Goal: Information Seeking & Learning: Learn about a topic

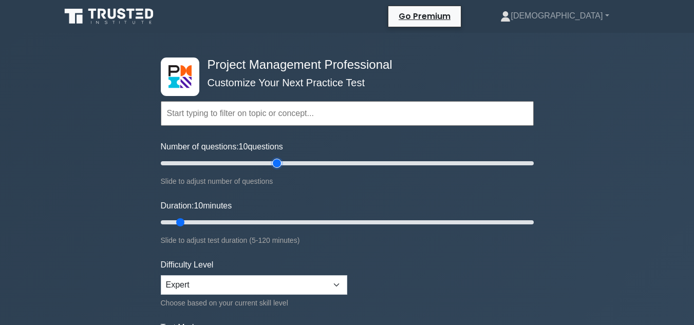
click at [273, 162] on input "Number of questions: 10 questions" at bounding box center [347, 163] width 373 height 12
click at [243, 165] on input "Number of questions: 45 questions" at bounding box center [347, 163] width 373 height 12
click at [246, 166] on input "Number of questions: 45 questions" at bounding box center [347, 163] width 373 height 12
drag, startPoint x: 250, startPoint y: 163, endPoint x: 545, endPoint y: 150, distance: 295.0
type input "200"
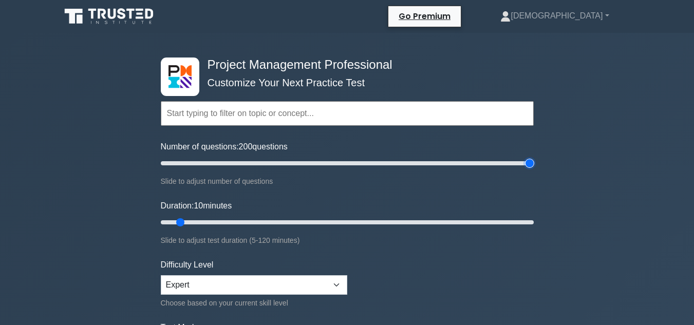
click at [533, 157] on input "Number of questions: 200 questions" at bounding box center [347, 163] width 373 height 12
drag, startPoint x: 180, startPoint y: 221, endPoint x: 351, endPoint y: 222, distance: 171.5
type input "65"
click at [351, 222] on input "Duration: 65 minutes" at bounding box center [347, 222] width 373 height 12
drag, startPoint x: 527, startPoint y: 164, endPoint x: 250, endPoint y: 173, distance: 276.9
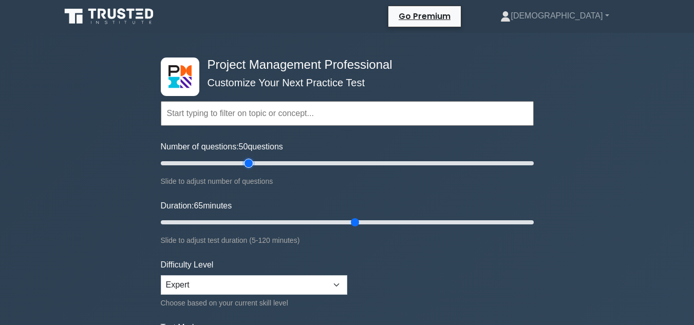
type input "50"
click at [250, 169] on input "Number of questions: 50 questions" at bounding box center [347, 163] width 373 height 12
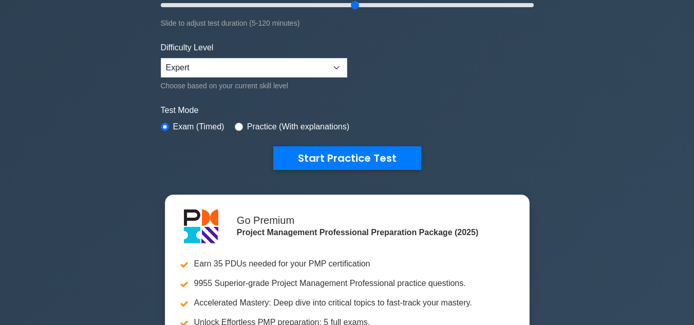
scroll to position [224, 0]
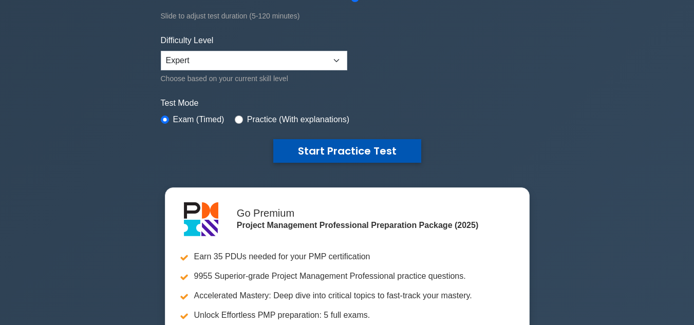
click at [330, 148] on button "Start Practice Test" at bounding box center [347, 151] width 148 height 24
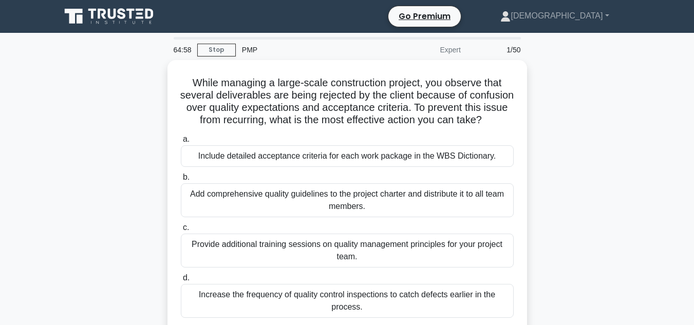
click at [560, 177] on div "While managing a large-scale construction project, you observe that several del…" at bounding box center [346, 202] width 585 height 284
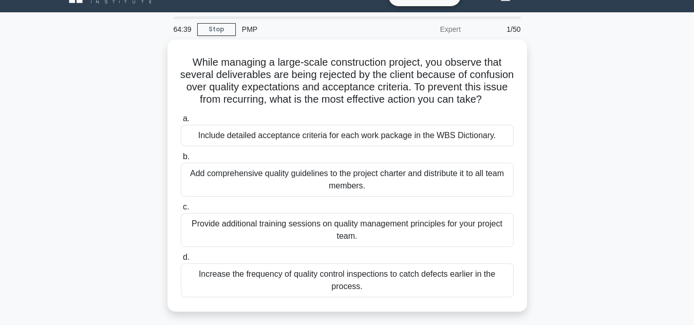
scroll to position [41, 0]
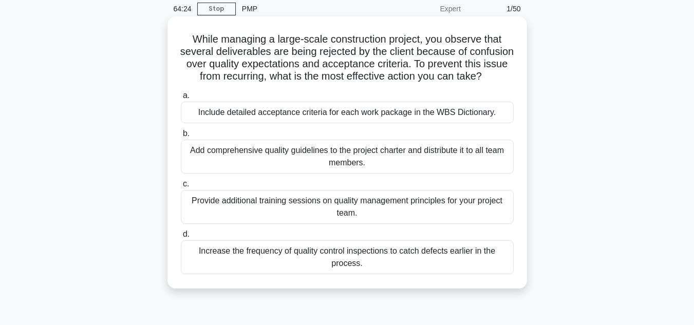
click at [441, 123] on div "Include detailed acceptance criteria for each work package in the WBS Dictionar…" at bounding box center [347, 113] width 333 height 22
click at [181, 99] on input "a. Include detailed acceptance criteria for each work package in the WBS Dictio…" at bounding box center [181, 95] width 0 height 7
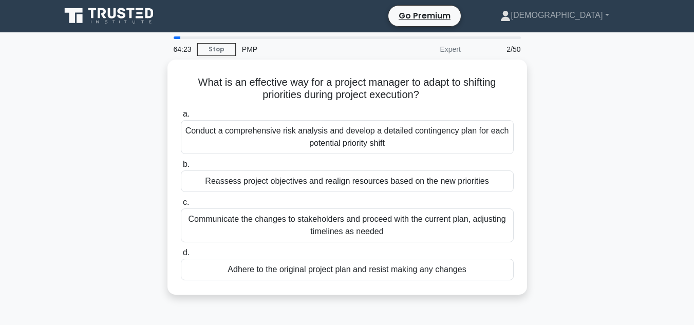
scroll to position [0, 0]
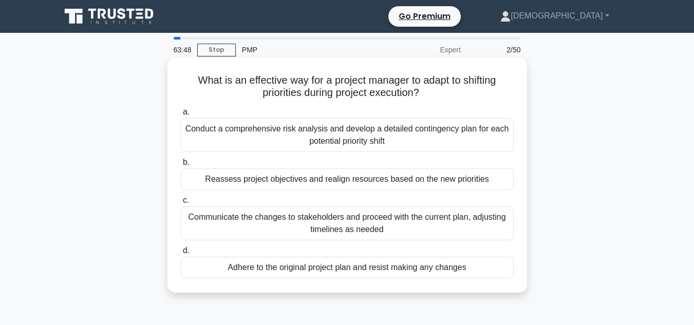
click at [269, 228] on div "Communicate the changes to stakeholders and proceed with the current plan, adju…" at bounding box center [347, 223] width 333 height 34
click at [181, 204] on input "c. Communicate the changes to stakeholders and proceed with the current plan, a…" at bounding box center [181, 200] width 0 height 7
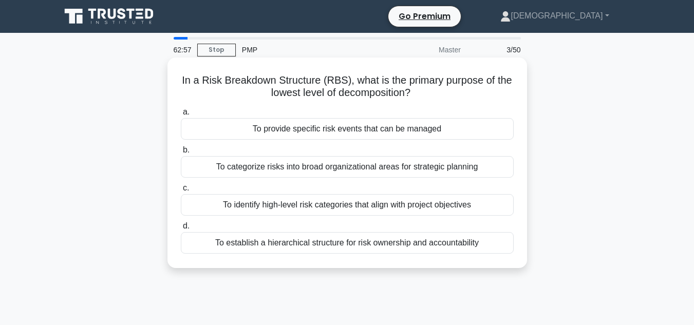
click at [453, 205] on div "To identify high-level risk categories that align with project objectives" at bounding box center [347, 205] width 333 height 22
click at [181, 192] on input "c. To identify high-level risk categories that align with project objectives" at bounding box center [181, 188] width 0 height 7
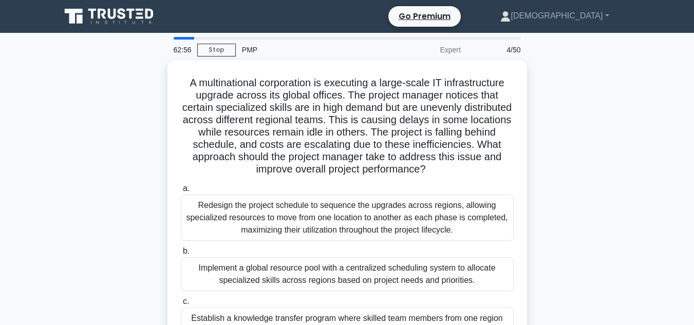
click at [607, 178] on div "A multinational corporation is executing a large-scale IT infrastructure upgrad…" at bounding box center [346, 245] width 585 height 371
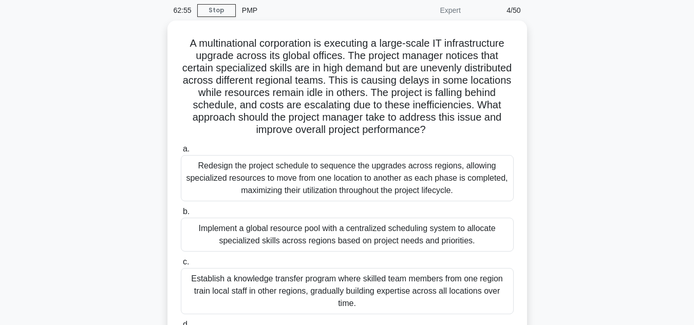
scroll to position [41, 0]
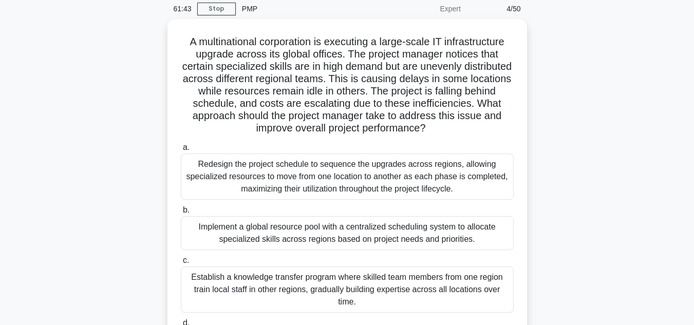
click at [607, 178] on div "A multinational corporation is executing a large-scale IT infrastructure upgrad…" at bounding box center [346, 204] width 585 height 371
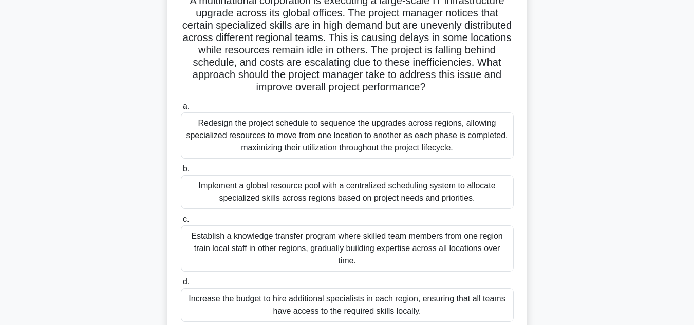
scroll to position [103, 0]
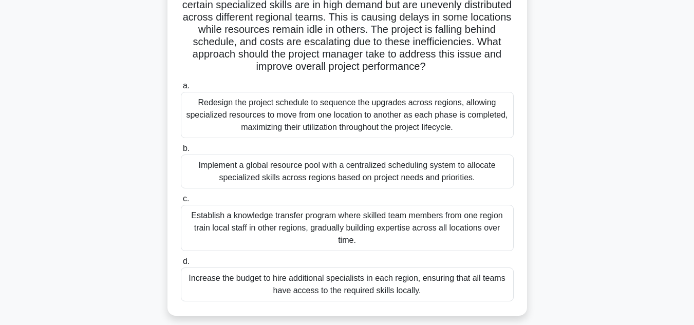
click at [607, 178] on div "A multinational corporation is executing a large-scale IT infrastructure upgrad…" at bounding box center [346, 142] width 585 height 371
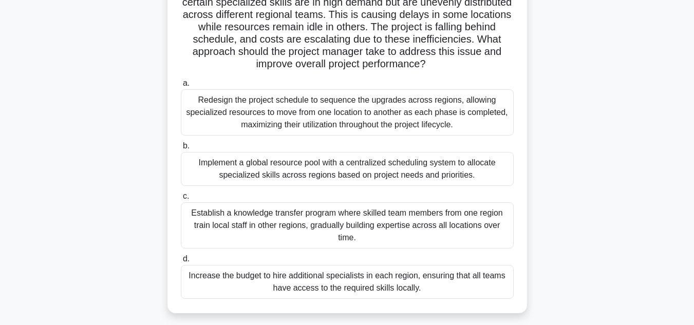
click at [299, 235] on div "Establish a knowledge transfer program where skilled team members from one regi…" at bounding box center [347, 225] width 333 height 46
click at [181, 200] on input "c. Establish a knowledge transfer program where skilled team members from one r…" at bounding box center [181, 196] width 0 height 7
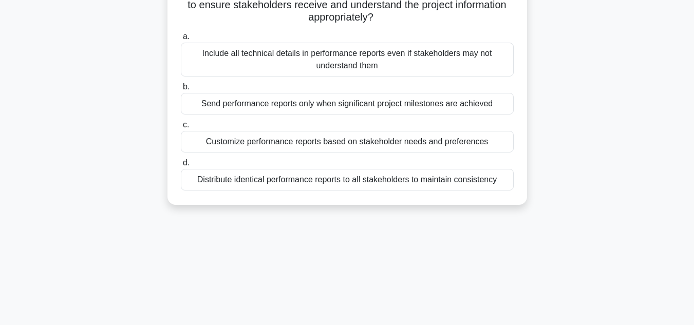
scroll to position [0, 0]
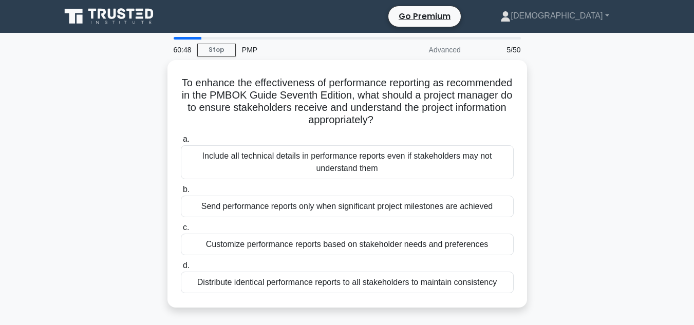
click at [676, 53] on main "60:48 Stop PMP Advanced 5/50 To enhance the effectiveness of performance report…" at bounding box center [347, 294] width 694 height 522
click at [637, 77] on div "To enhance the effectiveness of performance reporting as recommended in the PMB…" at bounding box center [346, 190] width 585 height 260
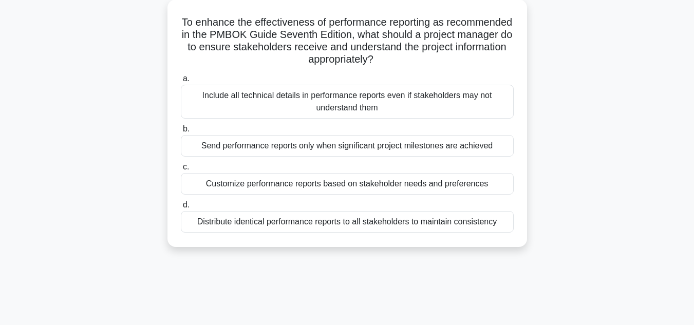
scroll to position [62, 0]
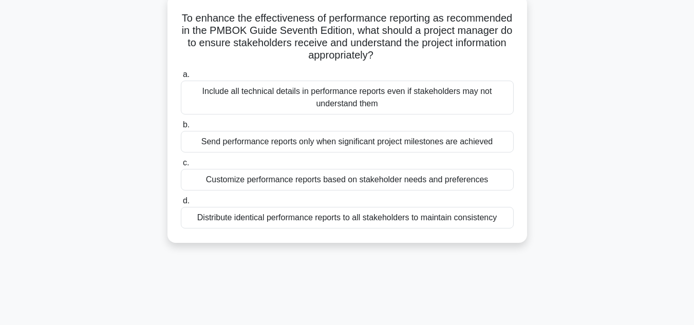
click at [462, 180] on div "Customize performance reports based on stakeholder needs and preferences" at bounding box center [347, 180] width 333 height 22
click at [181, 166] on input "c. Customize performance reports based on stakeholder needs and preferences" at bounding box center [181, 163] width 0 height 7
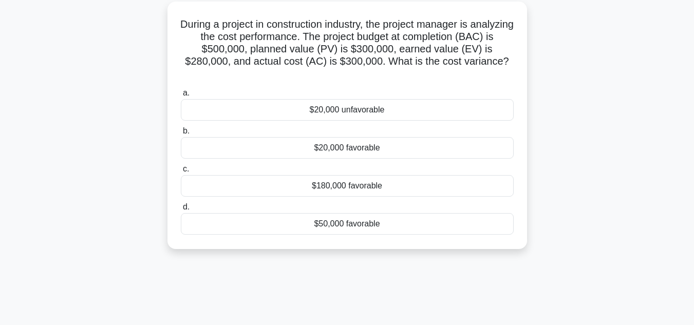
scroll to position [61, 0]
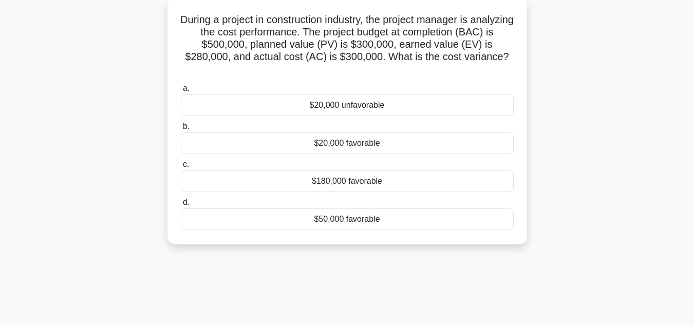
click at [380, 183] on div "$180,000 favorable" at bounding box center [347, 181] width 333 height 22
click at [181, 168] on input "c. $180,000 favorable" at bounding box center [181, 164] width 0 height 7
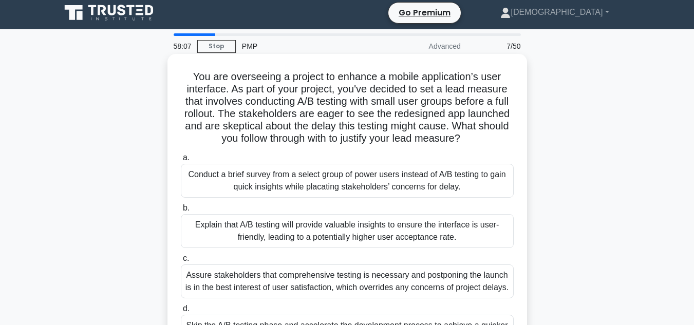
scroll to position [0, 0]
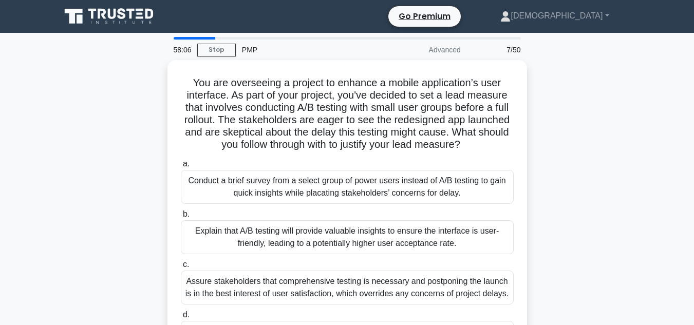
click at [96, 133] on div "You are overseeing a project to enhance a mobile application’s user interface. …" at bounding box center [346, 220] width 585 height 321
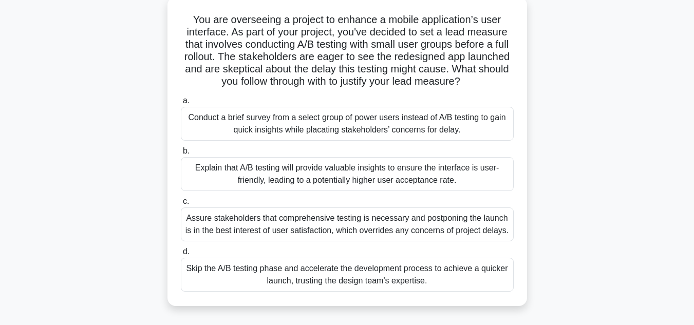
scroll to position [62, 0]
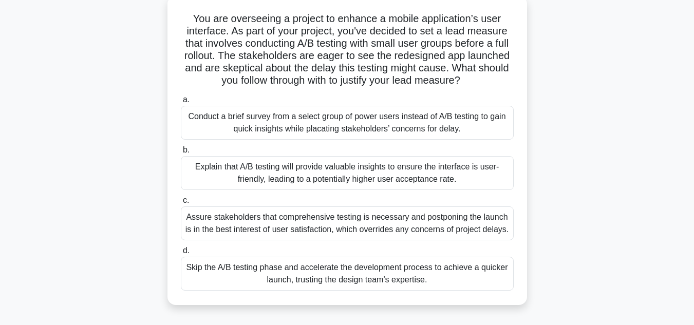
click at [374, 177] on div "Explain that A/B testing will provide valuable insights to ensure the interface…" at bounding box center [347, 173] width 333 height 34
click at [181, 154] on input "b. Explain that A/B testing will provide valuable insights to ensure the interf…" at bounding box center [181, 150] width 0 height 7
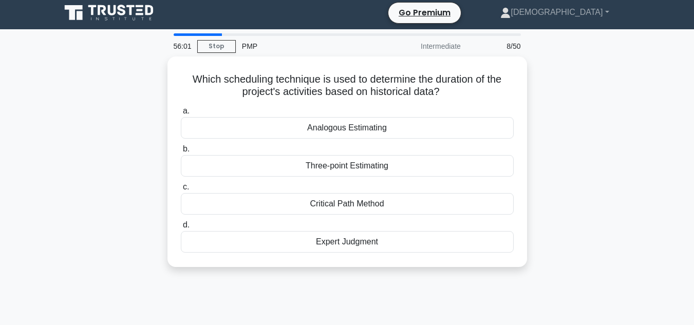
scroll to position [0, 0]
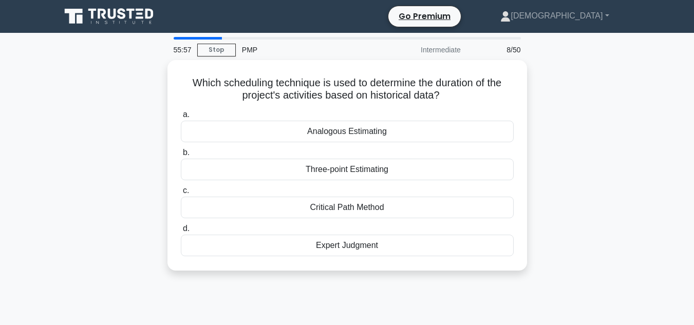
click at [556, 123] on div "Which scheduling technique is used to determine the duration of the project's a…" at bounding box center [346, 171] width 585 height 223
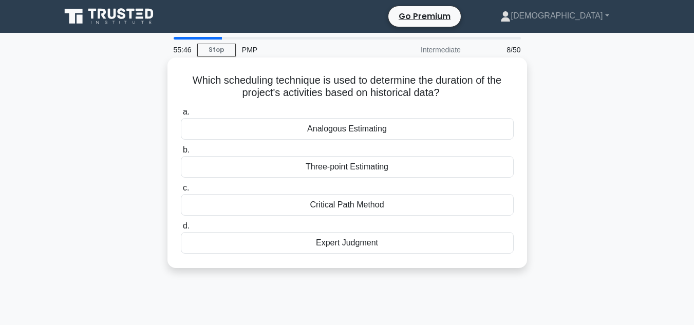
click at [418, 127] on div "Analogous Estimating" at bounding box center [347, 129] width 333 height 22
click at [181, 116] on input "a. Analogous Estimating" at bounding box center [181, 112] width 0 height 7
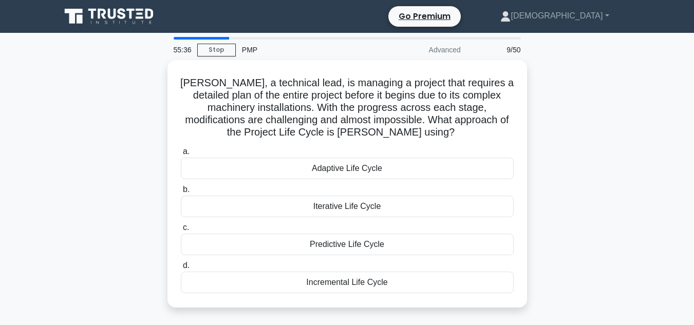
click at [600, 120] on div "George, a technical lead, is managing a project that requires a detailed plan o…" at bounding box center [346, 190] width 585 height 260
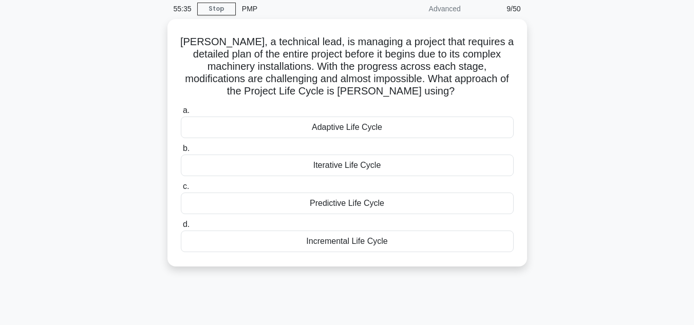
scroll to position [62, 0]
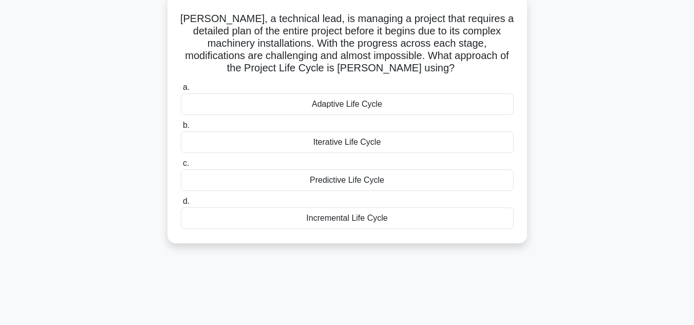
click at [332, 146] on div "Iterative Life Cycle" at bounding box center [347, 142] width 333 height 22
click at [181, 129] on input "b. Iterative Life Cycle" at bounding box center [181, 125] width 0 height 7
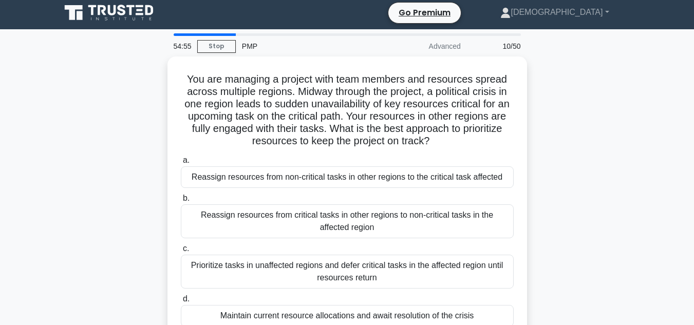
scroll to position [0, 0]
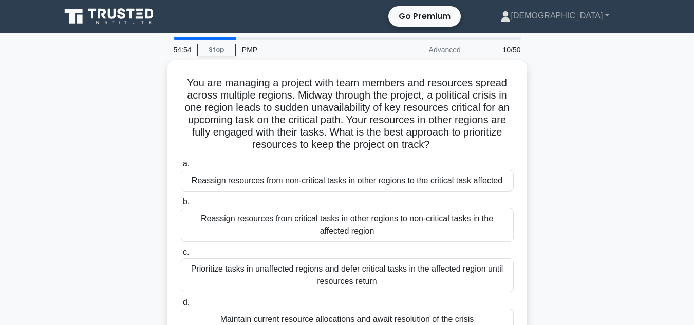
click at [132, 160] on div "You are managing a project with team members and resources spread across multip…" at bounding box center [346, 208] width 585 height 297
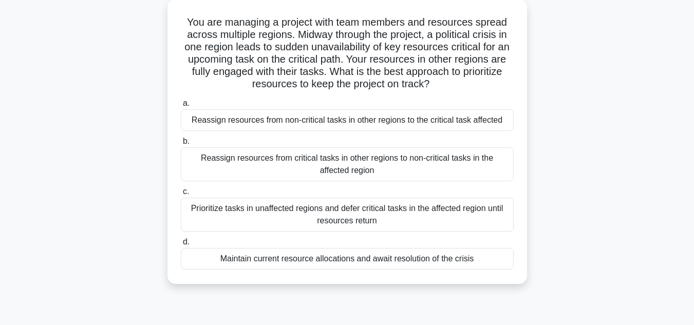
scroll to position [62, 0]
click at [132, 160] on div "You are managing a project with team members and resources spread across multip…" at bounding box center [346, 146] width 585 height 297
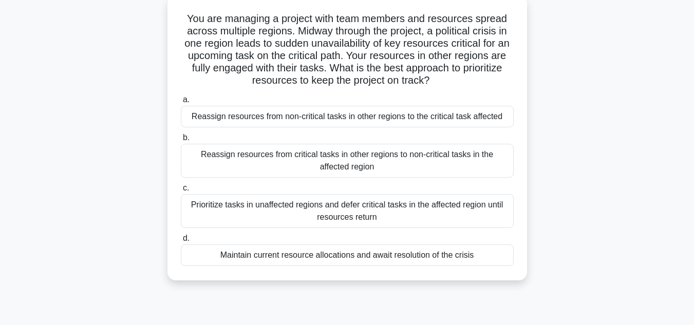
click at [235, 200] on div "Prioritize tasks in unaffected regions and defer critical tasks in the affected…" at bounding box center [347, 211] width 333 height 34
click at [181, 192] on input "c. Prioritize tasks in unaffected regions and defer critical tasks in the affec…" at bounding box center [181, 188] width 0 height 7
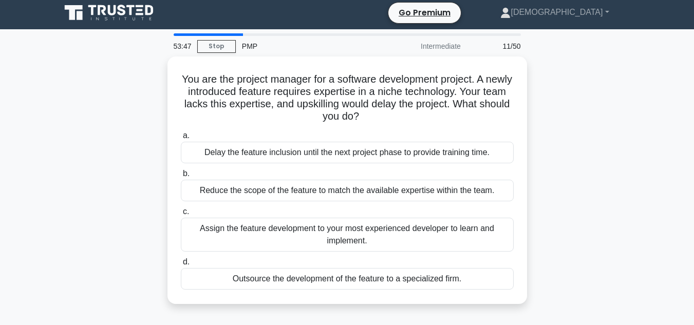
scroll to position [0, 0]
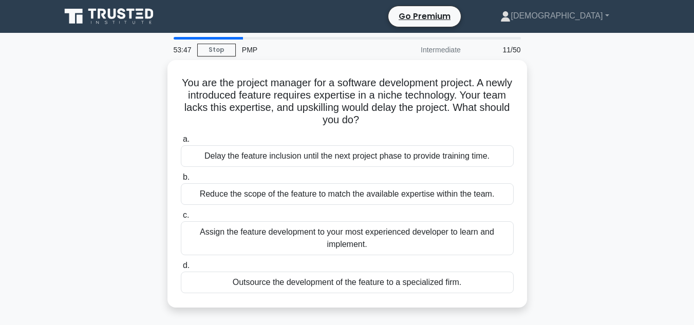
click at [154, 126] on div "You are the project manager for a software development project. A newly introdu…" at bounding box center [346, 190] width 585 height 260
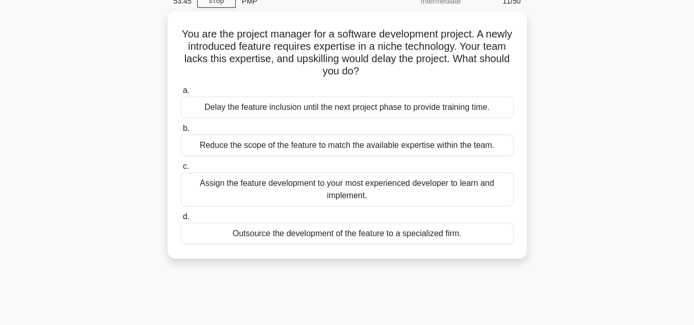
scroll to position [62, 0]
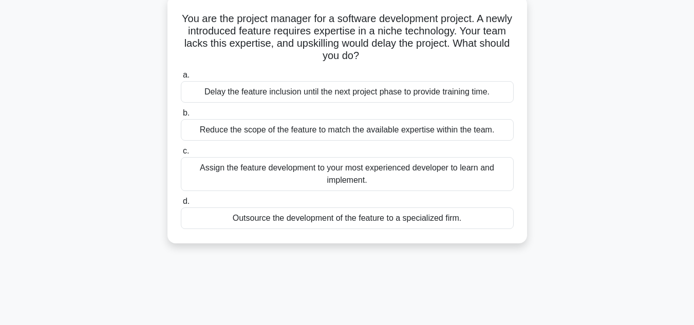
click at [235, 222] on div "Outsource the development of the feature to a specialized firm." at bounding box center [347, 218] width 333 height 22
click at [181, 205] on input "d. Outsource the development of the feature to a specialized firm." at bounding box center [181, 201] width 0 height 7
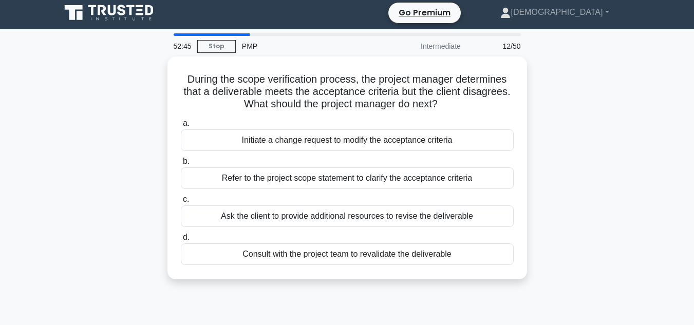
scroll to position [0, 0]
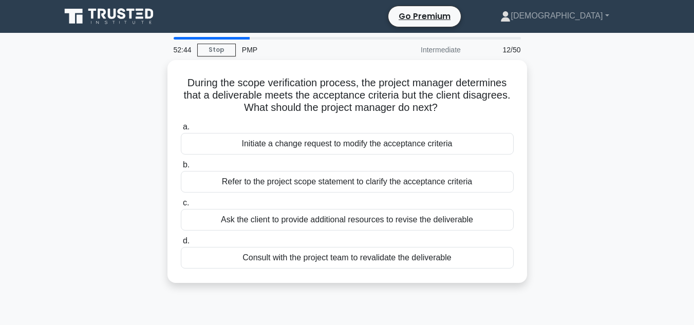
click at [117, 165] on div "During the scope verification process, the project manager determines that a de…" at bounding box center [346, 177] width 585 height 235
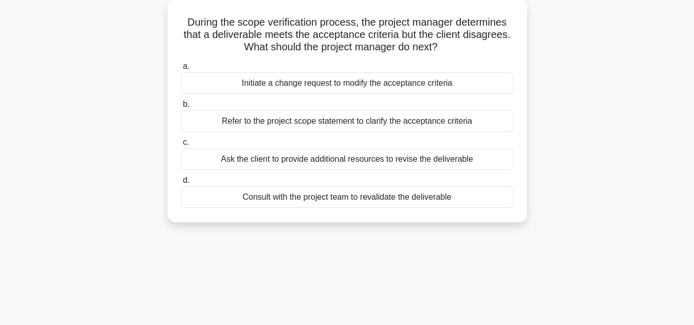
scroll to position [62, 0]
click at [117, 165] on div "During the scope verification process, the project manager determines that a de…" at bounding box center [346, 115] width 585 height 235
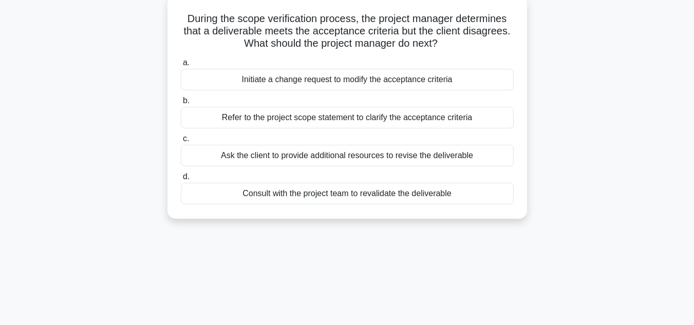
click at [384, 124] on div "Refer to the project scope statement to clarify the acceptance criteria" at bounding box center [347, 118] width 333 height 22
click at [181, 104] on input "b. Refer to the project scope statement to clarify the acceptance criteria" at bounding box center [181, 101] width 0 height 7
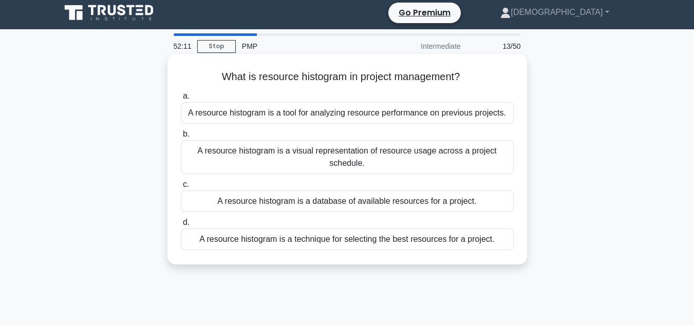
scroll to position [0, 0]
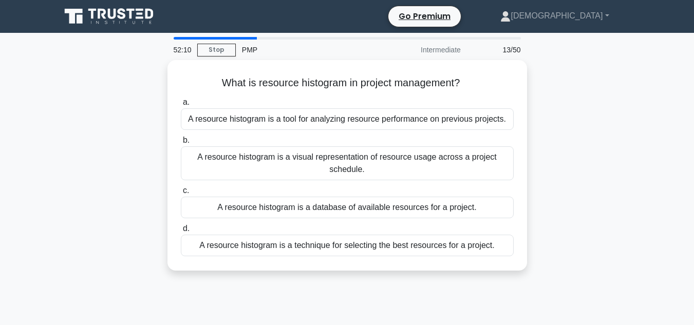
click at [139, 166] on div "What is resource histogram in project management? .spinner_0XTQ{transform-origi…" at bounding box center [346, 171] width 585 height 223
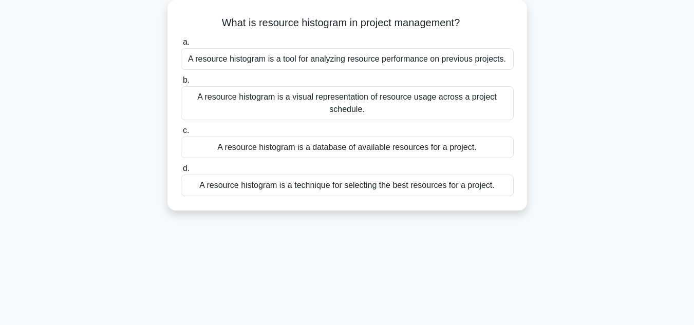
scroll to position [62, 0]
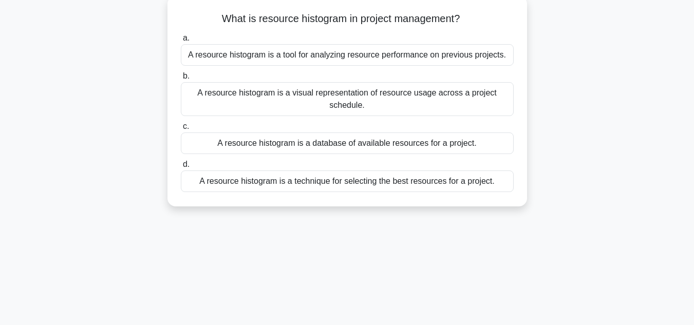
drag, startPoint x: 218, startPoint y: 18, endPoint x: 464, endPoint y: 20, distance: 245.9
click at [464, 20] on h5 "What is resource histogram in project management? .spinner_0XTQ{transform-origi…" at bounding box center [347, 18] width 335 height 13
copy h5 "What is resource histogram in project management?"
click at [345, 144] on div "A resource histogram is a database of available resources for a project." at bounding box center [347, 143] width 333 height 22
click at [181, 130] on input "c. A resource histogram is a database of available resources for a project." at bounding box center [181, 126] width 0 height 7
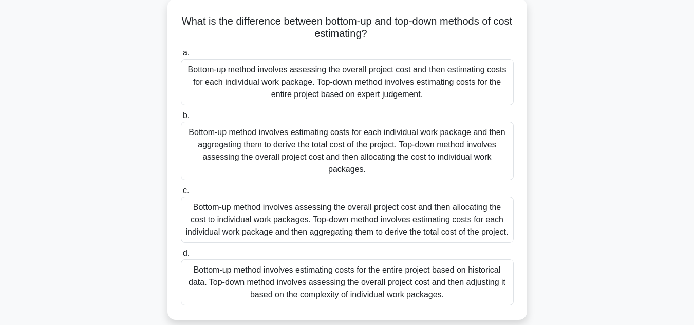
scroll to position [0, 0]
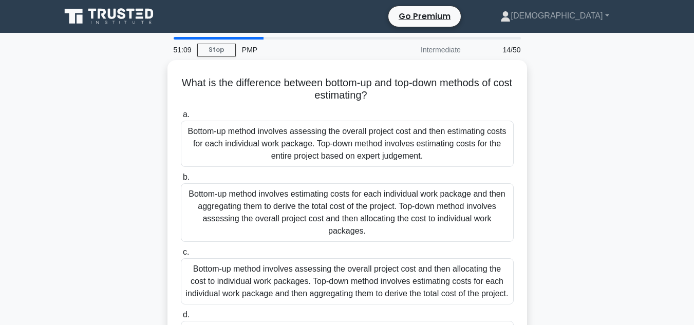
click at [157, 135] on div "What is the difference between bottom-up and top-down methods of cost estimatin…" at bounding box center [346, 227] width 585 height 334
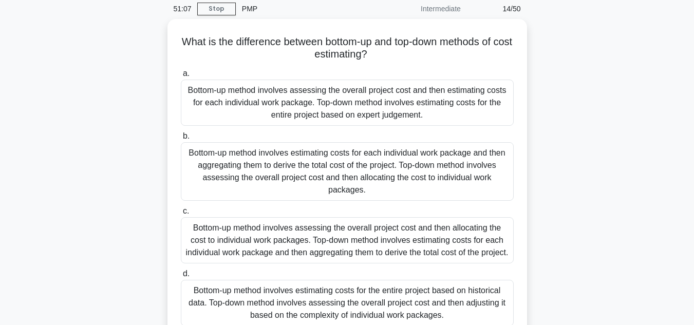
scroll to position [62, 0]
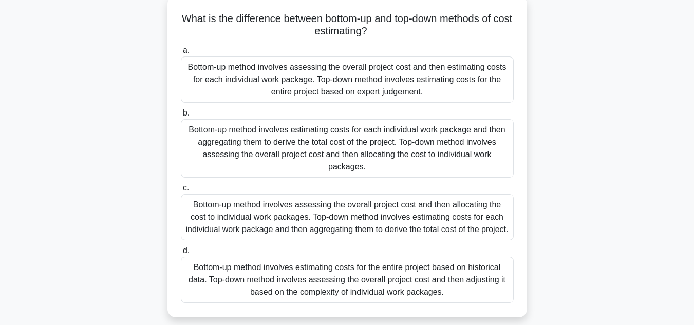
click at [335, 94] on div "Bottom-up method involves assessing the overall project cost and then estimatin…" at bounding box center [347, 79] width 333 height 46
click at [181, 54] on input "a. Bottom-up method involves assessing the overall project cost and then estima…" at bounding box center [181, 50] width 0 height 7
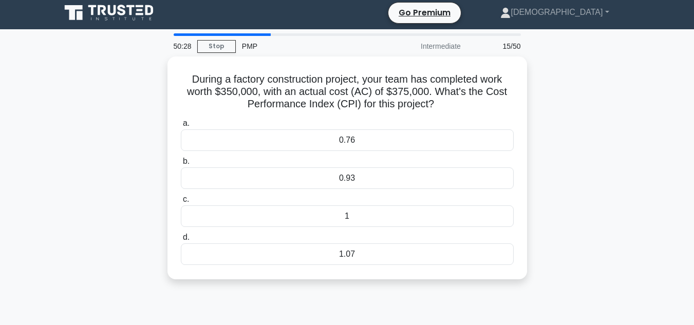
scroll to position [0, 0]
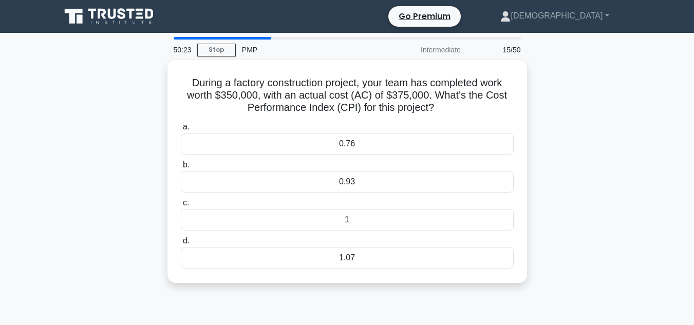
click at [606, 171] on div "During a factory construction project, your team has completed work worth $350,…" at bounding box center [346, 177] width 585 height 235
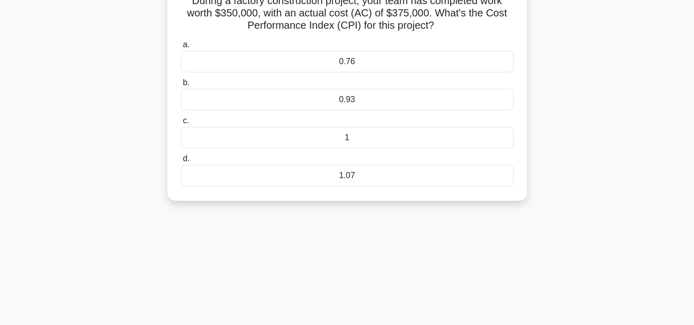
scroll to position [62, 0]
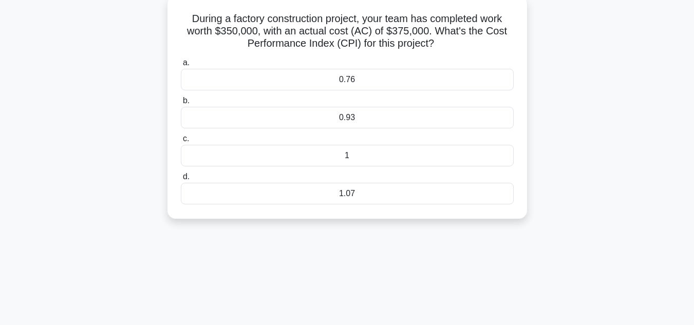
click at [307, 121] on div "0.93" at bounding box center [347, 118] width 333 height 22
click at [181, 104] on input "b. 0.93" at bounding box center [181, 101] width 0 height 7
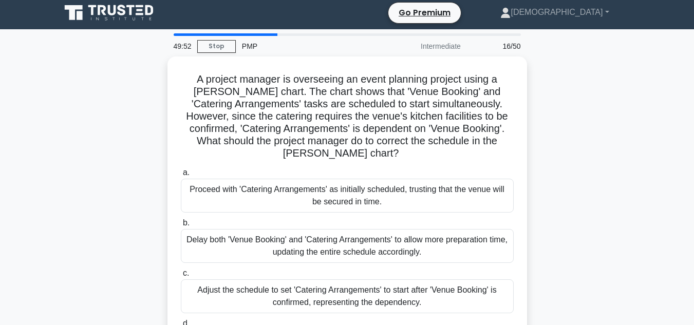
scroll to position [0, 0]
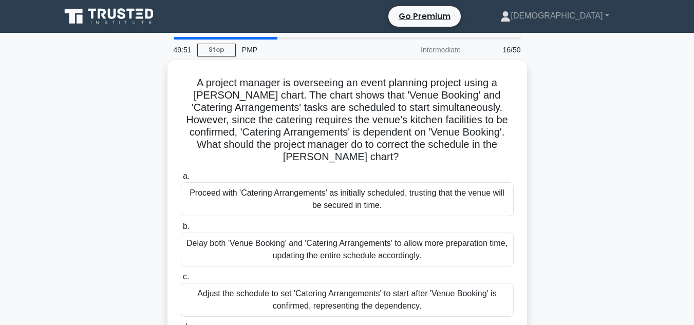
click at [108, 88] on div "A project manager is overseeing an event planning project using a Gantt chart. …" at bounding box center [346, 220] width 585 height 321
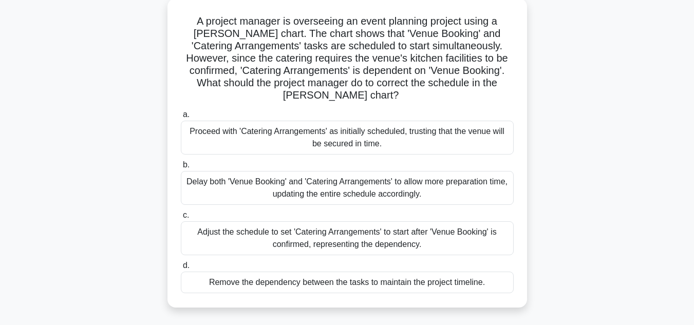
scroll to position [82, 0]
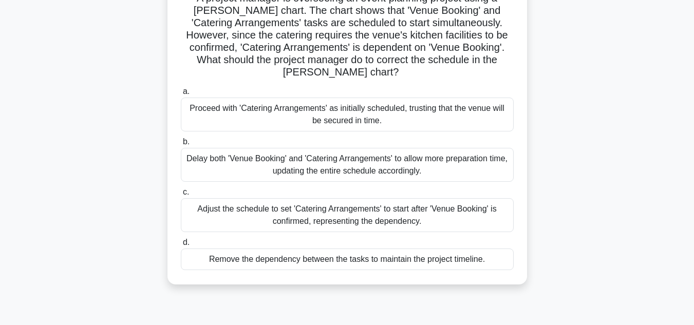
click at [294, 205] on div "Adjust the schedule to set 'Catering Arrangements' to start after 'Venue Bookin…" at bounding box center [347, 215] width 333 height 34
click at [181, 196] on input "c. Adjust the schedule to set 'Catering Arrangements' to start after 'Venue Boo…" at bounding box center [181, 192] width 0 height 7
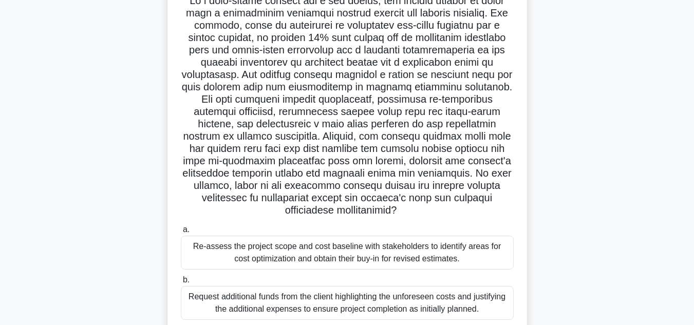
scroll to position [0, 0]
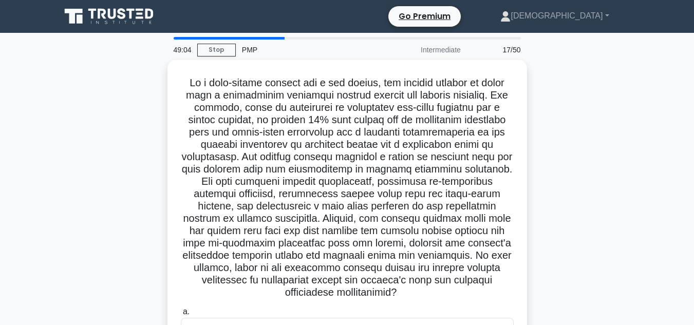
click at [135, 188] on div ".spinner_0XTQ{transform-origin:center;animation:spinner_y6GP .75s linear infini…" at bounding box center [346, 294] width 585 height 469
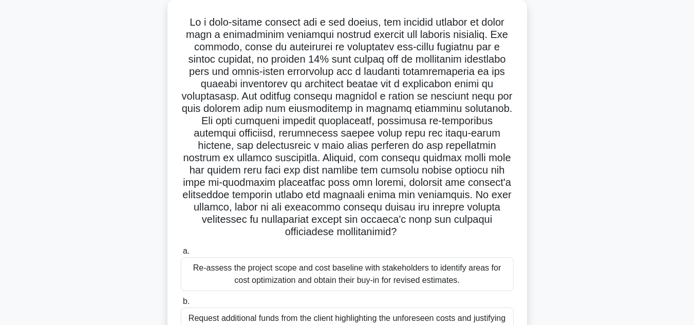
scroll to position [62, 0]
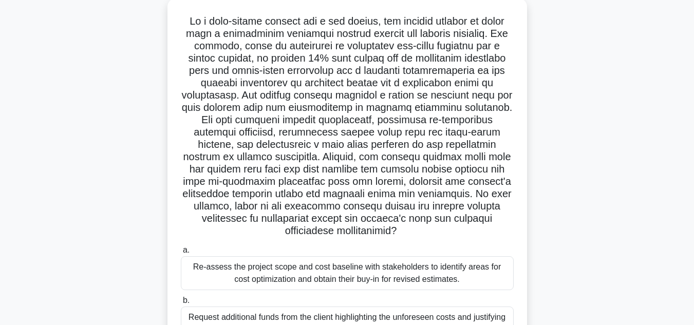
click at [577, 237] on div ".spinner_0XTQ{transform-origin:center;animation:spinner_y6GP .75s linear infini…" at bounding box center [346, 232] width 585 height 469
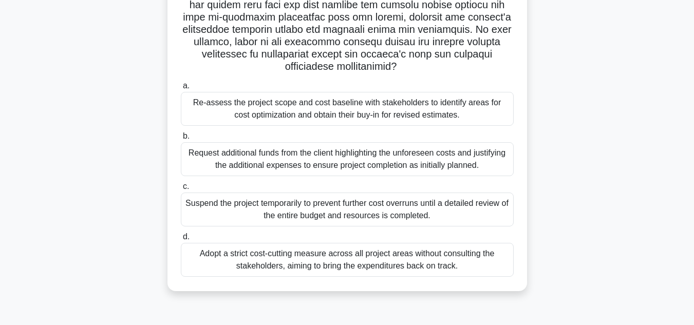
scroll to position [230, 0]
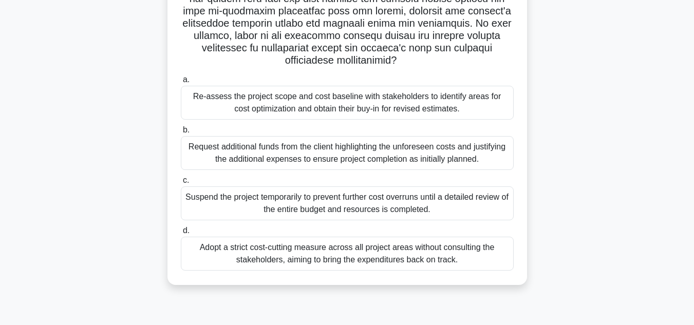
click at [400, 99] on div "Re-assess the project scope and cost baseline with stakeholders to identify are…" at bounding box center [347, 103] width 333 height 34
click at [181, 83] on input "a. Re-assess the project scope and cost baseline with stakeholders to identify …" at bounding box center [181, 80] width 0 height 7
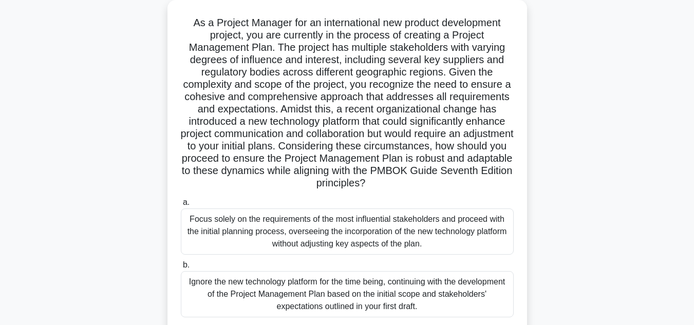
scroll to position [62, 0]
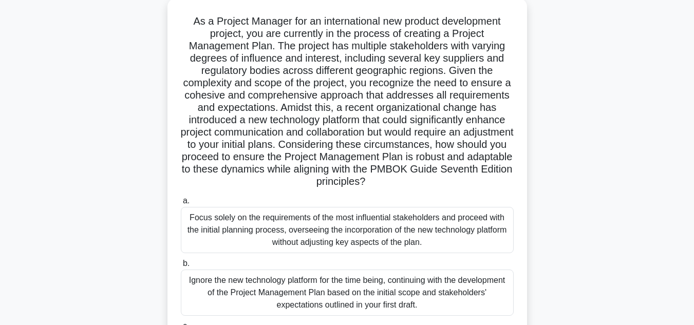
click at [652, 206] on main "46:02 Stop PMP Intermediate 18/50 .spinner_0XTQ{transform-origin:center;animati…" at bounding box center [347, 232] width 694 height 522
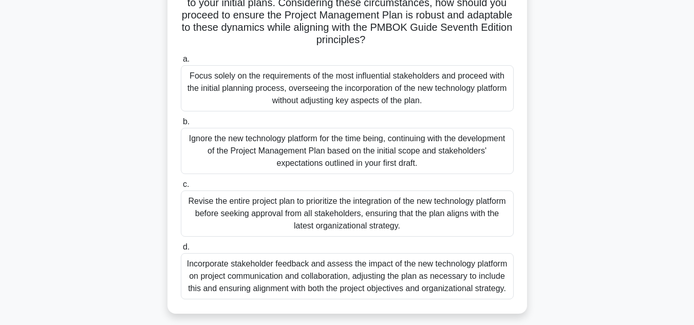
scroll to position [205, 0]
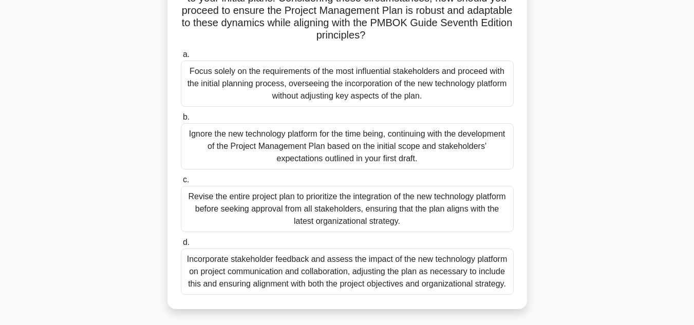
click at [462, 274] on div "Incorporate stakeholder feedback and assess the impact of the new technology pl…" at bounding box center [347, 272] width 333 height 46
click at [181, 246] on input "d. Incorporate stakeholder feedback and assess the impact of the new technology…" at bounding box center [181, 242] width 0 height 7
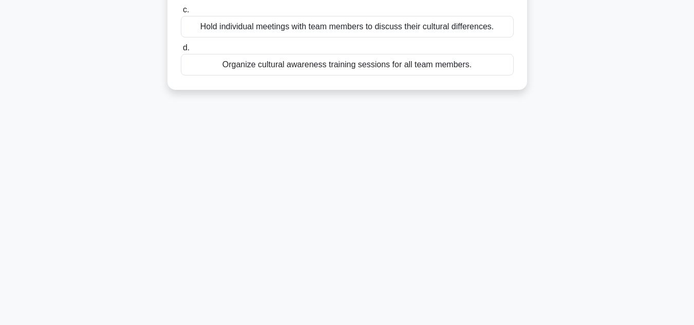
scroll to position [8, 0]
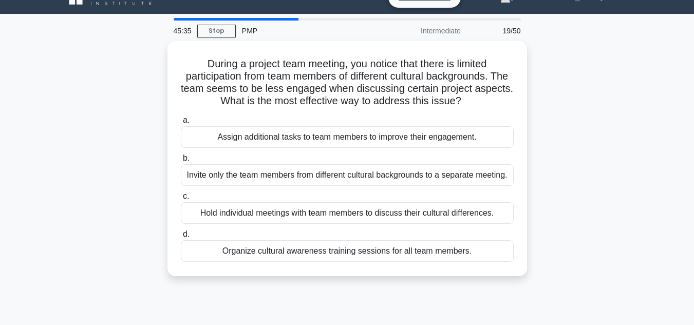
click at [593, 141] on div "45:35 Stop PMP Intermediate 19/50 During a project team meeting, you notice tha…" at bounding box center [346, 274] width 585 height 513
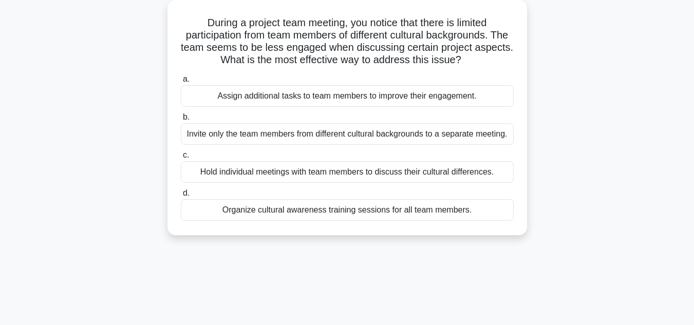
scroll to position [62, 0]
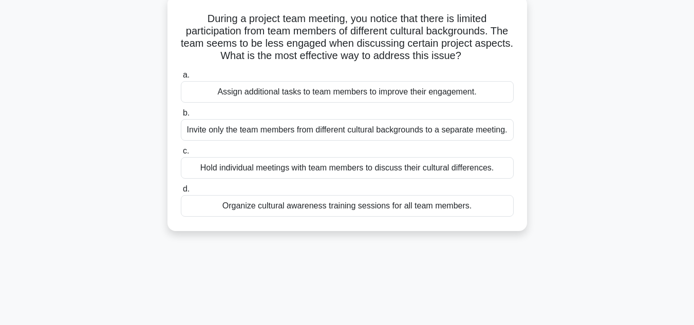
click at [361, 209] on div "Organize cultural awareness training sessions for all team members." at bounding box center [347, 206] width 333 height 22
click at [181, 193] on input "d. Organize cultural awareness training sessions for all team members." at bounding box center [181, 189] width 0 height 7
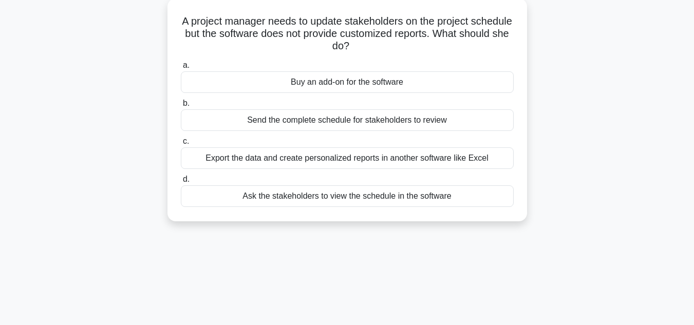
scroll to position [0, 0]
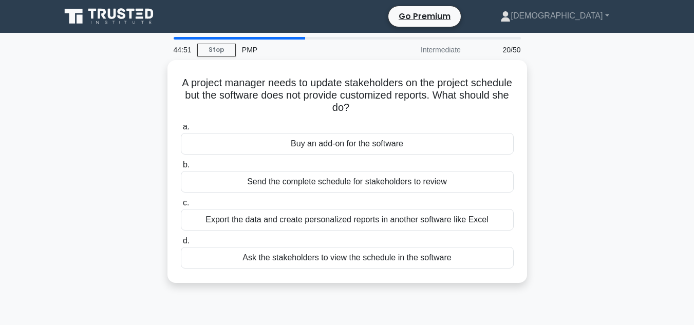
click at [115, 165] on div "A project manager needs to update stakeholders on the project schedule but the …" at bounding box center [346, 177] width 585 height 235
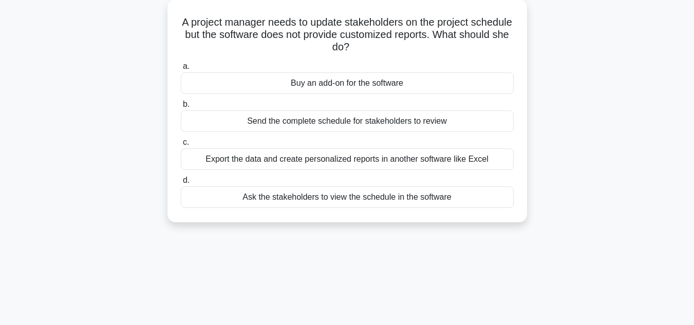
scroll to position [62, 0]
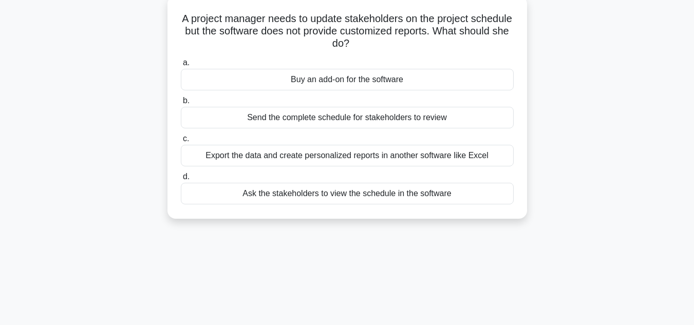
click at [291, 84] on div "Buy an add-on for the software" at bounding box center [347, 80] width 333 height 22
click at [181, 66] on input "a. Buy an add-on for the software" at bounding box center [181, 63] width 0 height 7
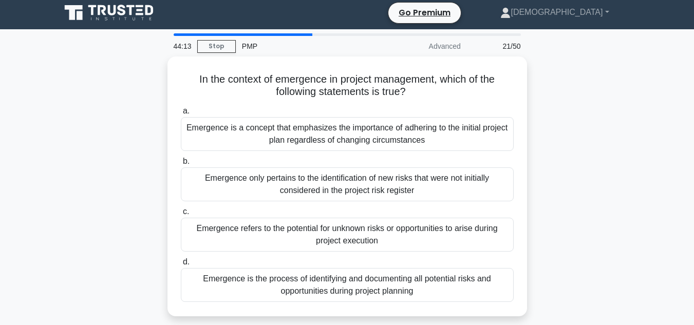
scroll to position [0, 0]
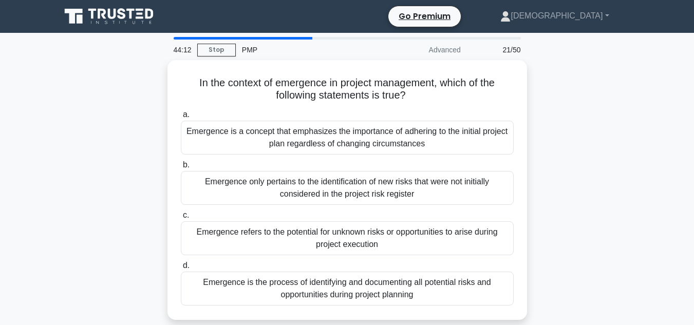
click at [140, 124] on div "In the context of emergence in project management, which of the following state…" at bounding box center [346, 196] width 585 height 272
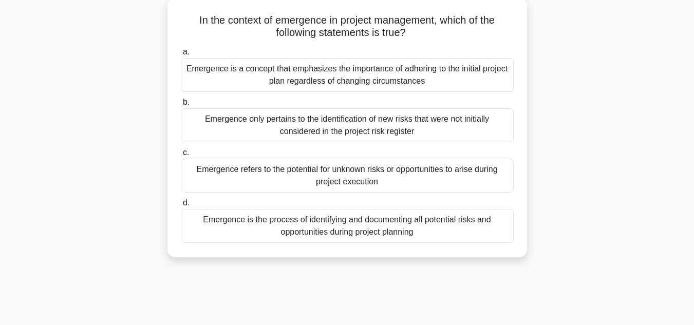
scroll to position [62, 0]
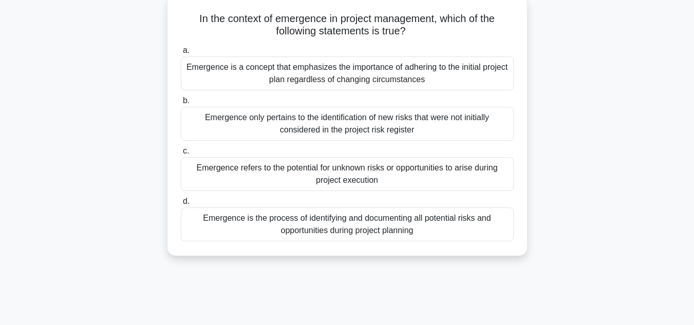
click at [447, 174] on div "Emergence refers to the potential for unknown risks or opportunities to arise d…" at bounding box center [347, 174] width 333 height 34
click at [181, 155] on input "c. Emergence refers to the potential for unknown risks or opportunities to aris…" at bounding box center [181, 151] width 0 height 7
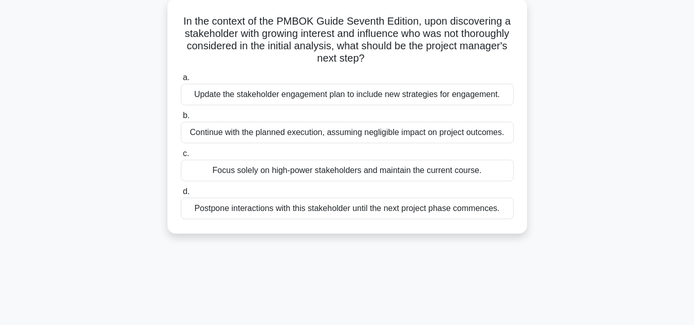
scroll to position [0, 0]
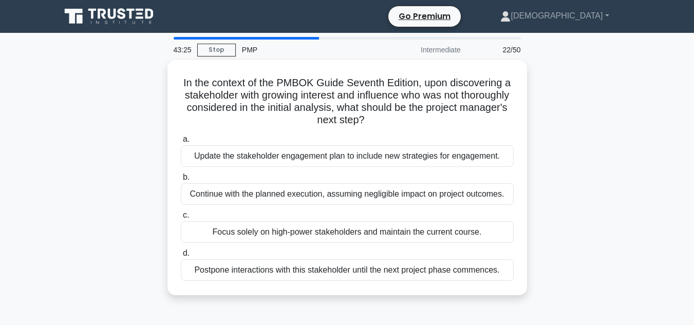
click at [118, 209] on div "In the context of the PMBOK Guide Seventh Edition, upon discovering a stakehold…" at bounding box center [346, 183] width 585 height 247
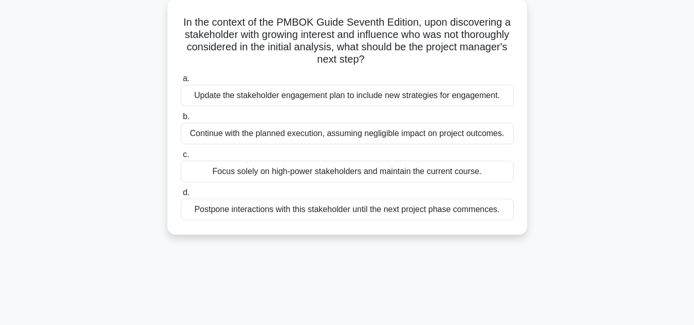
scroll to position [62, 0]
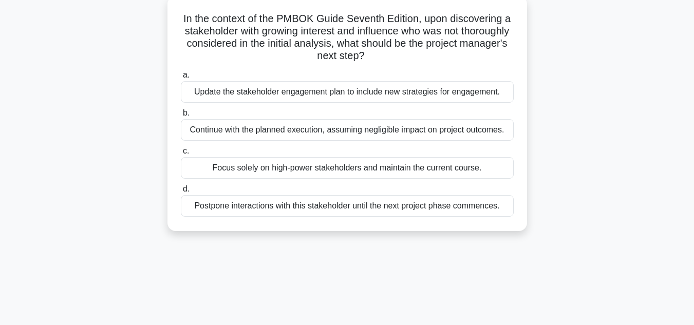
click at [252, 88] on div "Update the stakeholder engagement plan to include new strategies for engagement." at bounding box center [347, 92] width 333 height 22
click at [181, 79] on input "a. Update the stakeholder engagement plan to include new strategies for engagem…" at bounding box center [181, 75] width 0 height 7
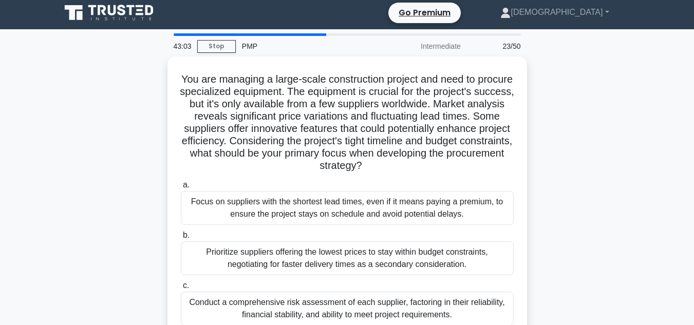
scroll to position [0, 0]
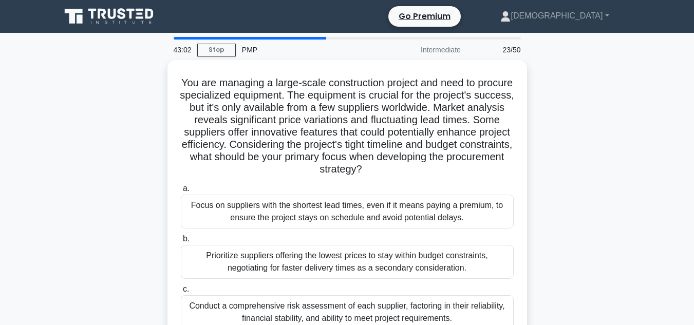
click at [78, 154] on div "You are managing a large-scale construction project and need to procure special…" at bounding box center [346, 239] width 585 height 358
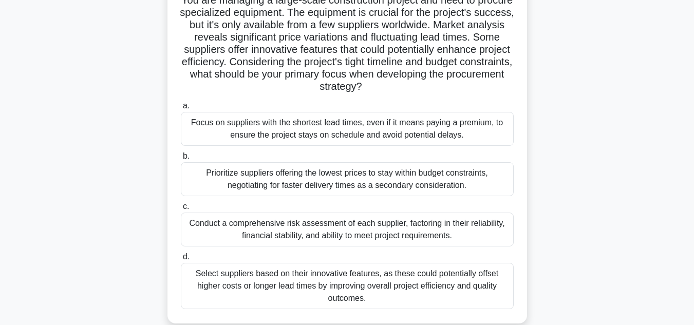
scroll to position [82, 0]
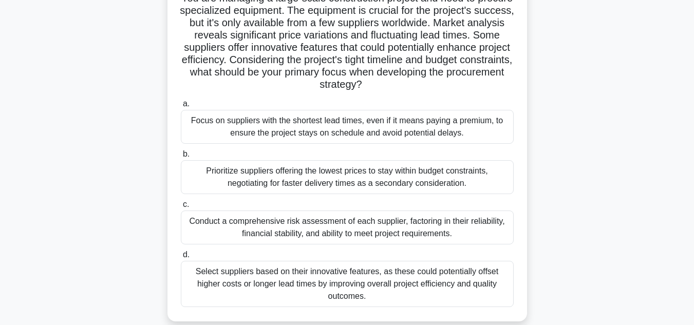
click at [203, 187] on div "Prioritize suppliers offering the lowest prices to stay within budget constrain…" at bounding box center [347, 177] width 333 height 34
click at [181, 158] on input "b. Prioritize suppliers offering the lowest prices to stay within budget constr…" at bounding box center [181, 154] width 0 height 7
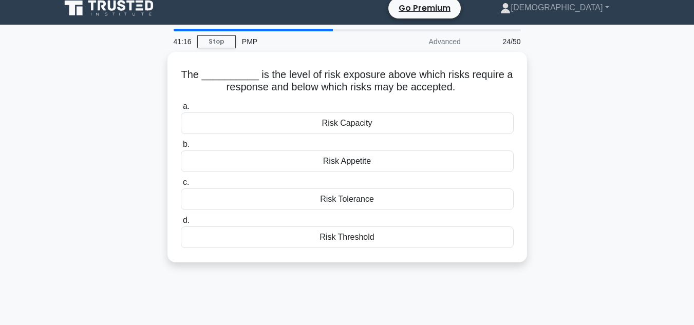
scroll to position [0, 0]
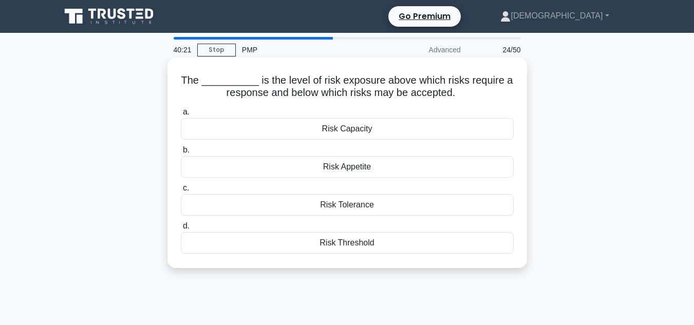
click at [386, 169] on div "Risk Appetite" at bounding box center [347, 167] width 333 height 22
click at [181, 154] on input "b. Risk Appetite" at bounding box center [181, 150] width 0 height 7
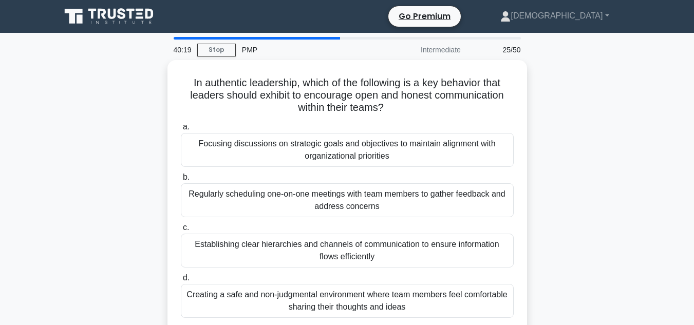
click at [538, 120] on div "In authentic leadership, which of the following is a key behavior that leaders …" at bounding box center [346, 202] width 585 height 284
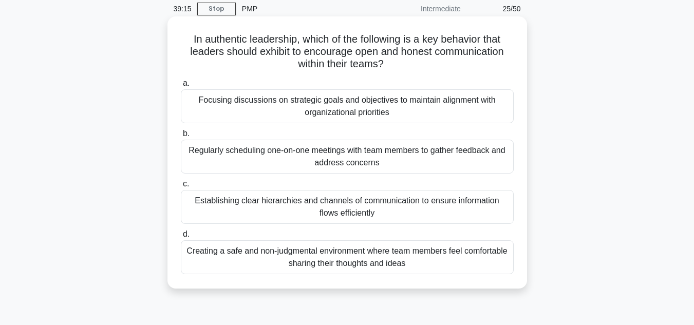
click at [387, 204] on div "Establishing clear hierarchies and channels of communication to ensure informat…" at bounding box center [347, 207] width 333 height 34
click at [181, 187] on input "c. Establishing clear hierarchies and channels of communication to ensure infor…" at bounding box center [181, 184] width 0 height 7
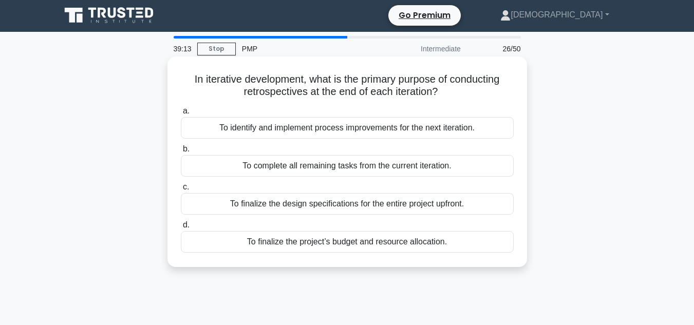
scroll to position [0, 0]
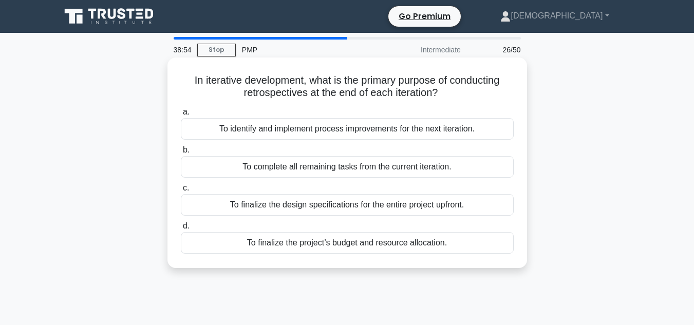
click at [242, 129] on div "To identify and implement process improvements for the next iteration." at bounding box center [347, 129] width 333 height 22
click at [181, 116] on input "a. To identify and implement process improvements for the next iteration." at bounding box center [181, 112] width 0 height 7
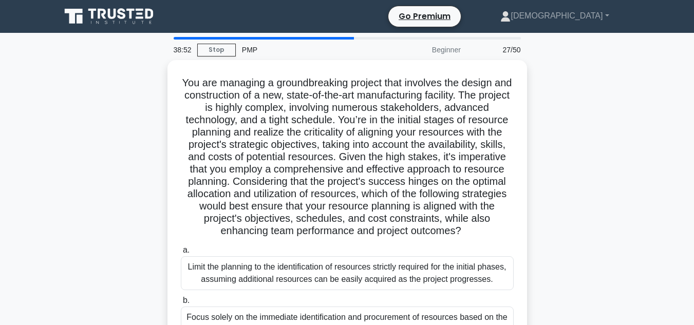
click at [159, 142] on div "You are managing a groundbreaking project that involves the design and construc…" at bounding box center [346, 282] width 585 height 445
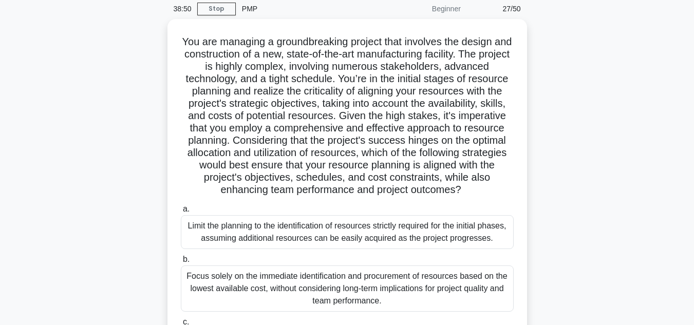
scroll to position [62, 0]
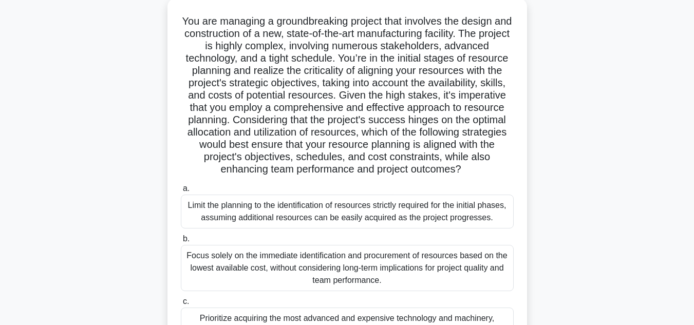
click at [137, 157] on div "You are managing a groundbreaking project that involves the design and construc…" at bounding box center [346, 220] width 585 height 445
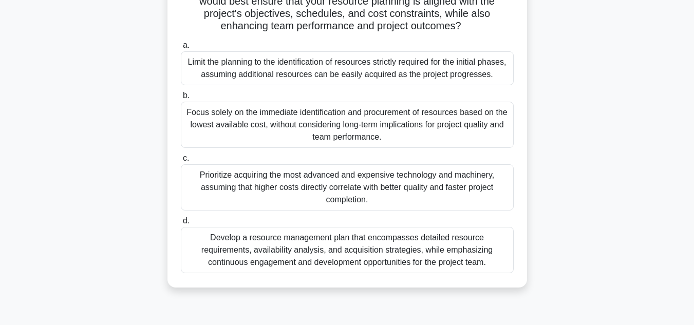
scroll to position [205, 0]
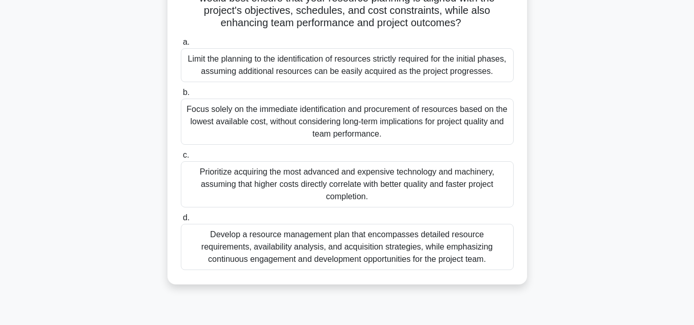
click at [271, 257] on div "Develop a resource management plan that encompasses detailed resource requireme…" at bounding box center [347, 247] width 333 height 46
click at [181, 221] on input "d. Develop a resource management plan that encompasses detailed resource requir…" at bounding box center [181, 218] width 0 height 7
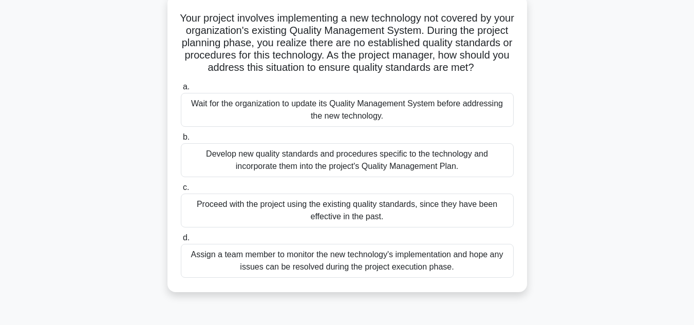
scroll to position [0, 0]
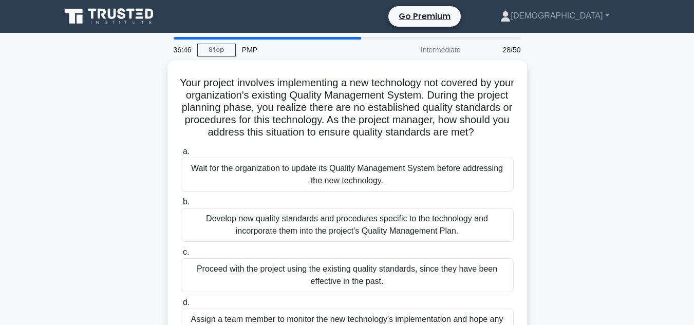
click at [129, 212] on div "Your project involves implementing a new technology not covered by your organiz…" at bounding box center [346, 214] width 585 height 309
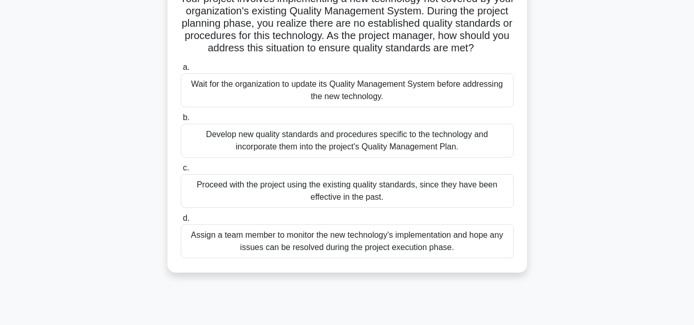
scroll to position [82, 0]
click at [250, 146] on div "Develop new quality standards and procedures specific to the technology and inc…" at bounding box center [347, 140] width 333 height 34
click at [181, 121] on input "b. Develop new quality standards and procedures specific to the technology and …" at bounding box center [181, 117] width 0 height 7
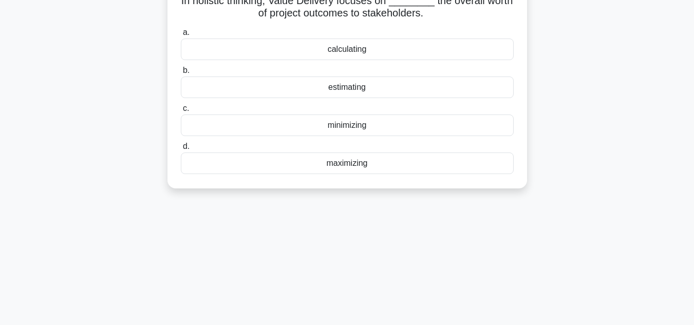
scroll to position [0, 0]
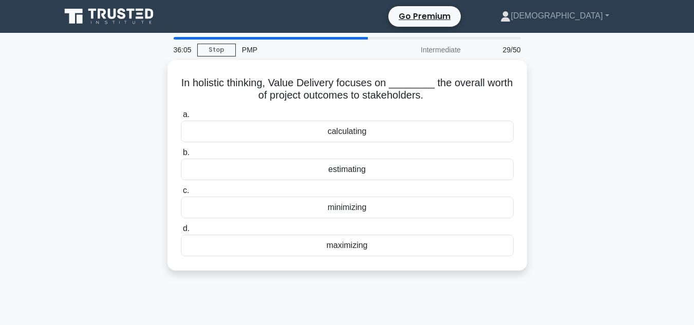
click at [104, 168] on div "In holistic thinking, Value Delivery focuses on ________ the overall worth of p…" at bounding box center [346, 171] width 585 height 223
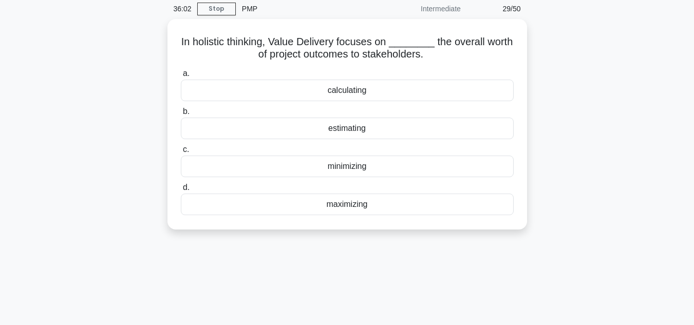
scroll to position [62, 0]
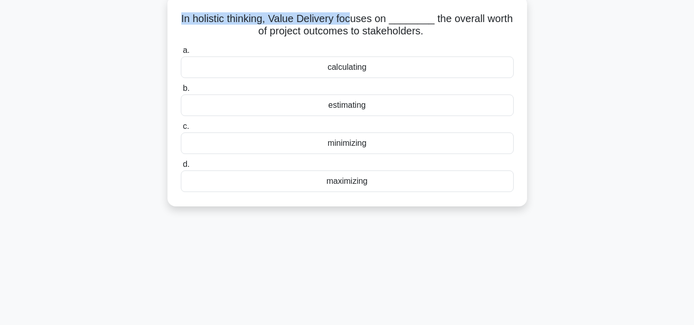
drag, startPoint x: 182, startPoint y: 17, endPoint x: 362, endPoint y: 8, distance: 181.0
click at [362, 8] on div "In holistic thinking, Value Delivery focuses on ________ the overall worth of p…" at bounding box center [346, 101] width 351 height 202
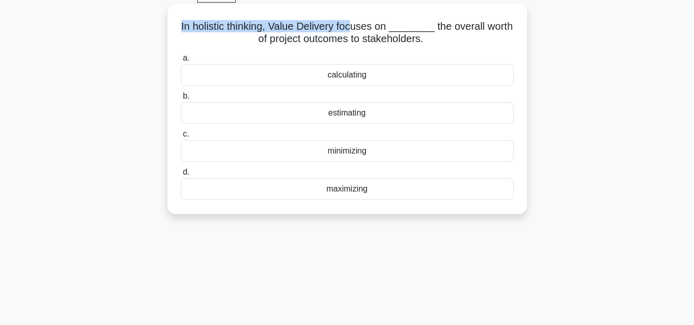
copy h5 "In holistic thinking, Value Delivery focuses on ________ the overall worth of p…"
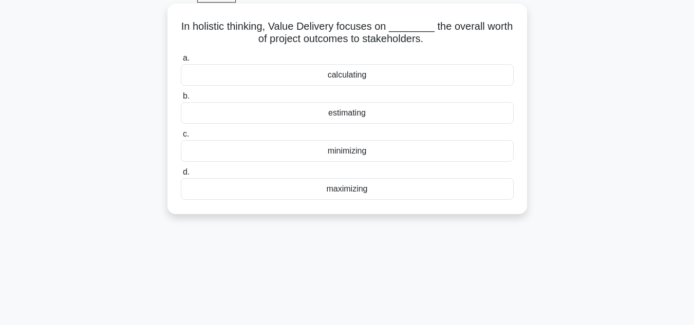
click at [284, 186] on div "maximizing" at bounding box center [347, 189] width 333 height 22
click at [181, 176] on input "d. maximizing" at bounding box center [181, 172] width 0 height 7
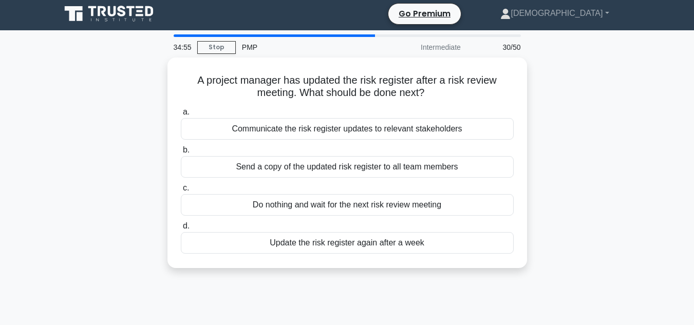
scroll to position [0, 0]
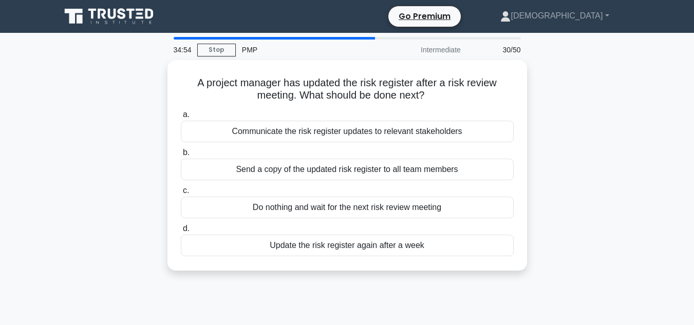
click at [105, 127] on div "A project manager has updated the risk register after a risk review meeting. Wh…" at bounding box center [346, 171] width 585 height 223
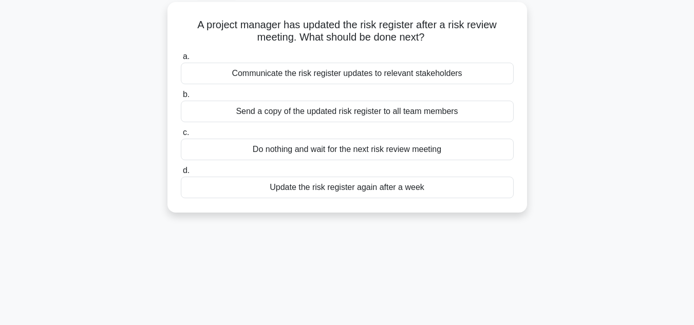
scroll to position [62, 0]
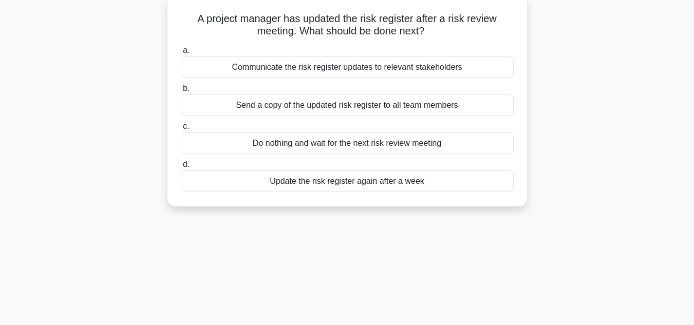
click at [403, 68] on div "Communicate the risk register updates to relevant stakeholders" at bounding box center [347, 67] width 333 height 22
click at [181, 54] on input "a. Communicate the risk register updates to relevant stakeholders" at bounding box center [181, 50] width 0 height 7
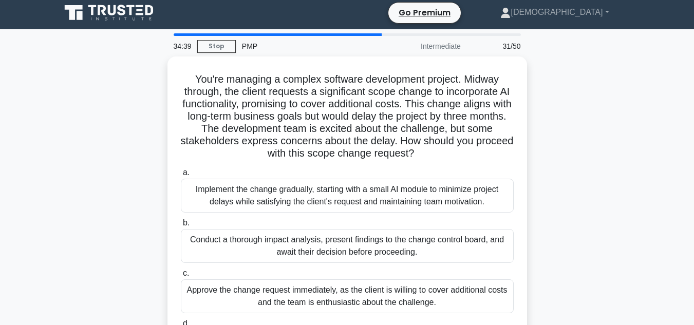
scroll to position [0, 0]
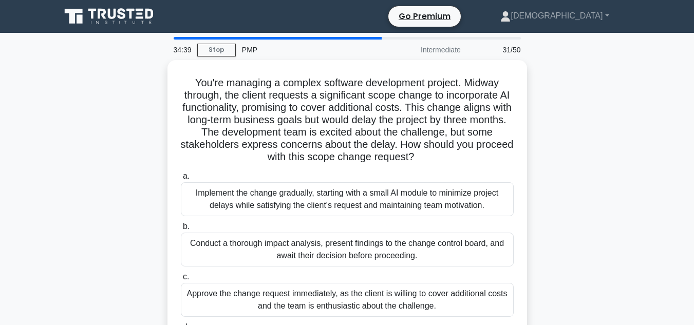
click at [83, 162] on div "You're managing a complex software development project. Midway through, the cli…" at bounding box center [346, 227] width 585 height 334
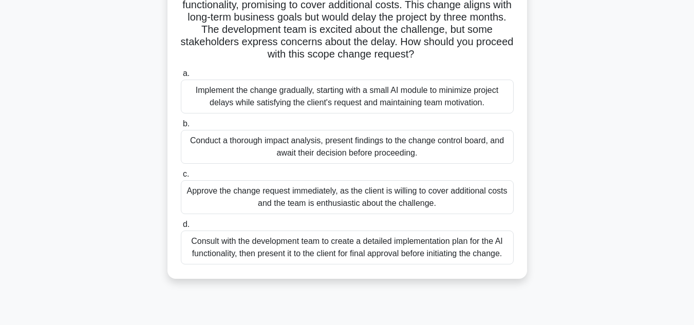
scroll to position [82, 0]
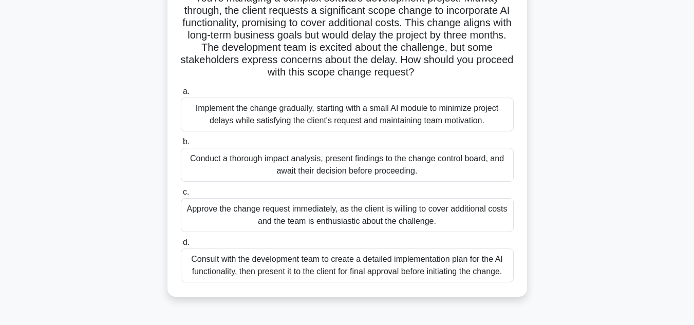
click at [351, 268] on div "Consult with the development team to create a detailed implementation plan for …" at bounding box center [347, 266] width 333 height 34
click at [181, 246] on input "d. Consult with the development team to create a detailed implementation plan f…" at bounding box center [181, 242] width 0 height 7
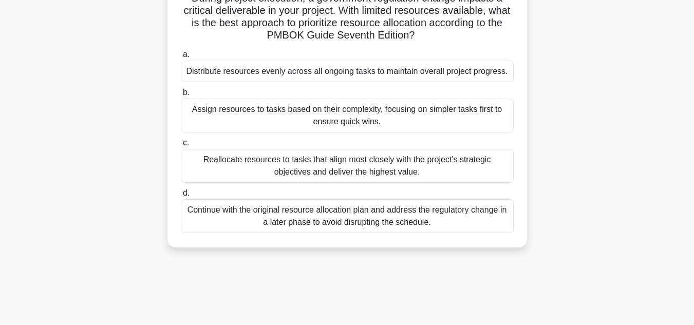
scroll to position [0, 0]
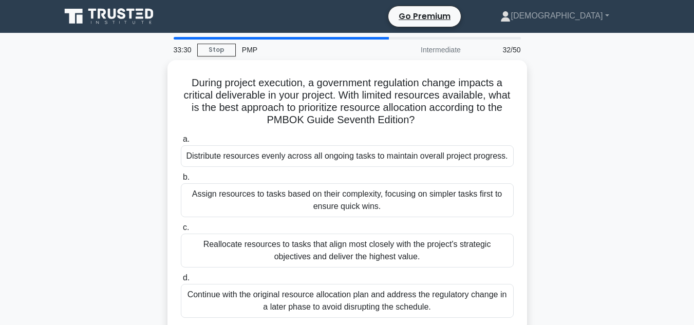
click at [94, 233] on div "During project execution, a government regulation change impacts a critical del…" at bounding box center [346, 202] width 585 height 284
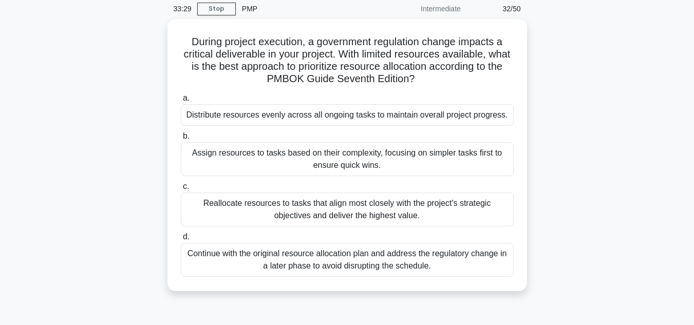
scroll to position [62, 0]
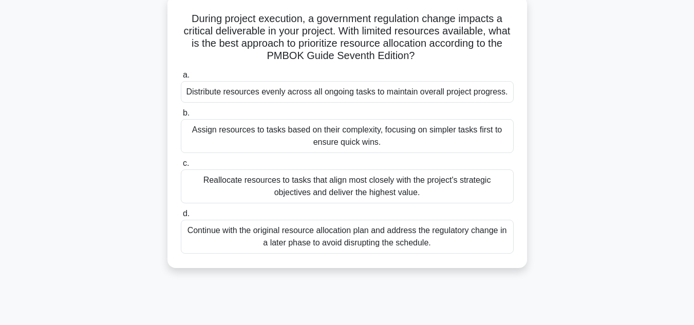
click at [269, 240] on div "Continue with the original resource allocation plan and address the regulatory …" at bounding box center [347, 237] width 333 height 34
click at [181, 217] on input "d. Continue with the original resource allocation plan and address the regulato…" at bounding box center [181, 214] width 0 height 7
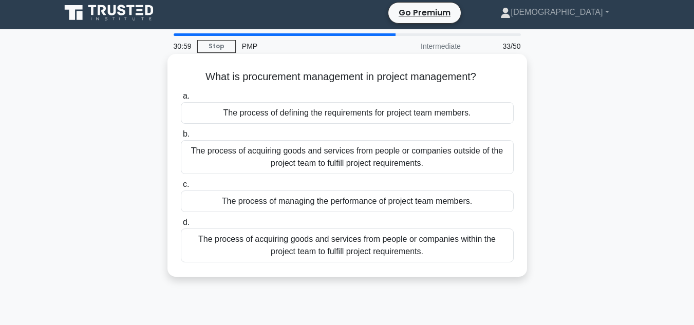
scroll to position [0, 0]
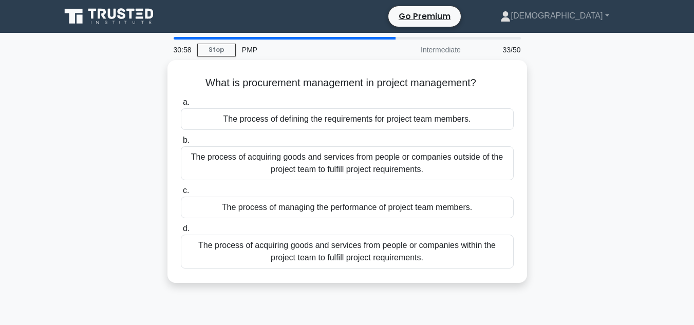
click at [102, 188] on div "What is procurement management in project management? .spinner_0XTQ{transform-o…" at bounding box center [346, 177] width 585 height 235
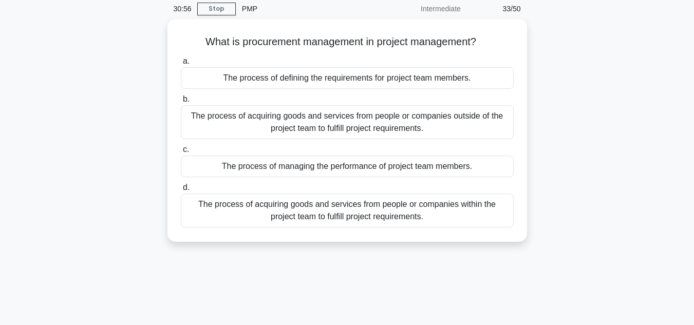
scroll to position [62, 0]
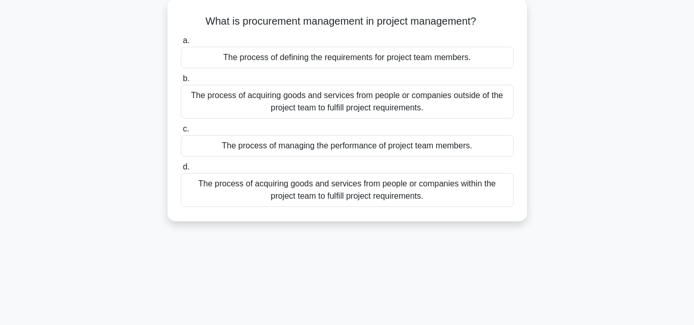
click at [612, 220] on div "What is procurement management in project management? .spinner_0XTQ{transform-o…" at bounding box center [346, 115] width 585 height 235
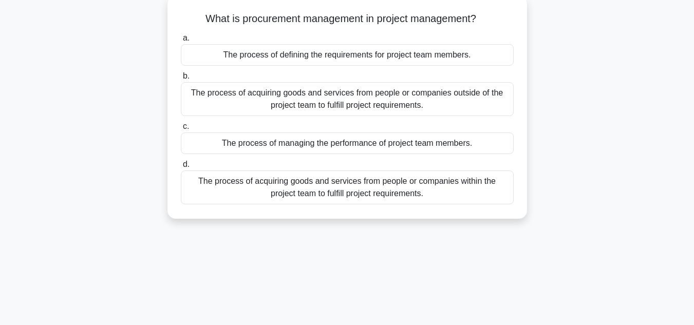
click at [463, 97] on div "The process of acquiring goods and services from people or companies outside of…" at bounding box center [347, 99] width 333 height 34
click at [181, 80] on input "b. The process of acquiring goods and services from people or companies outside…" at bounding box center [181, 76] width 0 height 7
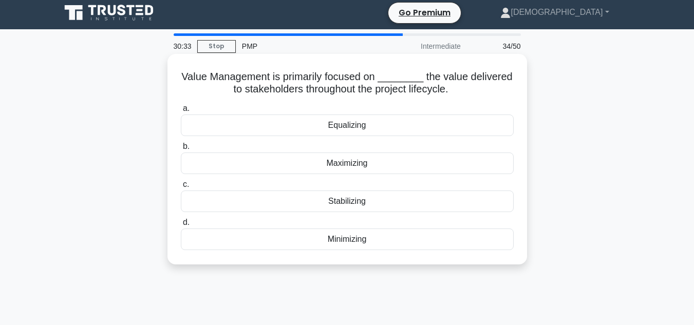
scroll to position [0, 0]
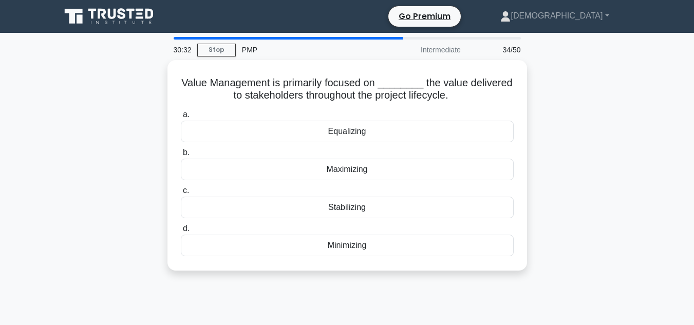
click at [146, 105] on div "Value Management is primarily focused on ________ the value delivered to stakeh…" at bounding box center [346, 171] width 585 height 223
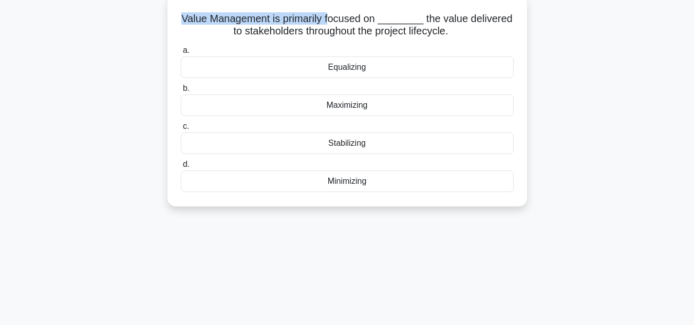
scroll to position [61, 0]
drag, startPoint x: 183, startPoint y: 14, endPoint x: 479, endPoint y: 41, distance: 296.4
click at [479, 41] on div "Value Management is primarily focused on ________ the value delivered to stakeh…" at bounding box center [346, 102] width 351 height 202
copy h5 "Value Management is primarily focused on ________ the value delivered to stakeh…"
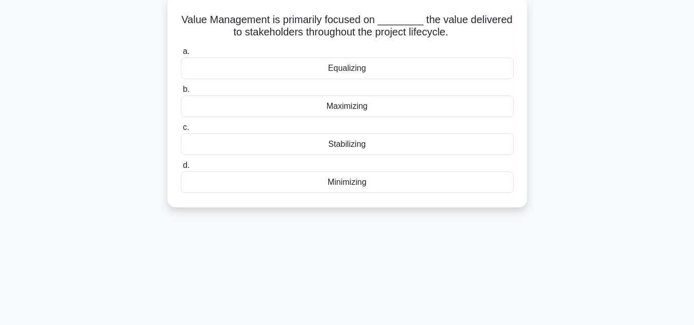
click at [479, 41] on div "Value Management is primarily focused on ________ the value delivered to stakeh…" at bounding box center [346, 102] width 351 height 202
drag, startPoint x: 184, startPoint y: 17, endPoint x: 380, endPoint y: 180, distance: 254.2
click at [380, 180] on div "Value Management is primarily focused on ________ the value delivered to stakeh…" at bounding box center [346, 102] width 351 height 202
copy div "Value Management is primarily focused on ________ the value delivered to stakeh…"
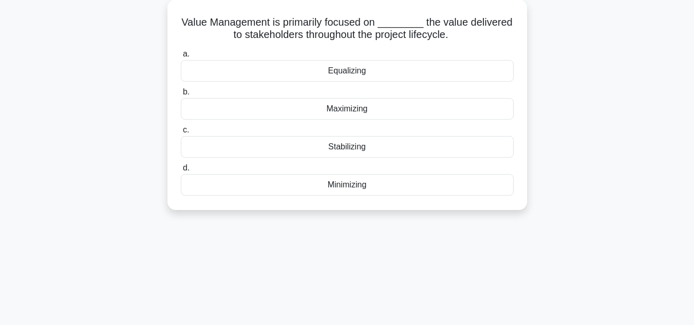
click at [316, 228] on div "29:33 Stop PMP Intermediate 34/50 Value Management is primarily focused on ____…" at bounding box center [346, 232] width 585 height 513
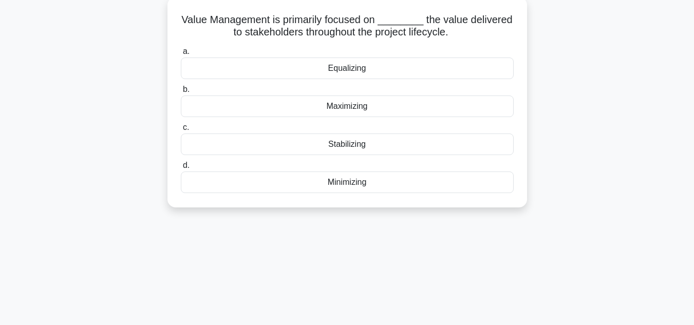
click at [349, 108] on div "Maximizing" at bounding box center [347, 107] width 333 height 22
click at [181, 93] on input "b. Maximizing" at bounding box center [181, 89] width 0 height 7
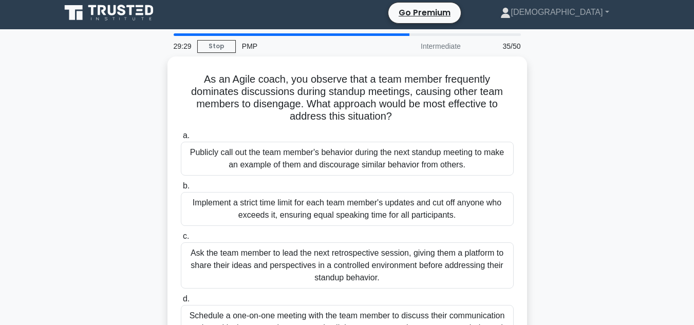
scroll to position [0, 0]
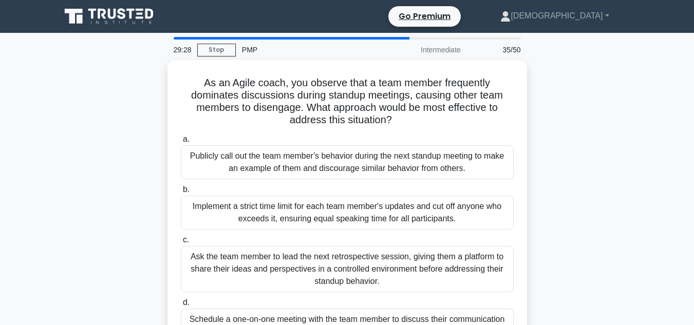
click at [85, 165] on div "As an Agile coach, you observe that a team member frequently dominates discussi…" at bounding box center [346, 220] width 585 height 321
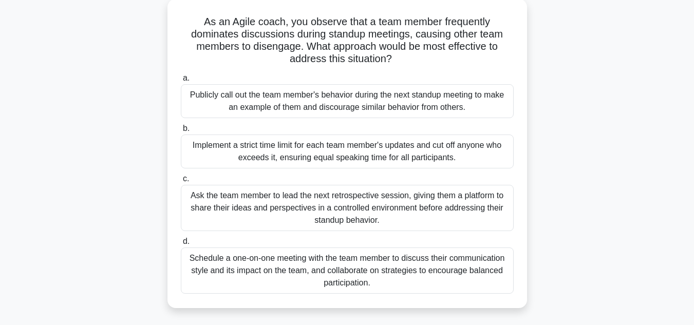
scroll to position [62, 0]
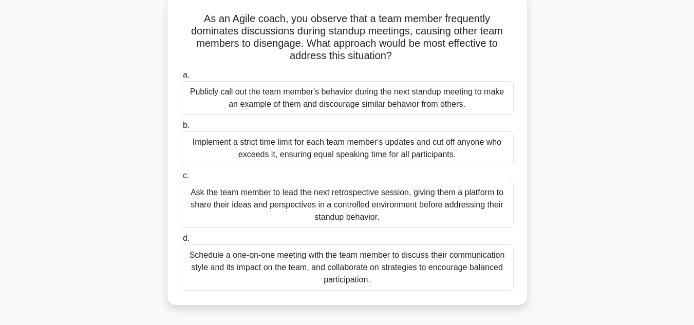
click at [236, 264] on div "Schedule a one-on-one meeting with the team member to discuss their communicati…" at bounding box center [347, 267] width 333 height 46
click at [181, 242] on input "d. Schedule a one-on-one meeting with the team member to discuss their communic…" at bounding box center [181, 238] width 0 height 7
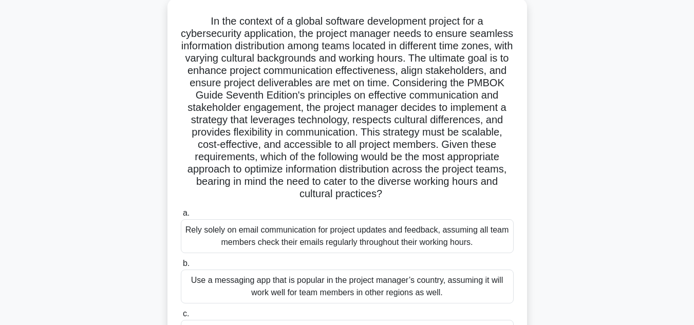
scroll to position [0, 0]
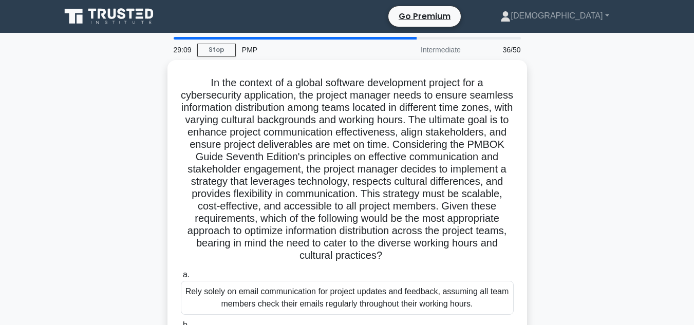
click at [113, 205] on div ".spinner_0XTQ{transform-origin:center;animation:spinner_y6GP .75s linear infini…" at bounding box center [346, 282] width 585 height 445
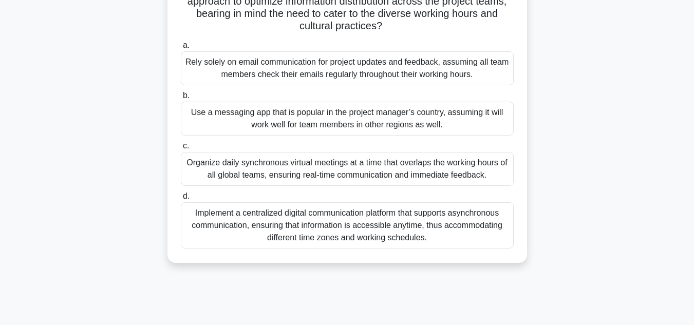
scroll to position [209, 0]
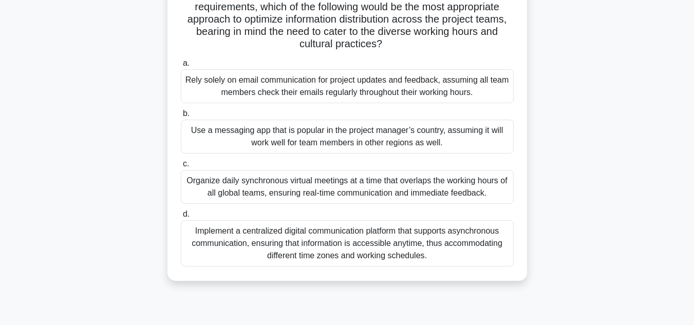
click at [327, 254] on div "Implement a centralized digital communication platform that supports asynchrono…" at bounding box center [347, 243] width 333 height 46
click at [181, 218] on input "d. Implement a centralized digital communication platform that supports asynchr…" at bounding box center [181, 214] width 0 height 7
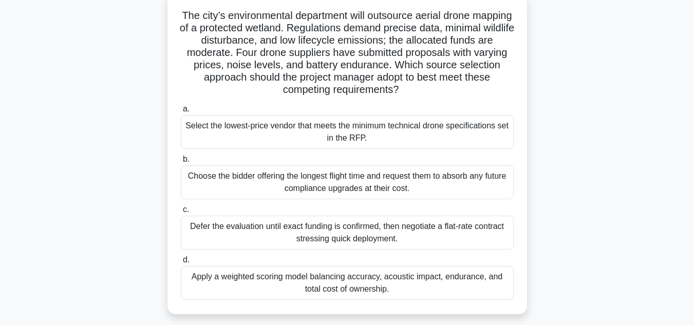
scroll to position [9, 0]
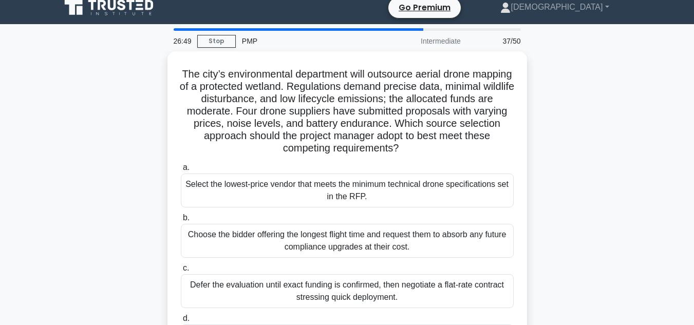
click at [84, 209] on div "26:49 Stop PMP Intermediate 37/50 The city’s environmental department will outs…" at bounding box center [346, 284] width 585 height 513
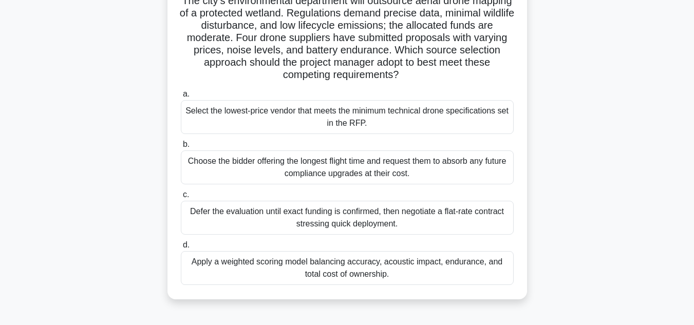
scroll to position [62, 0]
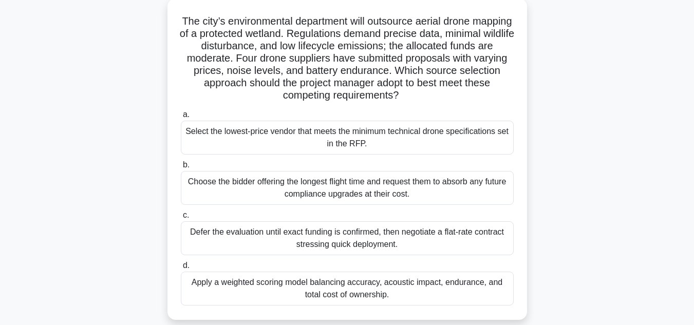
click at [83, 209] on div "The city’s environmental department will outsource aerial drone mapping of a pr…" at bounding box center [346, 165] width 585 height 334
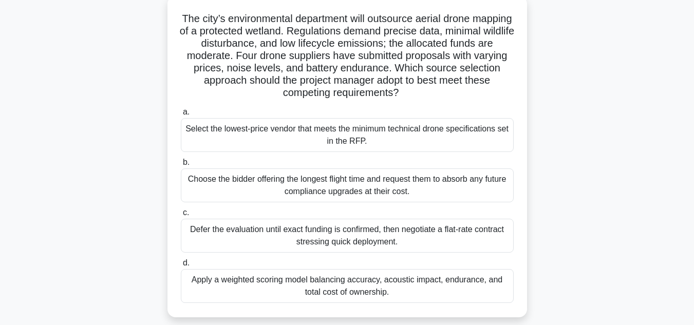
click at [341, 294] on div "Apply a weighted scoring model balancing accuracy, acoustic impact, endurance, …" at bounding box center [347, 286] width 333 height 34
click at [181, 266] on input "d. Apply a weighted scoring model balancing accuracy, acoustic impact, enduranc…" at bounding box center [181, 263] width 0 height 7
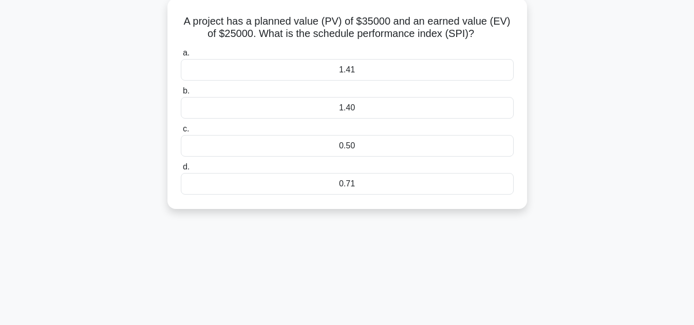
scroll to position [0, 0]
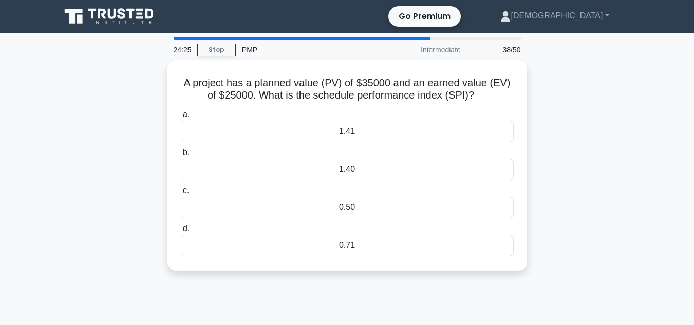
click at [114, 152] on div "A project has a planned value (PV) of $35000 and an earned value (EV) of $25000…" at bounding box center [346, 171] width 585 height 223
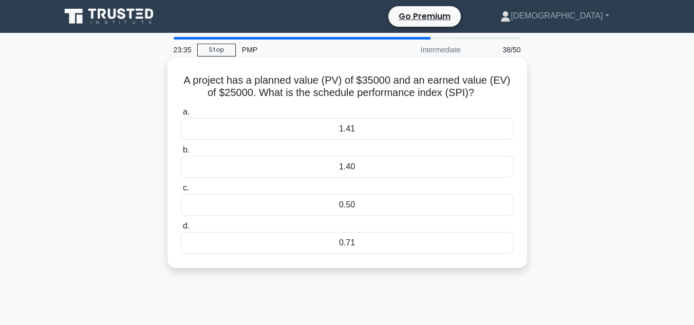
click at [303, 246] on div "0.71" at bounding box center [347, 243] width 333 height 22
click at [181, 230] on input "d. 0.71" at bounding box center [181, 226] width 0 height 7
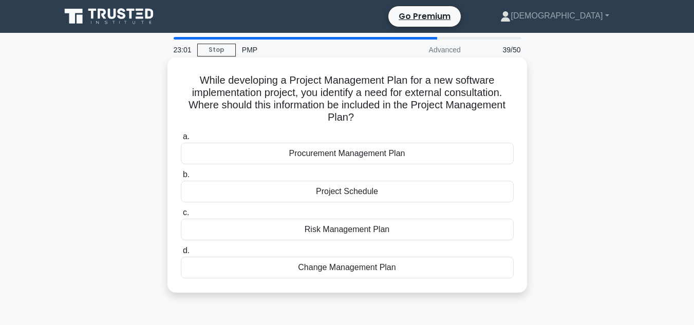
click at [317, 190] on div "Project Schedule" at bounding box center [347, 192] width 333 height 22
click at [181, 178] on input "b. Project Schedule" at bounding box center [181, 174] width 0 height 7
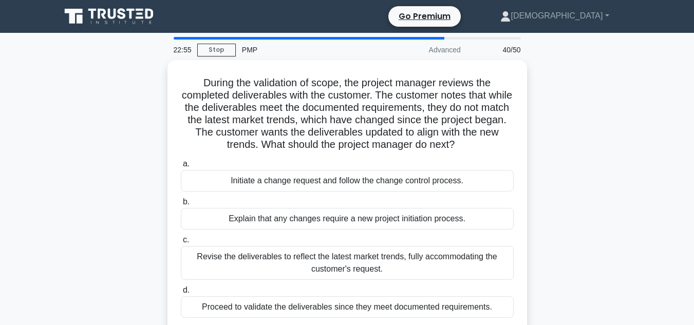
click at [606, 227] on div "During the validation of scope, the project manager reviews the completed deliv…" at bounding box center [346, 202] width 585 height 284
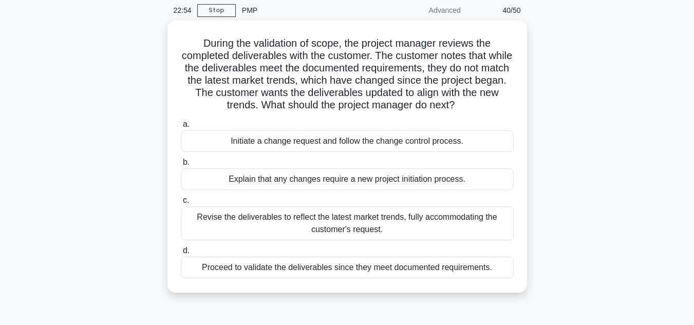
scroll to position [41, 0]
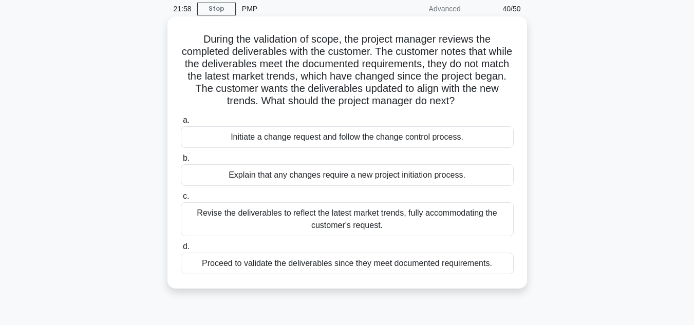
click at [490, 263] on div "Proceed to validate the deliverables since they meet documented requirements." at bounding box center [347, 264] width 333 height 22
click at [181, 250] on input "d. Proceed to validate the deliverables since they meet documented requirements." at bounding box center [181, 246] width 0 height 7
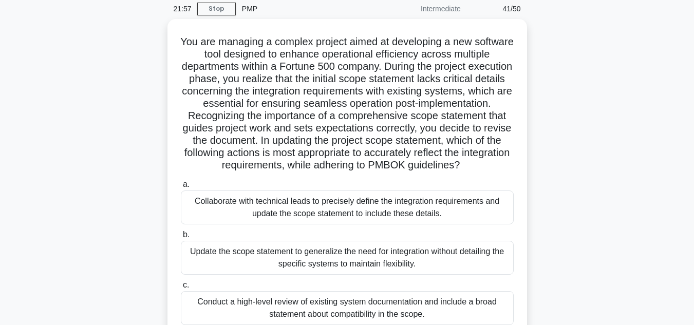
scroll to position [0, 0]
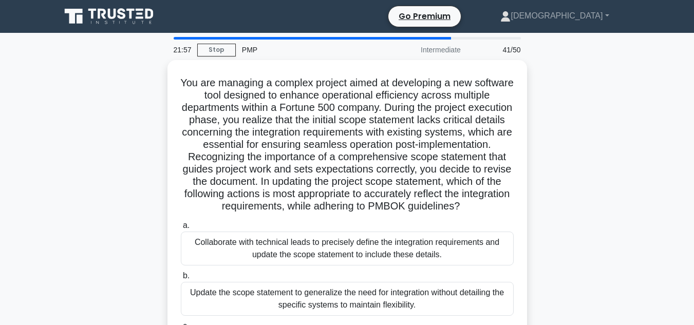
click at [122, 177] on div "You are managing a complex project aimed at developing a new software tool desi…" at bounding box center [346, 251] width 585 height 383
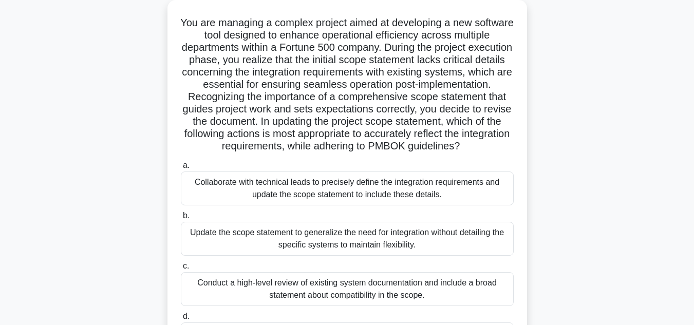
scroll to position [62, 0]
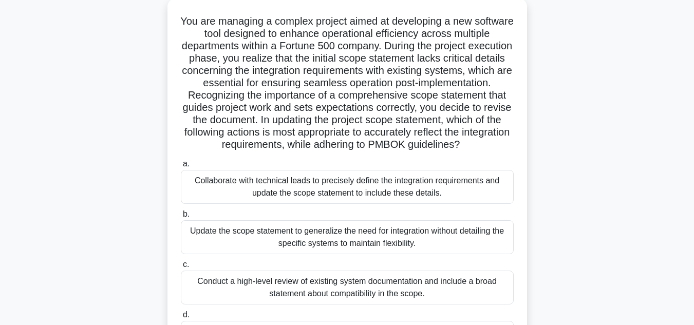
click at [106, 183] on div "You are managing a complex project aimed at developing a new software tool desi…" at bounding box center [346, 189] width 585 height 383
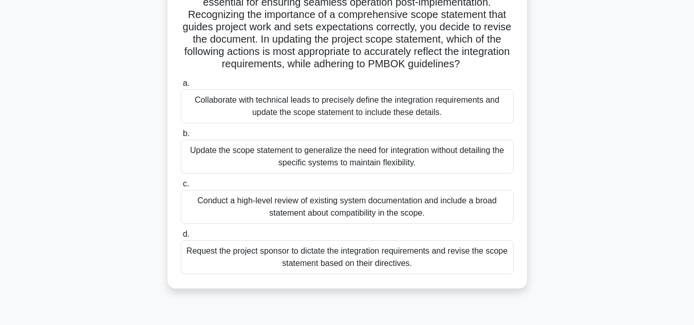
scroll to position [144, 0]
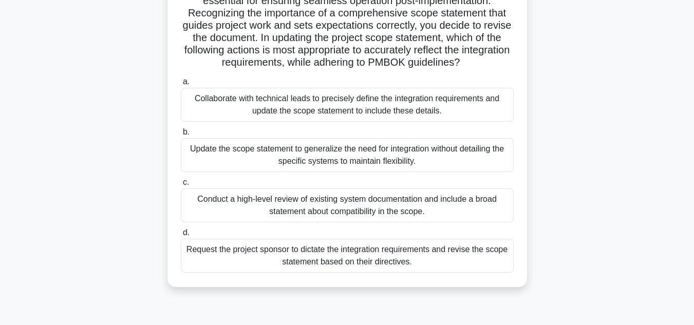
drag, startPoint x: 106, startPoint y: 183, endPoint x: 147, endPoint y: 186, distance: 40.6
click at [147, 186] on div "You are managing a complex project aimed at developing a new software tool desi…" at bounding box center [346, 107] width 585 height 383
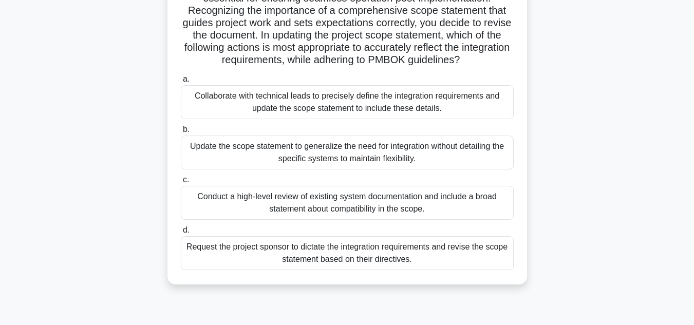
click at [491, 119] on div "Collaborate with technical leads to precisely define the integration requiremen…" at bounding box center [347, 102] width 333 height 34
click at [181, 83] on input "a. Collaborate with technical leads to precisely define the integration require…" at bounding box center [181, 79] width 0 height 7
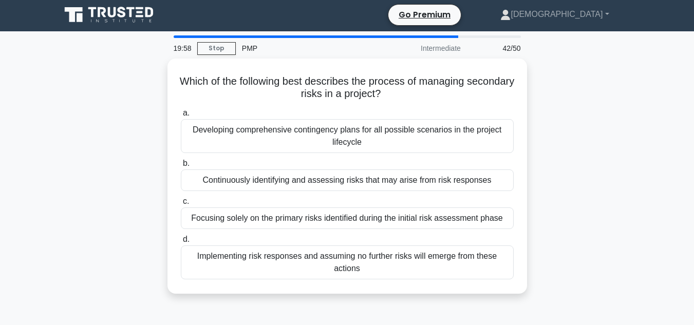
scroll to position [0, 0]
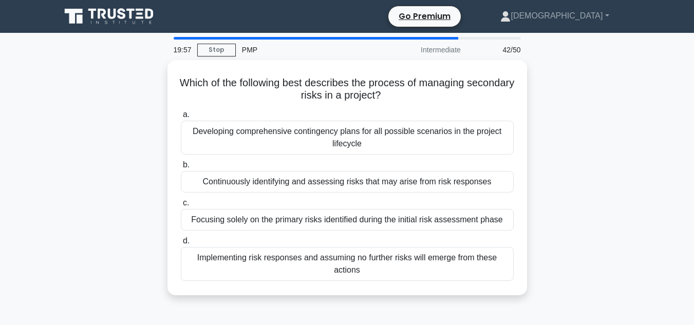
click at [602, 135] on div "Which of the following best describes the process of managing secondary risks i…" at bounding box center [346, 183] width 585 height 247
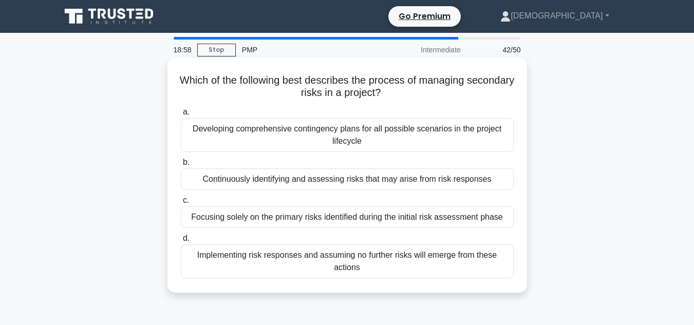
click at [446, 139] on div "Developing comprehensive contingency plans for all possible scenarios in the pr…" at bounding box center [347, 135] width 333 height 34
click at [181, 116] on input "a. Developing comprehensive contingency plans for all possible scenarios in the…" at bounding box center [181, 112] width 0 height 7
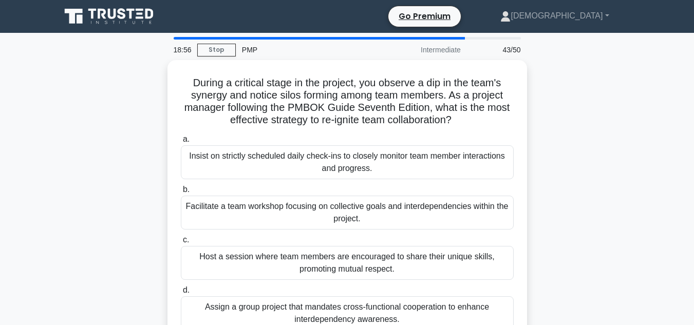
click at [607, 193] on div "During a critical stage in the project, you observe a dip in the team's synergy…" at bounding box center [346, 208] width 585 height 297
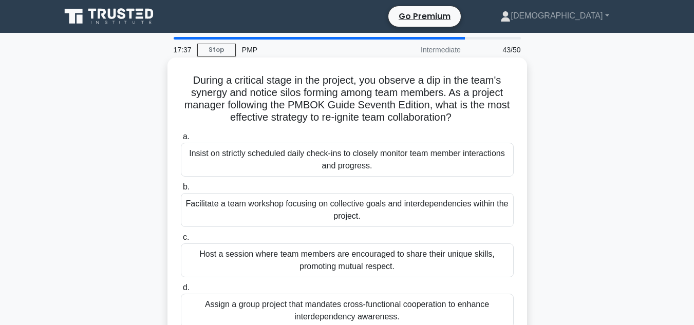
click at [444, 195] on div "Facilitate a team workshop focusing on collective goals and interdependencies w…" at bounding box center [347, 210] width 333 height 34
click at [181, 190] on input "b. Facilitate a team workshop focusing on collective goals and interdependencie…" at bounding box center [181, 187] width 0 height 7
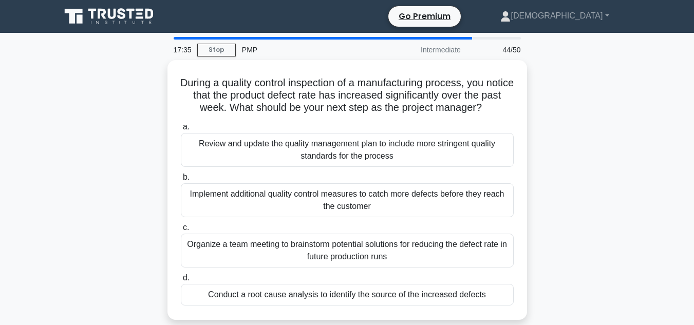
click at [573, 189] on div "During a quality control inspection of a manufacturing process, you notice that…" at bounding box center [346, 196] width 585 height 272
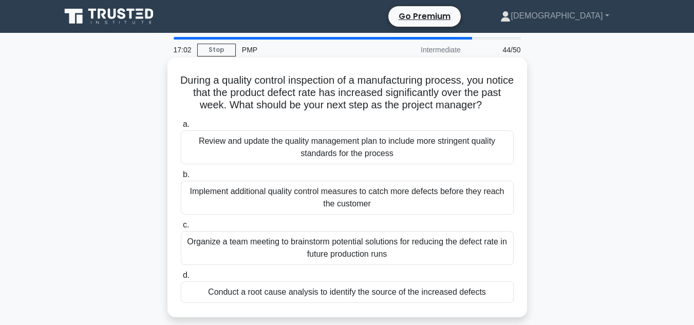
click at [335, 298] on div "Conduct a root cause analysis to identify the source of the increased defects" at bounding box center [347, 292] width 333 height 22
click at [181, 279] on input "d. Conduct a root cause analysis to identify the source of the increased defects" at bounding box center [181, 275] width 0 height 7
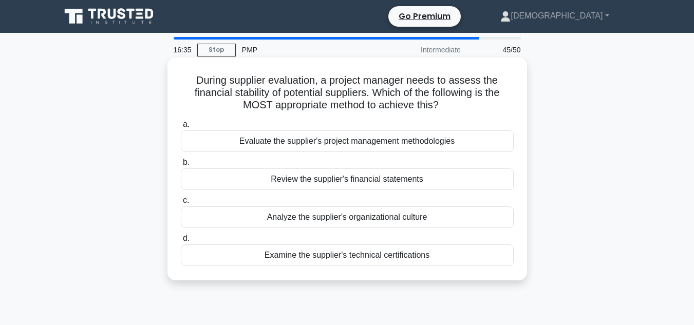
click at [296, 177] on div "Review the supplier's financial statements" at bounding box center [347, 179] width 333 height 22
click at [181, 166] on input "b. Review the supplier's financial statements" at bounding box center [181, 162] width 0 height 7
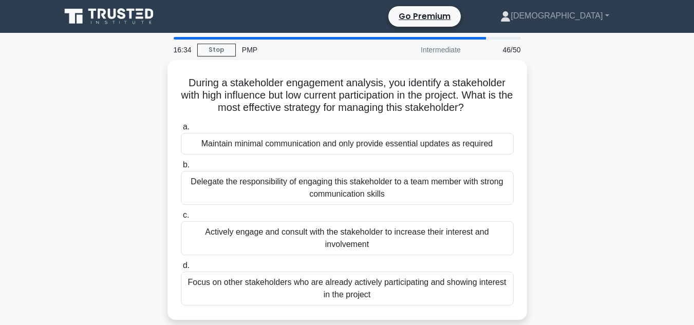
click at [129, 158] on div "During a stakeholder engagement analysis, you identify a stakeholder with high …" at bounding box center [346, 196] width 585 height 272
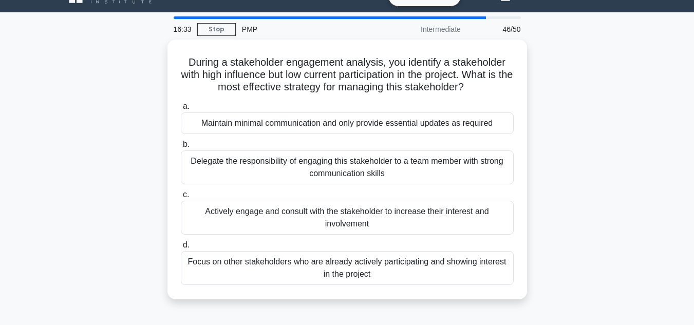
scroll to position [41, 0]
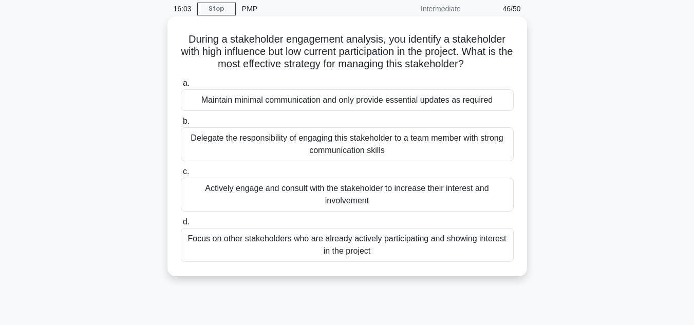
click at [234, 194] on div "Actively engage and consult with the stakeholder to increase their interest and…" at bounding box center [347, 195] width 333 height 34
click at [181, 175] on input "c. Actively engage and consult with the stakeholder to increase their interest …" at bounding box center [181, 171] width 0 height 7
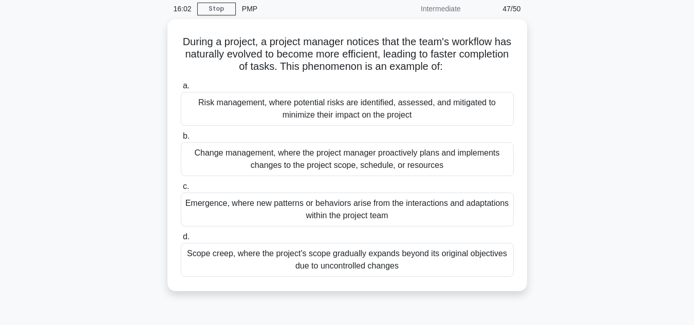
scroll to position [0, 0]
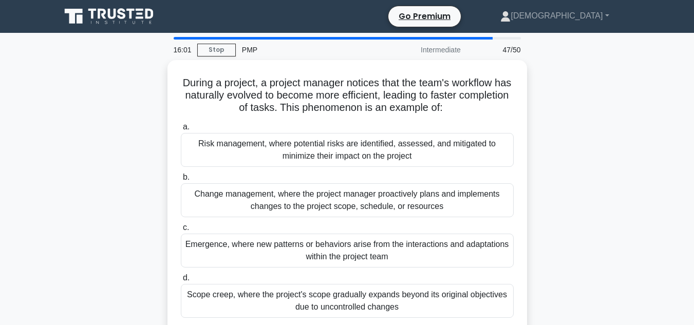
click at [100, 152] on div "During a project, a project manager notices that the team's workflow has natura…" at bounding box center [346, 202] width 585 height 284
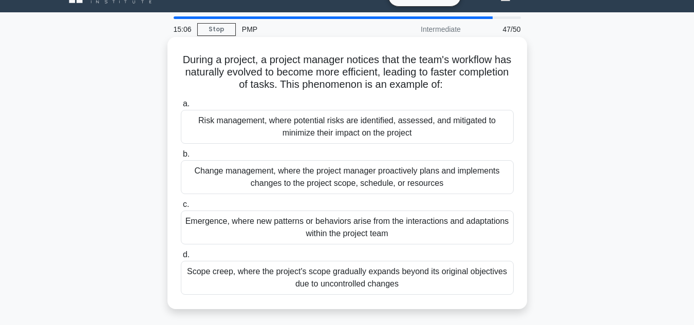
click at [341, 235] on div "Emergence, where new patterns or behaviors arise from the interactions and adap…" at bounding box center [347, 228] width 333 height 34
click at [181, 208] on input "c. Emergence, where new patterns or behaviors arise from the interactions and a…" at bounding box center [181, 204] width 0 height 7
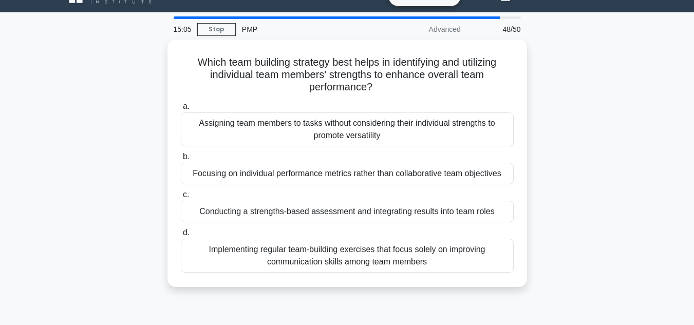
scroll to position [0, 0]
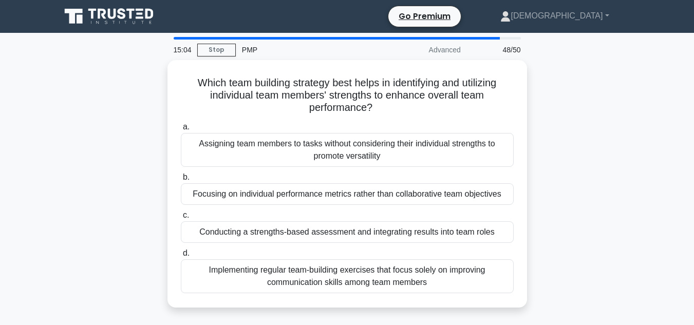
click at [669, 213] on main "15:04 Stop PMP Advanced 48/50 Which team building strategy best helps in identi…" at bounding box center [347, 294] width 694 height 522
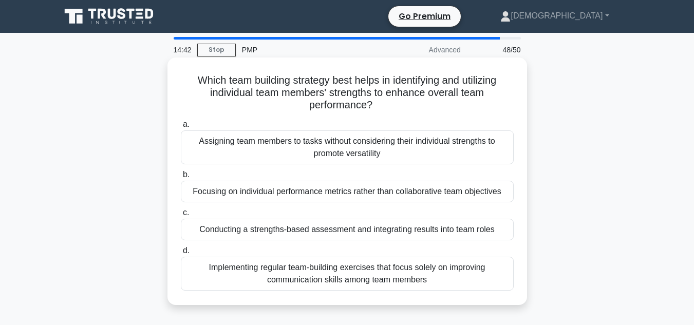
click at [496, 272] on div "Implementing regular team-building exercises that focus solely on improving com…" at bounding box center [347, 274] width 333 height 34
click at [181, 254] on input "d. Implementing regular team-building exercises that focus solely on improving …" at bounding box center [181, 250] width 0 height 7
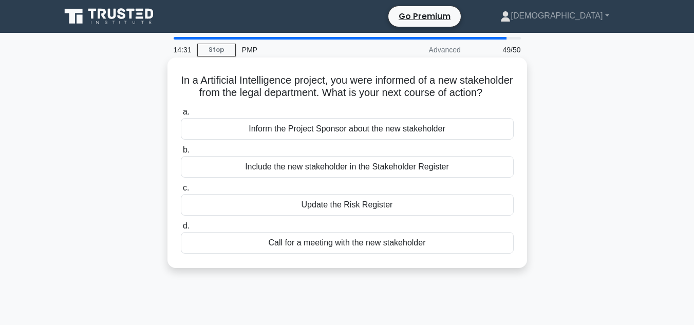
click at [281, 133] on div "Inform the Project Sponsor about the new stakeholder" at bounding box center [347, 129] width 333 height 22
click at [181, 116] on input "a. Inform the Project Sponsor about the new stakeholder" at bounding box center [181, 112] width 0 height 7
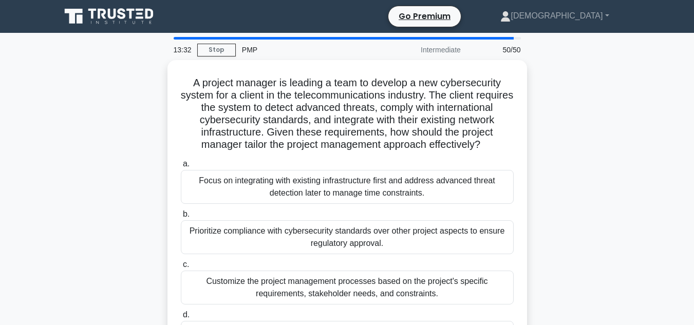
click at [560, 177] on div "A project manager is leading a team to develop a new cybersecurity system for a…" at bounding box center [346, 220] width 585 height 321
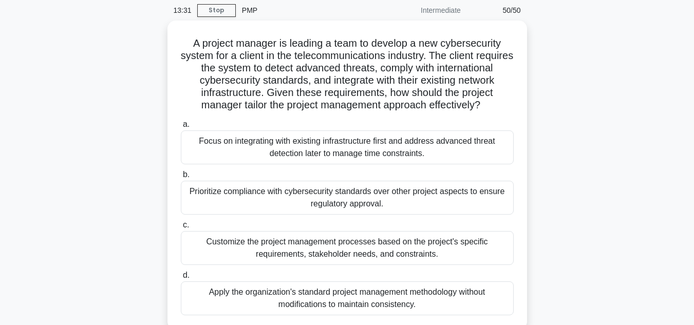
scroll to position [41, 0]
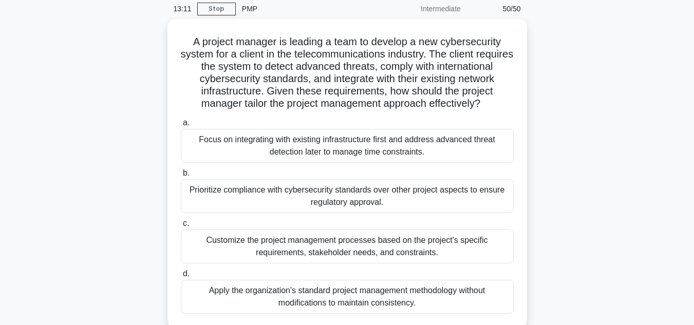
click at [560, 177] on div "A project manager is leading a team to develop a new cybersecurity system for a…" at bounding box center [346, 179] width 585 height 321
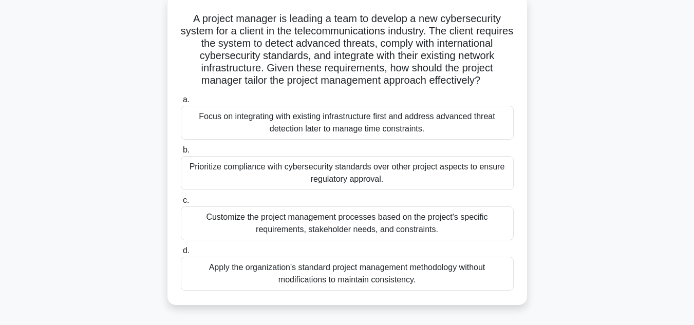
click at [405, 233] on div "Customize the project management processes based on the project's specific requ…" at bounding box center [347, 223] width 333 height 34
click at [181, 204] on input "c. Customize the project management processes based on the project's specific r…" at bounding box center [181, 200] width 0 height 7
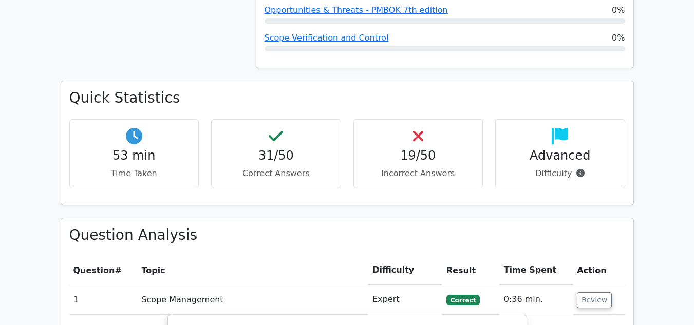
scroll to position [1205, 0]
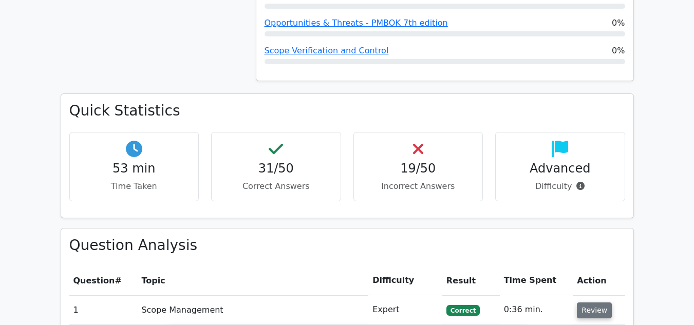
click at [600, 302] on button "Review" at bounding box center [594, 310] width 35 height 16
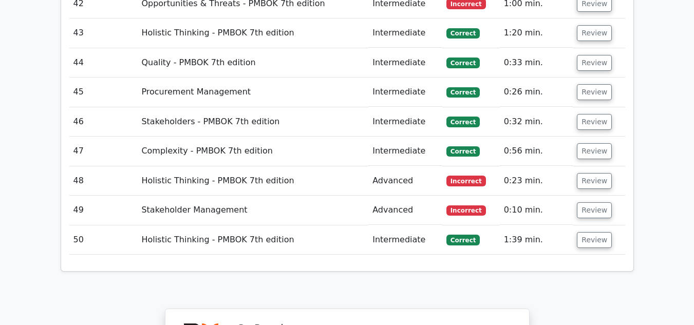
scroll to position [2719, 0]
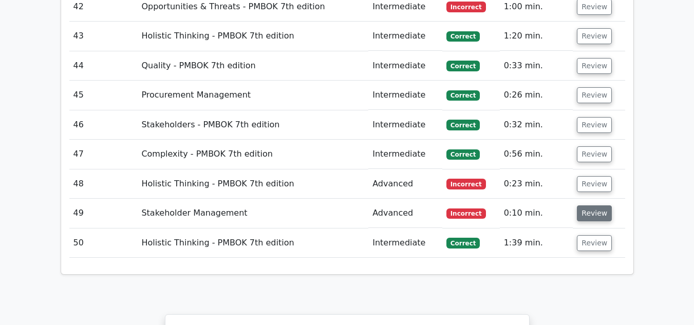
click at [601, 205] on button "Review" at bounding box center [594, 213] width 35 height 16
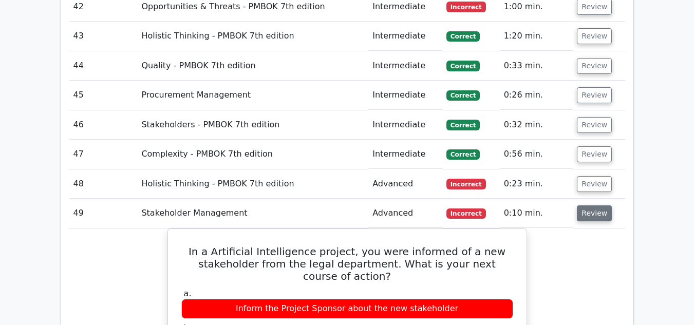
click at [590, 205] on button "Review" at bounding box center [594, 213] width 35 height 16
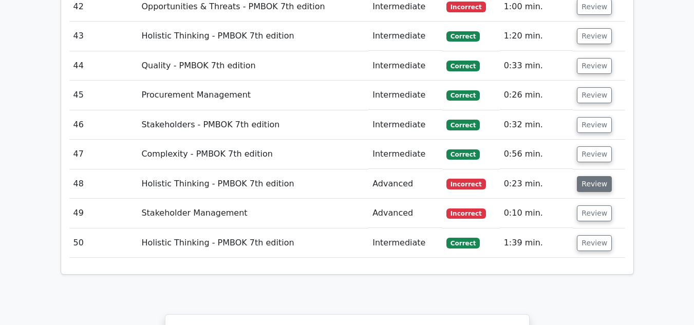
click at [587, 176] on button "Review" at bounding box center [594, 184] width 35 height 16
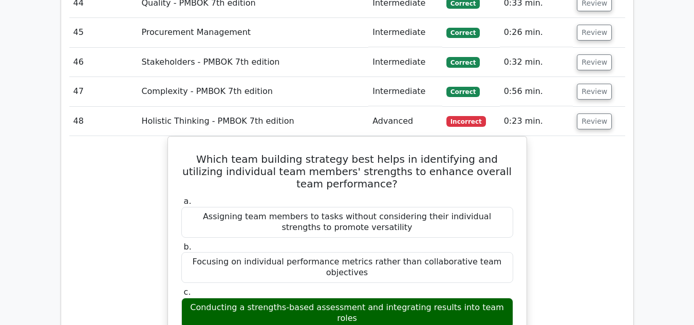
scroll to position [2771, 0]
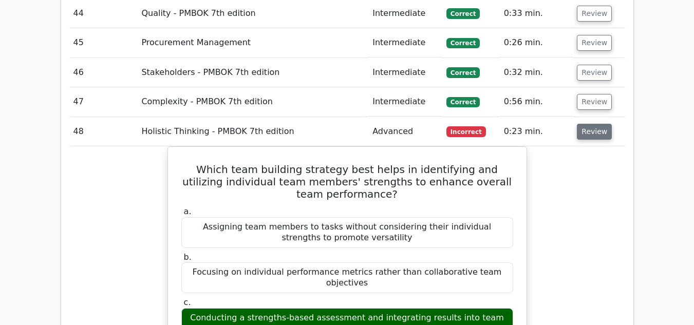
click at [592, 124] on button "Review" at bounding box center [594, 132] width 35 height 16
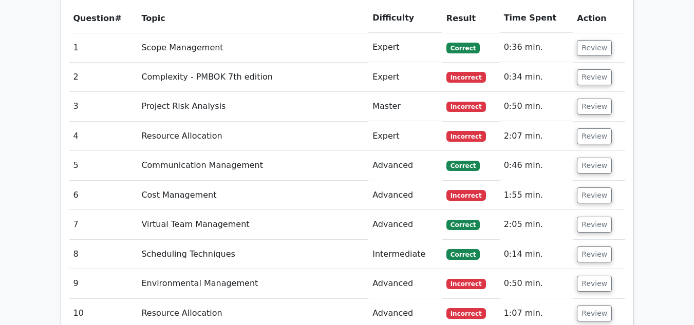
scroll to position [1464, 0]
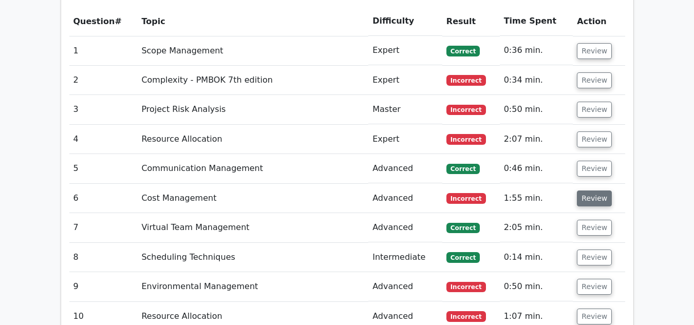
click at [596, 190] on button "Review" at bounding box center [594, 198] width 35 height 16
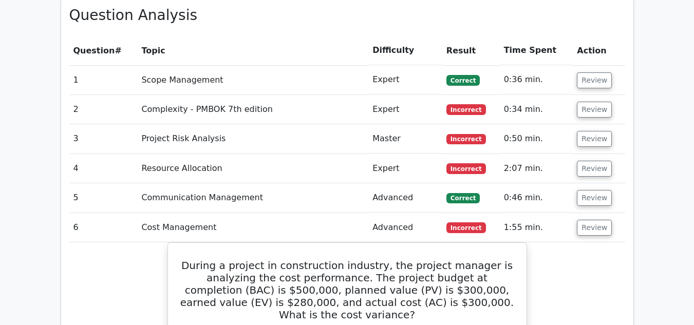
scroll to position [1444, 0]
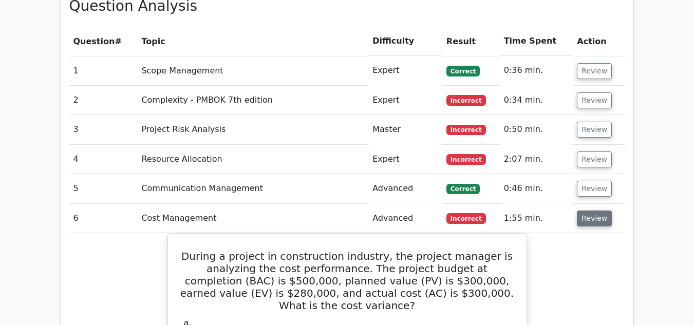
click at [596, 211] on button "Review" at bounding box center [594, 219] width 35 height 16
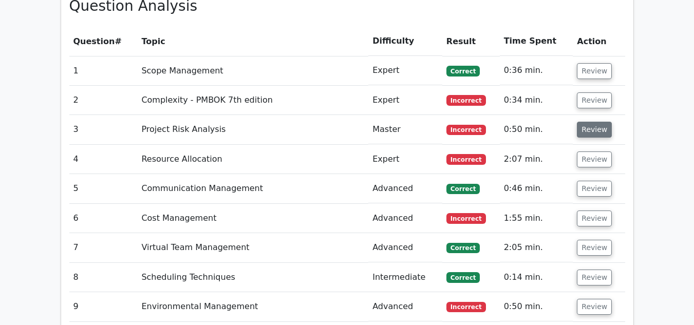
click at [581, 122] on button "Review" at bounding box center [594, 130] width 35 height 16
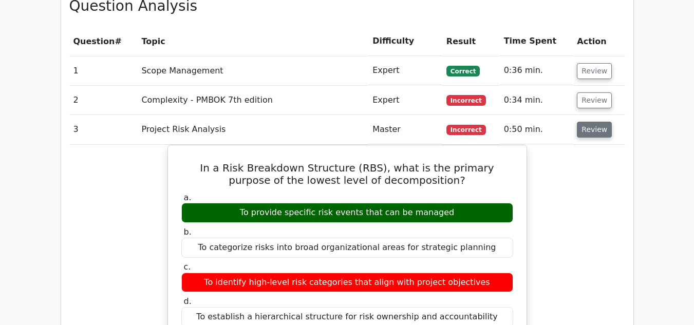
click at [590, 122] on button "Review" at bounding box center [594, 130] width 35 height 16
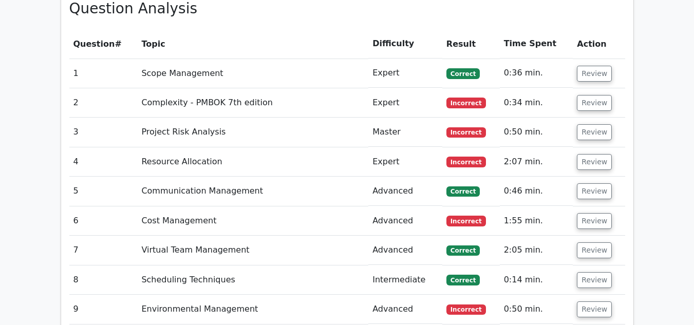
click at [678, 72] on main "Go Premium Project Management Professional Preparation Package (2025) Earn 35 P…" at bounding box center [347, 280] width 694 height 3383
click at [651, 96] on main "Go Premium Project Management Professional Preparation Package (2025) Earn 35 P…" at bounding box center [347, 280] width 694 height 3383
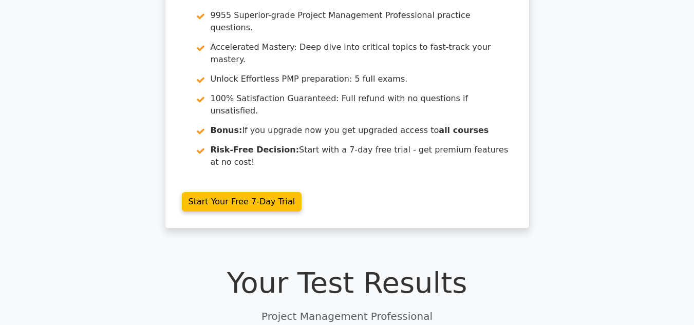
scroll to position [0, 0]
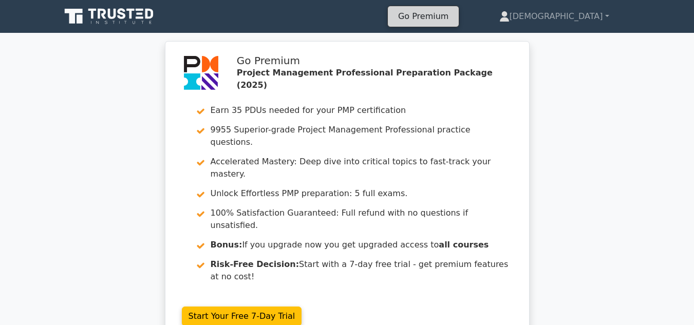
click at [454, 20] on link "Go Premium" at bounding box center [423, 16] width 63 height 14
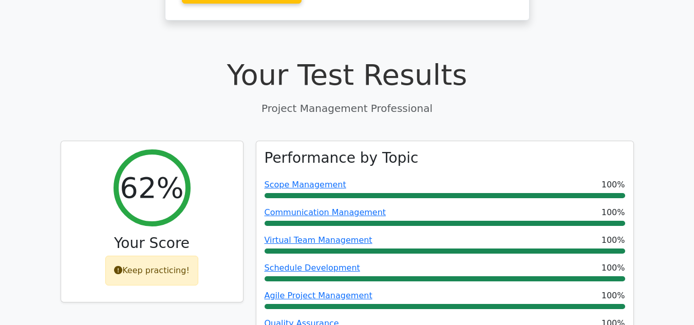
scroll to position [336, 0]
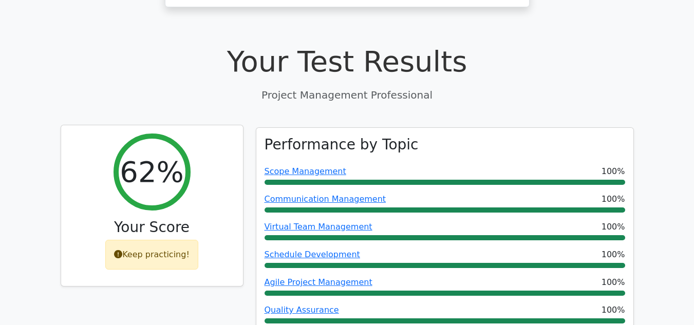
click at [160, 240] on div "Keep practicing!" at bounding box center [151, 255] width 93 height 30
click at [155, 240] on div "Keep practicing!" at bounding box center [151, 255] width 93 height 30
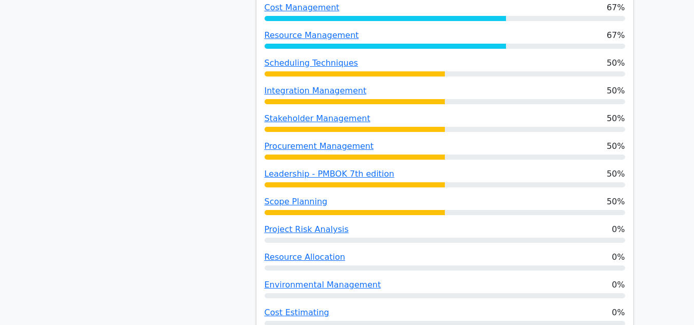
scroll to position [796, 0]
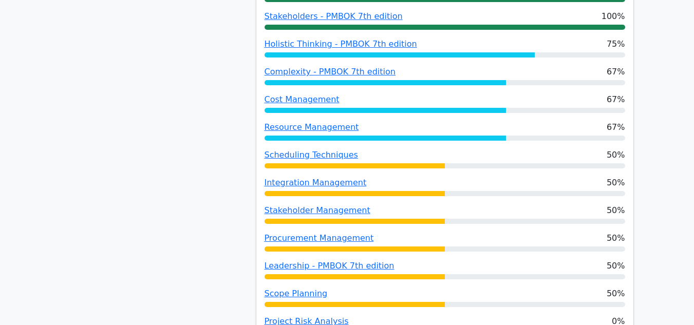
click at [145, 161] on div "62% Your Score Keep practicing!" at bounding box center [151, 85] width 195 height 836
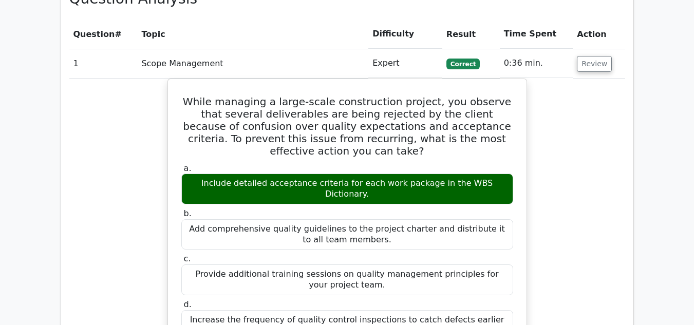
scroll to position [1453, 0]
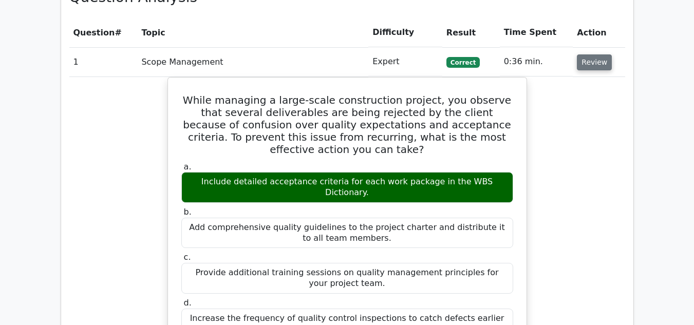
click at [591, 54] on button "Review" at bounding box center [594, 62] width 35 height 16
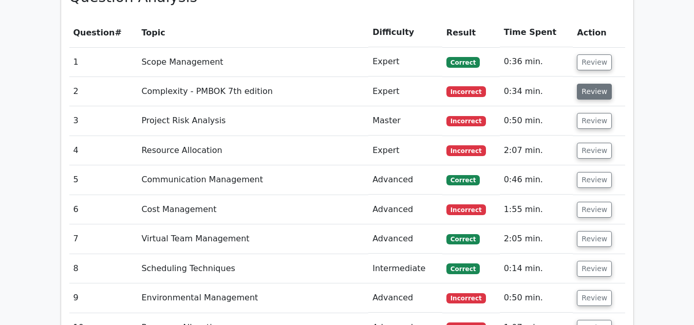
click at [589, 84] on button "Review" at bounding box center [594, 92] width 35 height 16
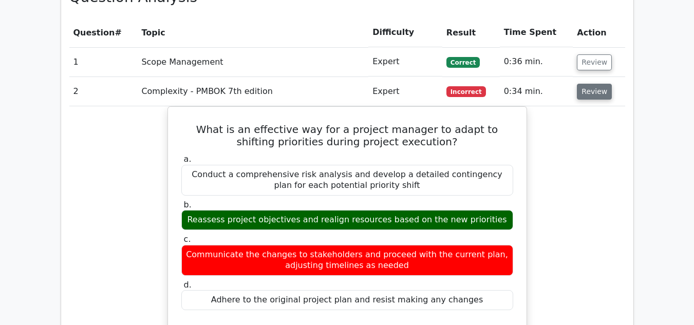
click at [589, 84] on button "Review" at bounding box center [594, 92] width 35 height 16
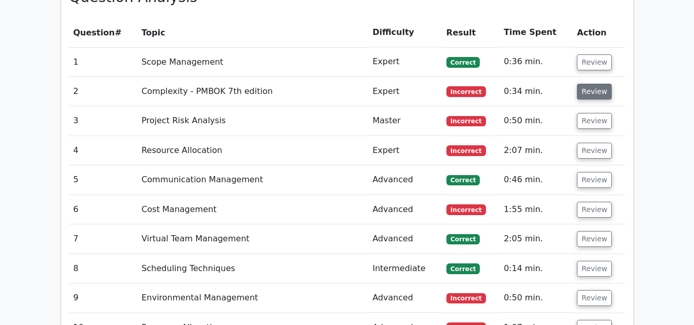
click at [589, 84] on button "Review" at bounding box center [594, 92] width 35 height 16
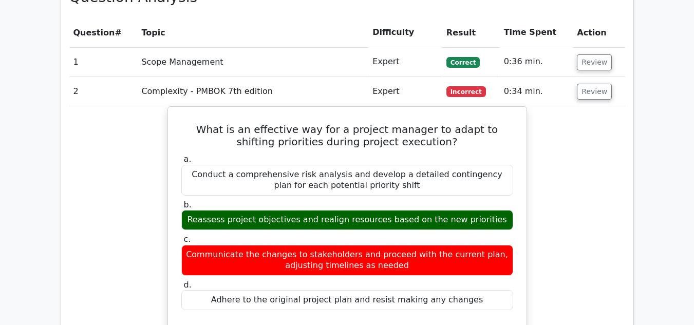
click at [589, 84] on button "Review" at bounding box center [594, 92] width 35 height 16
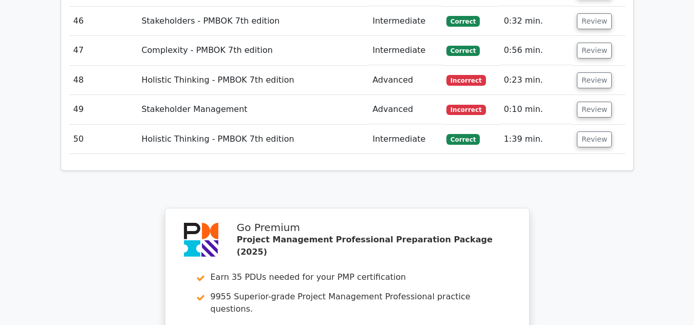
scroll to position [3114, 0]
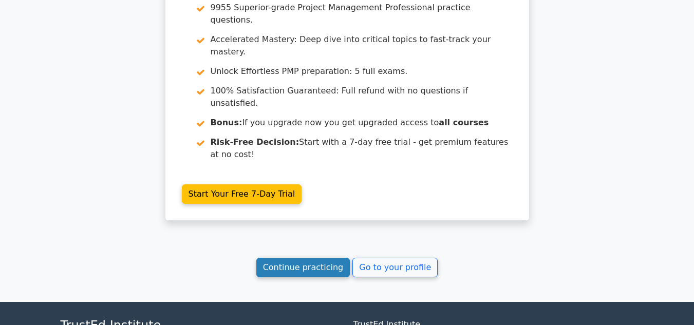
click at [316, 258] on link "Continue practicing" at bounding box center [303, 268] width 94 height 20
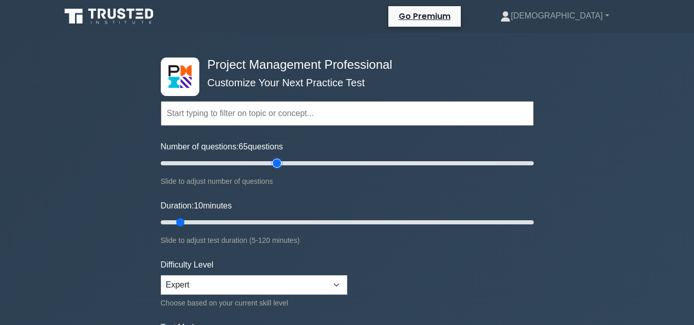
click at [280, 164] on input "Number of questions: 65 questions" at bounding box center [347, 163] width 373 height 12
click at [261, 164] on input "Number of questions: 55 questions" at bounding box center [347, 163] width 373 height 12
click at [251, 164] on input "Number of questions: 55 questions" at bounding box center [347, 163] width 373 height 12
click at [191, 161] on input "Number of questions: 20 questions" at bounding box center [347, 163] width 373 height 12
click at [184, 162] on input "Number of questions: 15 questions" at bounding box center [347, 163] width 373 height 12
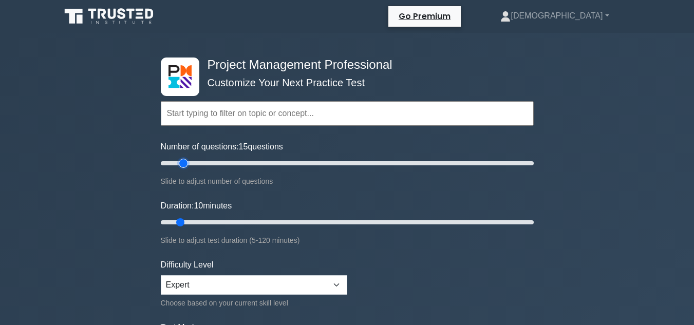
click at [179, 161] on input "Number of questions: 15 questions" at bounding box center [347, 163] width 373 height 12
type input "10"
click at [177, 162] on input "Number of questions: 10 questions" at bounding box center [347, 163] width 373 height 12
click at [187, 222] on input "Duration: 10 minutes" at bounding box center [347, 222] width 373 height 12
click at [190, 222] on input "Duration: 15 minutes" at bounding box center [347, 222] width 373 height 12
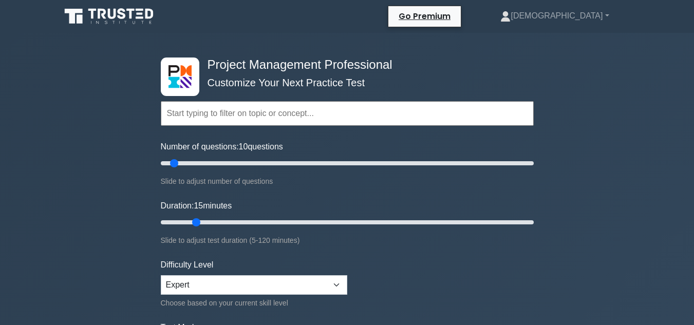
click at [190, 222] on input "Duration: 15 minutes" at bounding box center [347, 222] width 373 height 12
type input "10"
click at [186, 222] on input "Duration: 10 minutes" at bounding box center [347, 222] width 373 height 12
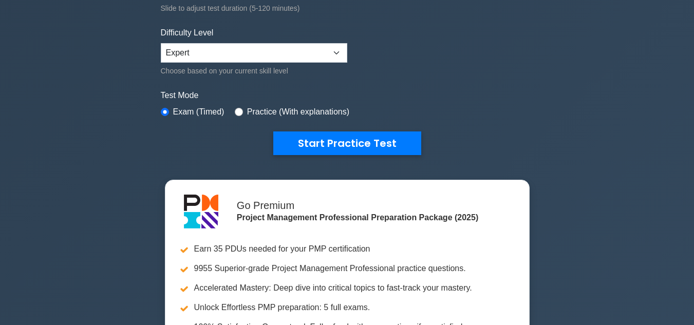
scroll to position [240, 0]
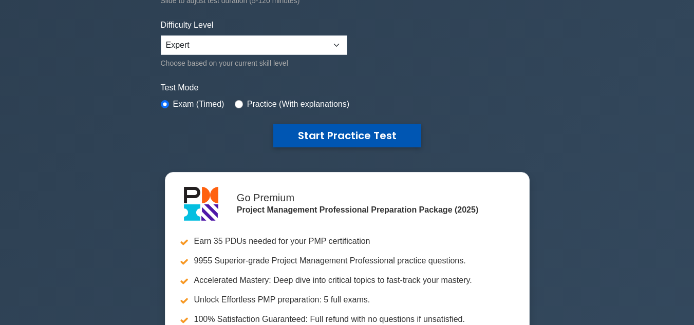
click at [345, 135] on button "Start Practice Test" at bounding box center [347, 136] width 148 height 24
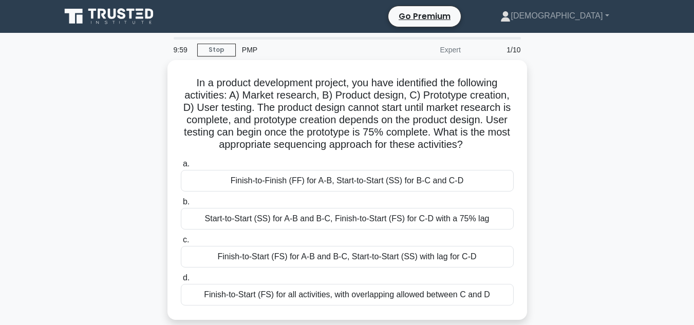
click at [113, 140] on div "In a product development project, you have identified the following activities:…" at bounding box center [346, 196] width 585 height 272
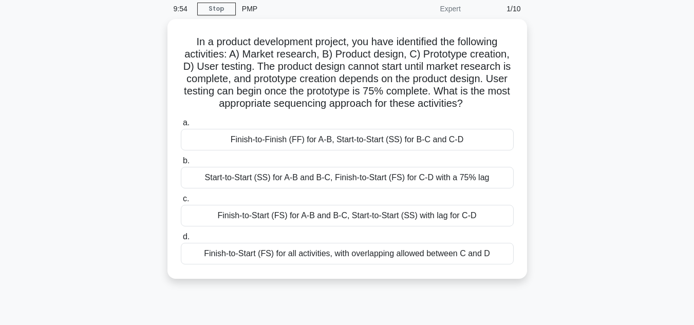
scroll to position [82, 0]
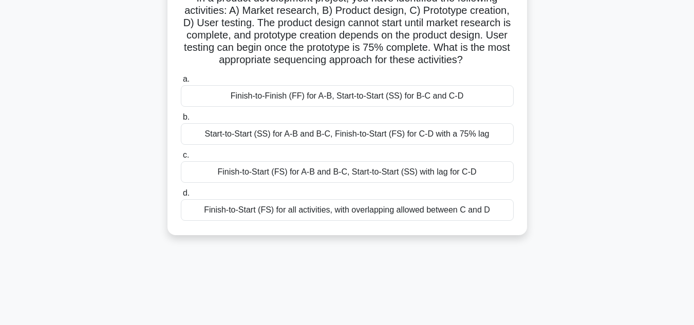
click at [430, 174] on div "Finish-to-Start (FS) for A-B and B-C, Start-to-Start (SS) with lag for C-D" at bounding box center [347, 172] width 333 height 22
click at [181, 159] on input "c. Finish-to-Start (FS) for A-B and B-C, Start-to-Start (SS) with lag for C-D" at bounding box center [181, 155] width 0 height 7
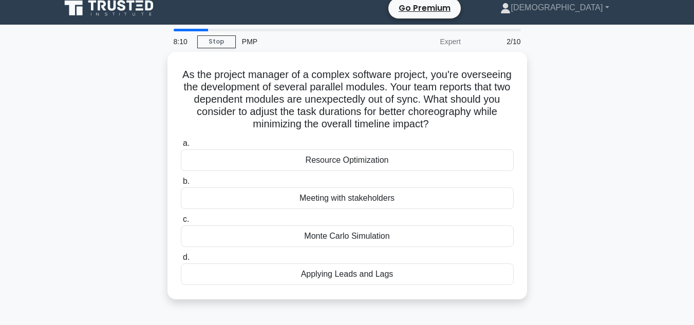
scroll to position [0, 0]
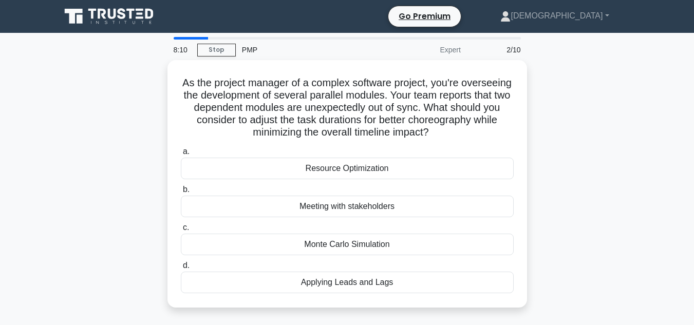
click at [660, 155] on main "8:10 Stop PMP Expert 2/10 As the project manager of a complex software project,…" at bounding box center [347, 294] width 694 height 522
click at [618, 145] on div "As the project manager of a complex software project, you're overseeing the dev…" at bounding box center [346, 190] width 585 height 260
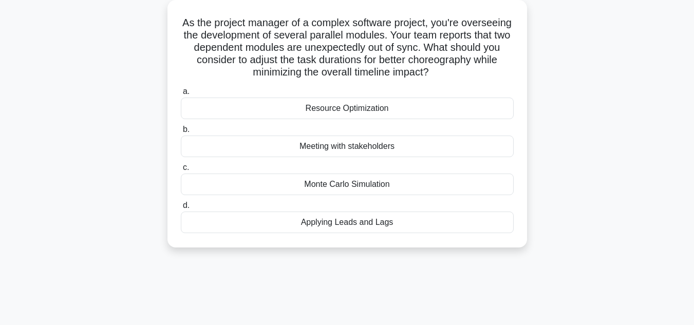
scroll to position [62, 0]
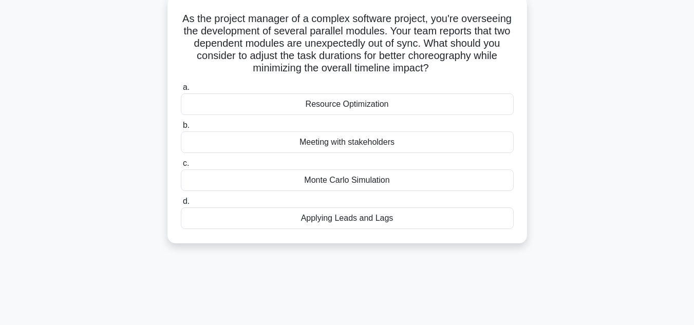
click at [397, 219] on div "Applying Leads and Lags" at bounding box center [347, 218] width 333 height 22
click at [181, 205] on input "d. Applying Leads and Lags" at bounding box center [181, 201] width 0 height 7
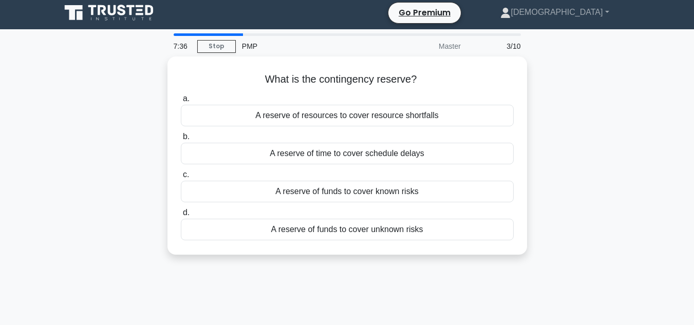
scroll to position [0, 0]
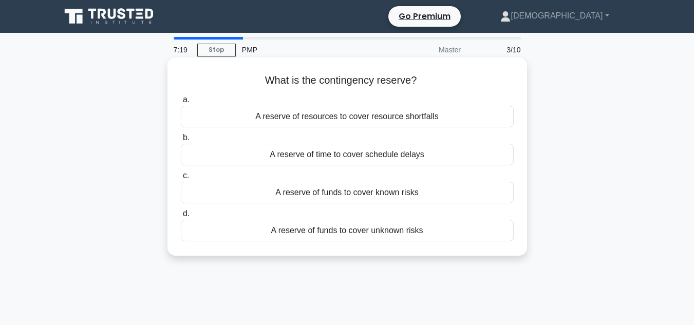
click at [360, 194] on div "A reserve of funds to cover known risks" at bounding box center [347, 193] width 333 height 22
click at [181, 179] on input "c. A reserve of funds to cover known risks" at bounding box center [181, 176] width 0 height 7
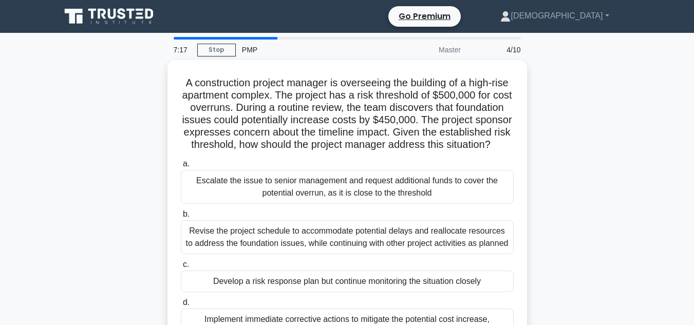
click at [570, 181] on div "A construction project manager is overseeing the building of a high-rise apartm…" at bounding box center [346, 214] width 585 height 309
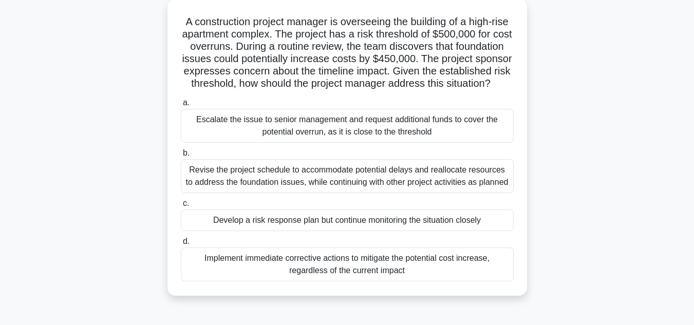
scroll to position [62, 0]
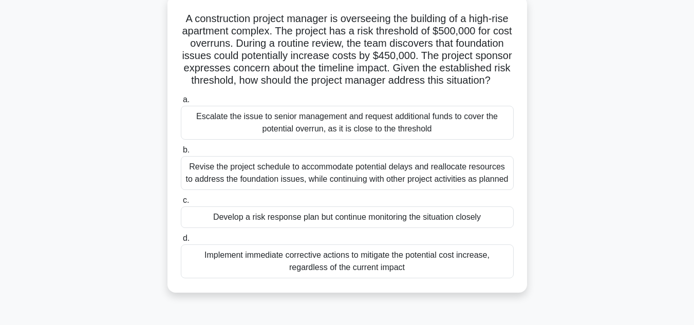
click at [275, 183] on div "Revise the project schedule to accommodate potential delays and reallocate reso…" at bounding box center [347, 173] width 333 height 34
click at [181, 154] on input "b. Revise the project schedule to accommodate potential delays and reallocate r…" at bounding box center [181, 150] width 0 height 7
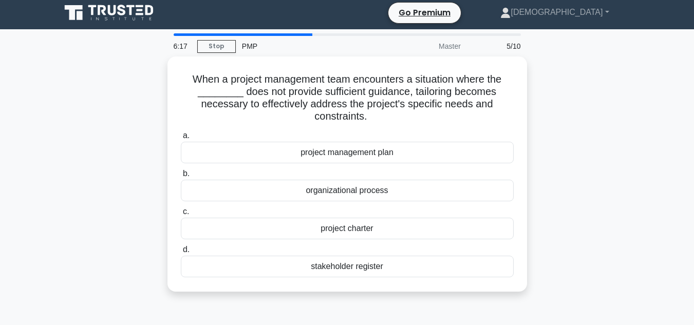
scroll to position [0, 0]
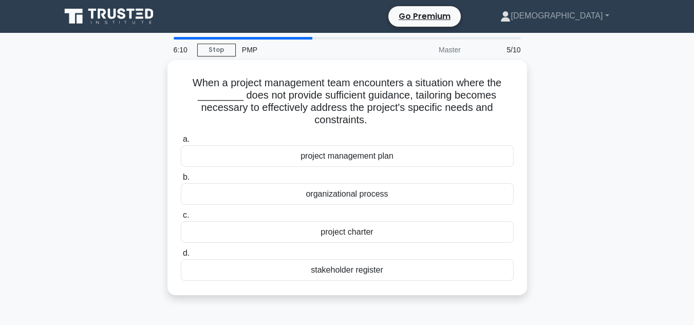
click at [551, 114] on div "When a project management team encounters a situation where the ________ does n…" at bounding box center [346, 183] width 585 height 247
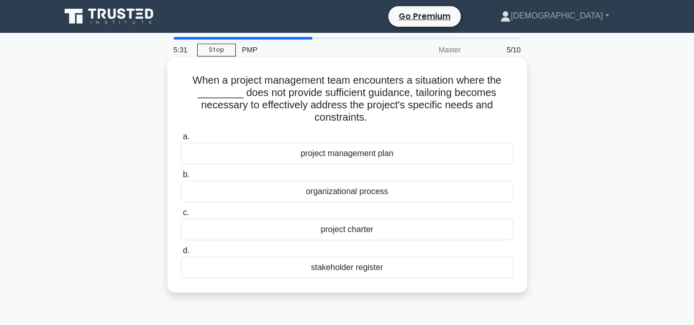
click at [405, 222] on div "project charter" at bounding box center [347, 230] width 333 height 22
click at [181, 216] on input "c. project charter" at bounding box center [181, 212] width 0 height 7
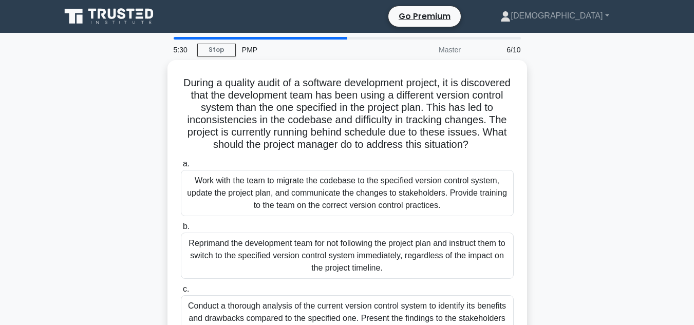
click at [113, 121] on div "During a quality audit of a software development project, it is discovered that…" at bounding box center [346, 245] width 585 height 371
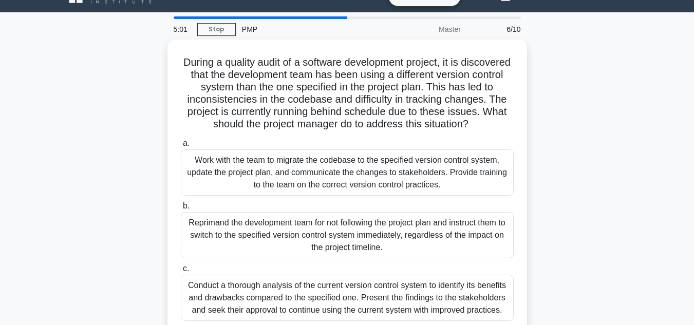
click at [113, 121] on div "During a quality audit of a software development project, it is discovered that…" at bounding box center [346, 225] width 585 height 371
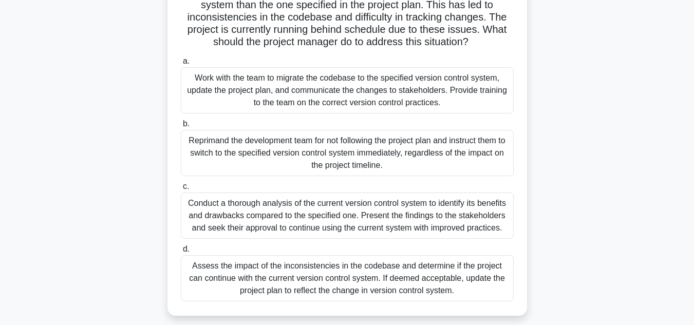
scroll to position [123, 0]
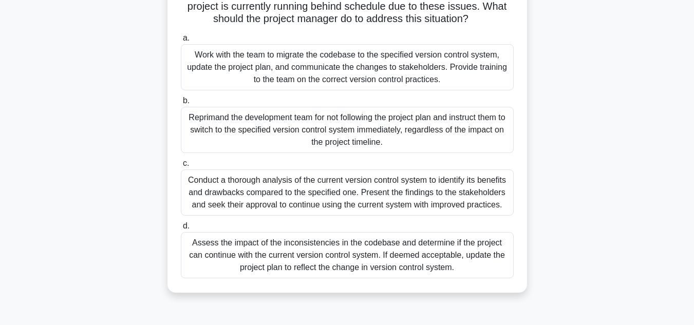
click at [368, 266] on div "Assess the impact of the inconsistencies in the codebase and determine if the p…" at bounding box center [347, 255] width 333 height 46
click at [181, 230] on input "d. Assess the impact of the inconsistencies in the codebase and determine if th…" at bounding box center [181, 226] width 0 height 7
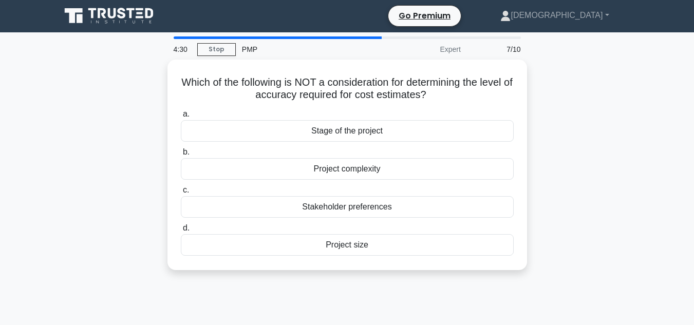
scroll to position [0, 0]
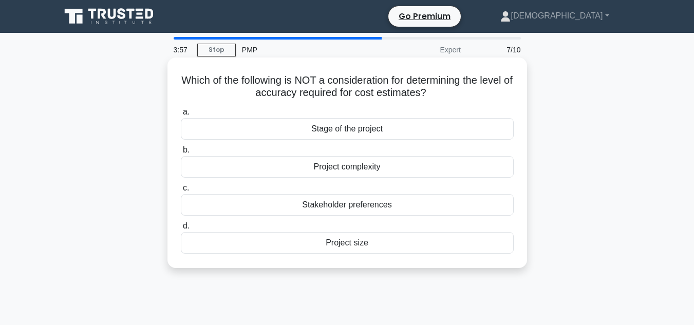
click at [363, 244] on div "Project size" at bounding box center [347, 243] width 333 height 22
click at [181, 230] on input "d. Project size" at bounding box center [181, 226] width 0 height 7
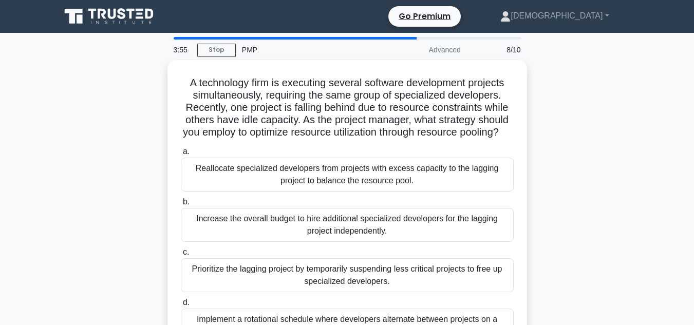
click at [117, 157] on div "A technology firm is executing several software development projects simultaneo…" at bounding box center [346, 214] width 585 height 309
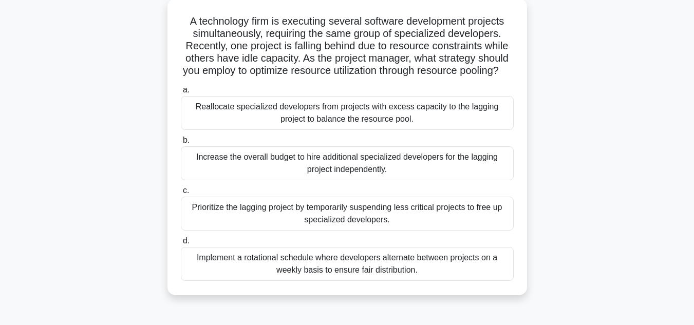
scroll to position [82, 0]
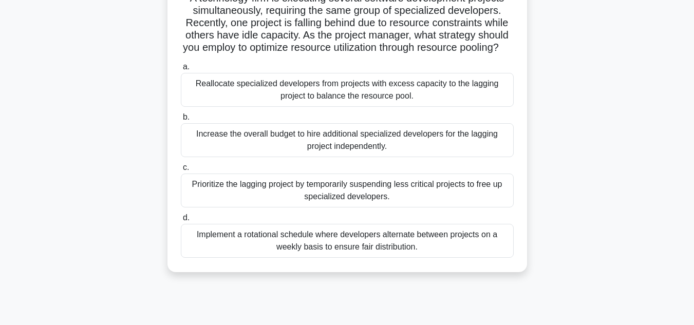
click at [347, 198] on div "Prioritize the lagging project by temporarily suspending less critical projects…" at bounding box center [347, 191] width 333 height 34
click at [181, 171] on input "c. Prioritize the lagging project by temporarily suspending less critical proje…" at bounding box center [181, 167] width 0 height 7
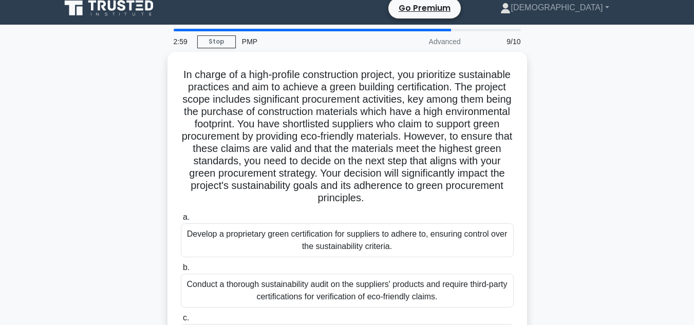
scroll to position [0, 0]
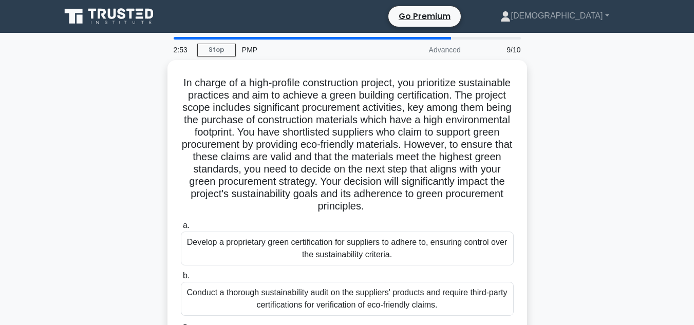
click at [52, 130] on main "2:53 Stop PMP Advanced 9/10 In charge of a high-profile construction project, y…" at bounding box center [347, 294] width 694 height 522
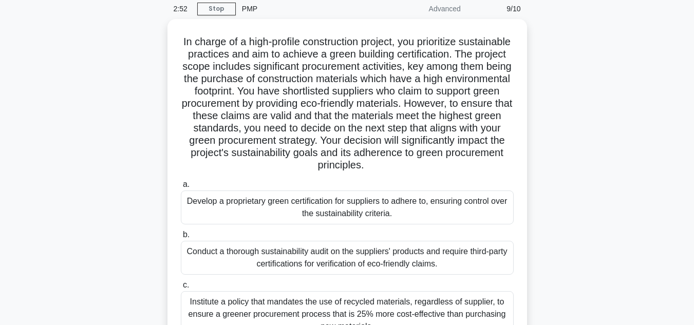
scroll to position [62, 0]
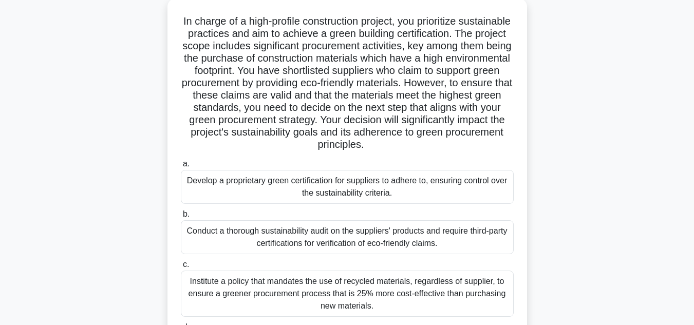
click at [571, 73] on div "In charge of a high-profile construction project, you prioritize sustainable pr…" at bounding box center [346, 195] width 585 height 395
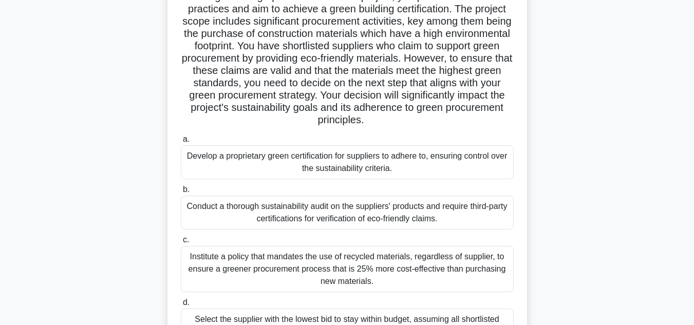
scroll to position [103, 0]
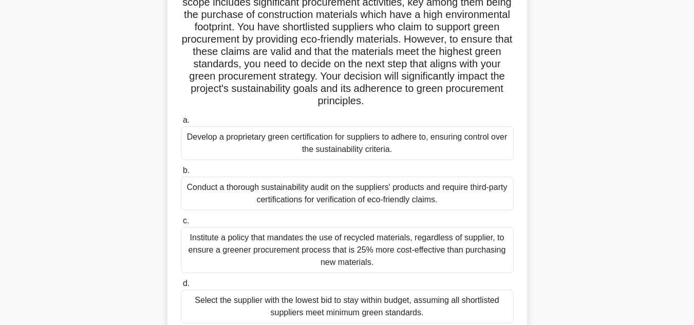
click at [365, 188] on div "Conduct a thorough sustainability audit on the suppliers' products and require …" at bounding box center [347, 194] width 333 height 34
click at [181, 174] on input "b. Conduct a thorough sustainability audit on the suppliers' products and requi…" at bounding box center [181, 170] width 0 height 7
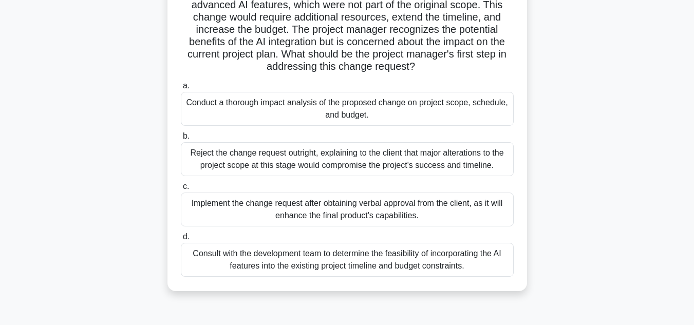
scroll to position [0, 0]
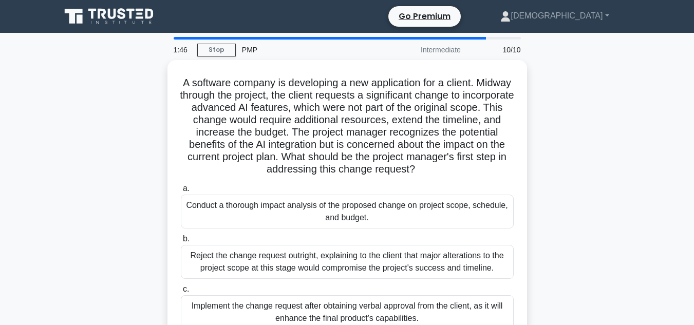
click at [120, 150] on div "A software company is developing a new application for a client. Midway through…" at bounding box center [346, 233] width 585 height 346
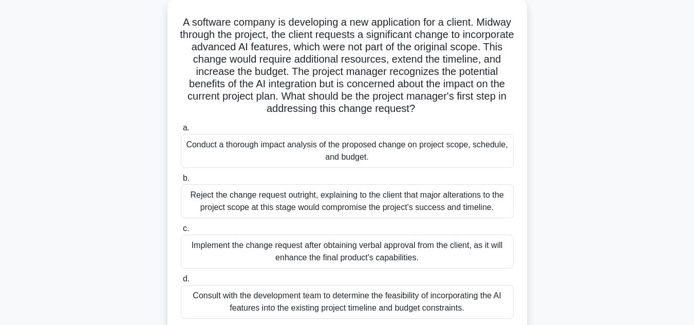
scroll to position [62, 0]
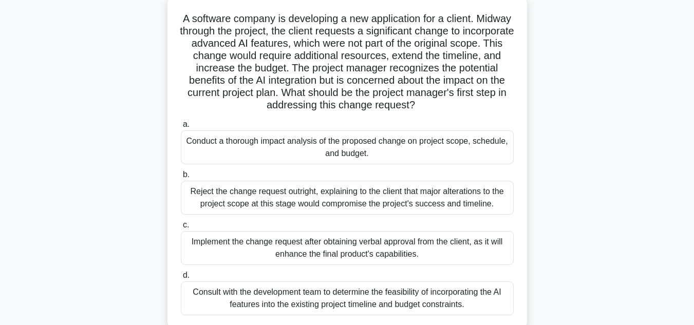
click at [277, 137] on div "Conduct a thorough impact analysis of the proposed change on project scope, sch…" at bounding box center [347, 147] width 333 height 34
click at [181, 128] on input "a. Conduct a thorough impact analysis of the proposed change on project scope, …" at bounding box center [181, 124] width 0 height 7
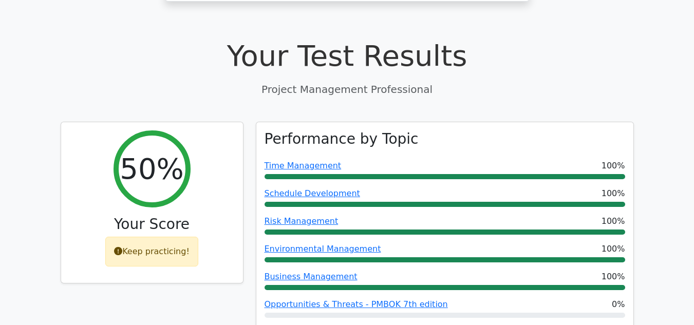
scroll to position [370, 0]
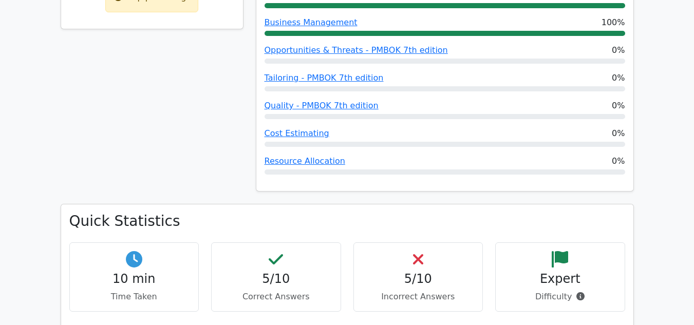
click at [60, 204] on div "Quick Statistics 10 min Time Taken 5/10 Correct Answers 5/10 Incorrect Answers …" at bounding box center [346, 272] width 585 height 137
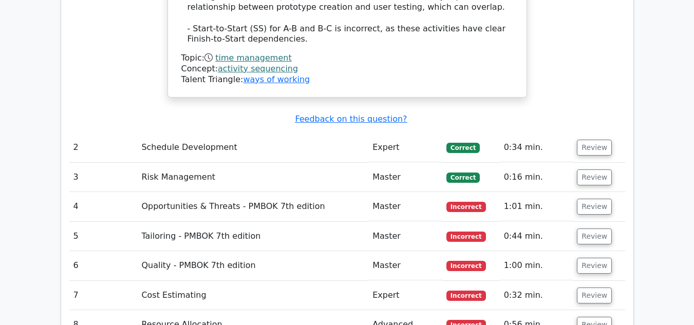
scroll to position [1623, 0]
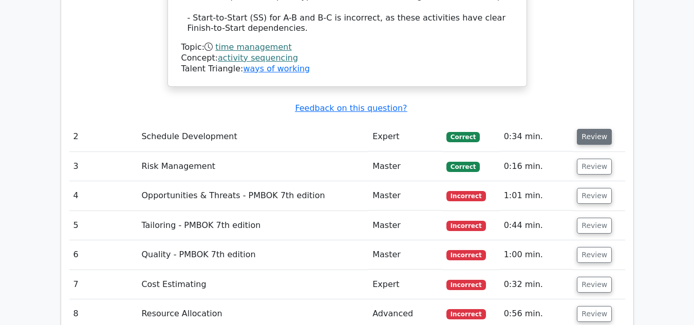
click at [590, 129] on button "Review" at bounding box center [594, 137] width 35 height 16
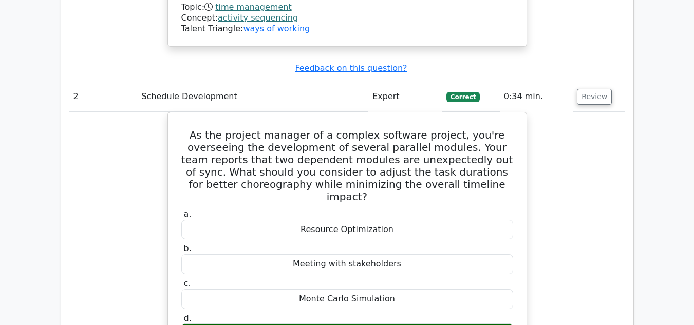
scroll to position [1664, 0]
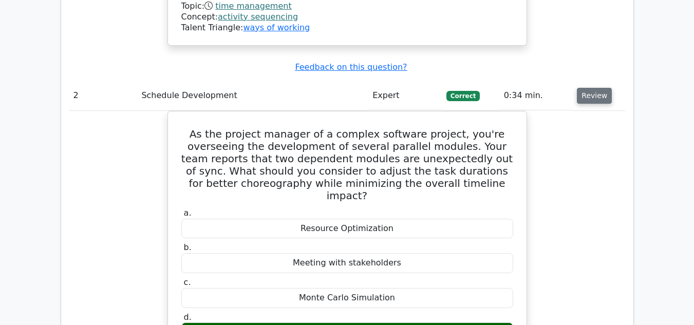
click at [603, 88] on button "Review" at bounding box center [594, 96] width 35 height 16
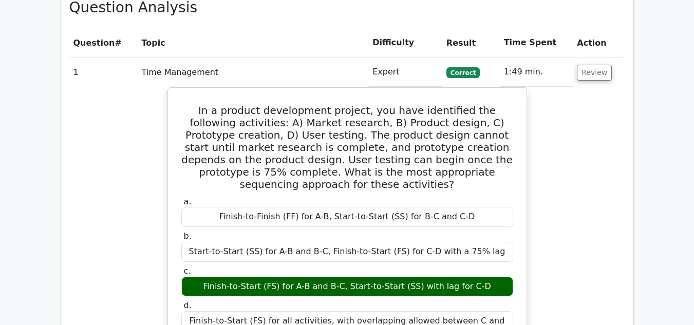
scroll to position [945, 0]
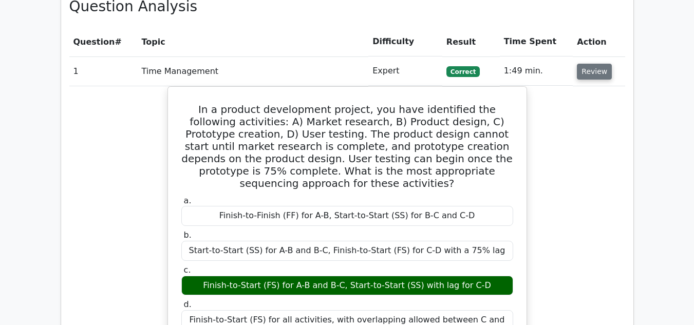
click at [595, 64] on button "Review" at bounding box center [594, 72] width 35 height 16
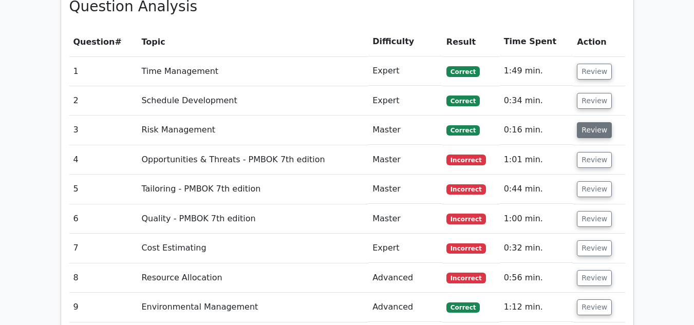
click at [580, 122] on button "Review" at bounding box center [594, 130] width 35 height 16
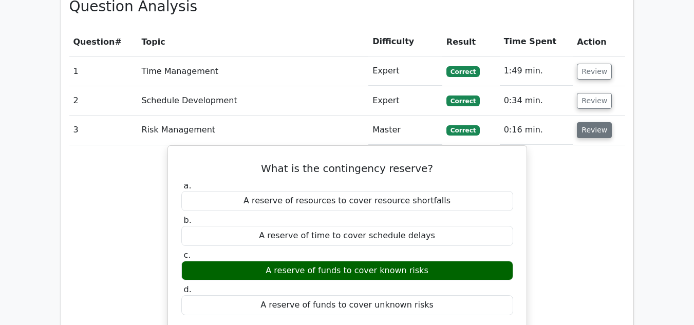
click at [596, 122] on button "Review" at bounding box center [594, 130] width 35 height 16
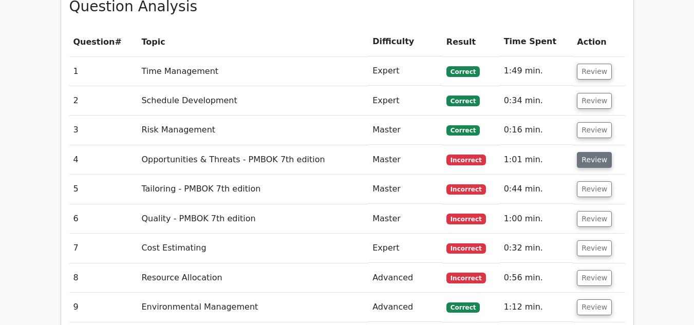
click at [590, 152] on button "Review" at bounding box center [594, 160] width 35 height 16
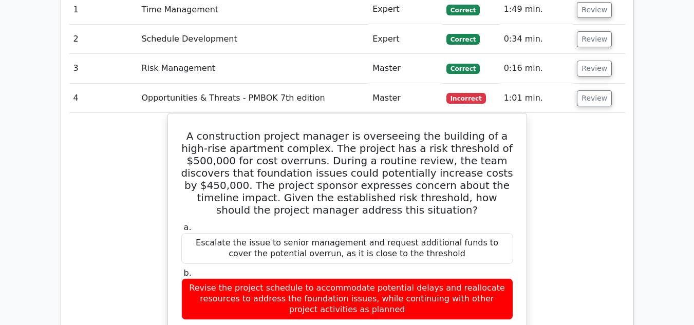
scroll to position [1027, 0]
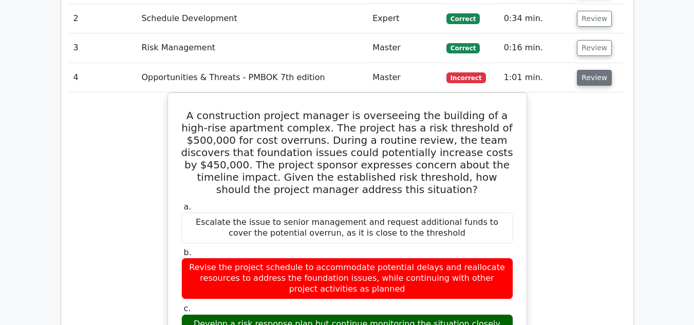
click at [600, 70] on button "Review" at bounding box center [594, 78] width 35 height 16
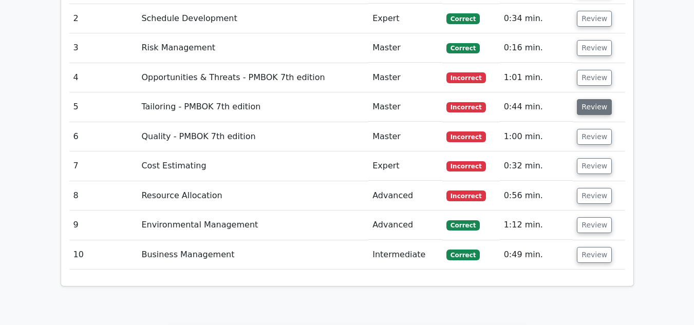
click at [593, 99] on button "Review" at bounding box center [594, 107] width 35 height 16
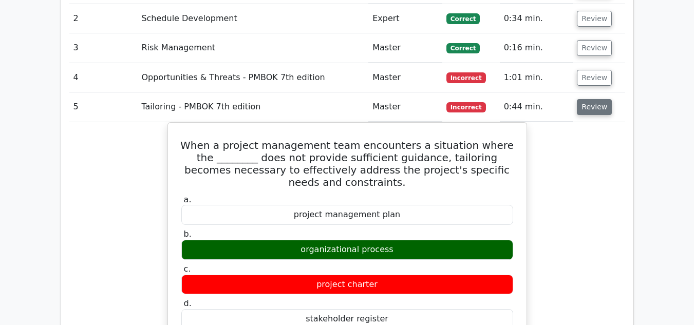
click at [593, 99] on button "Review" at bounding box center [594, 107] width 35 height 16
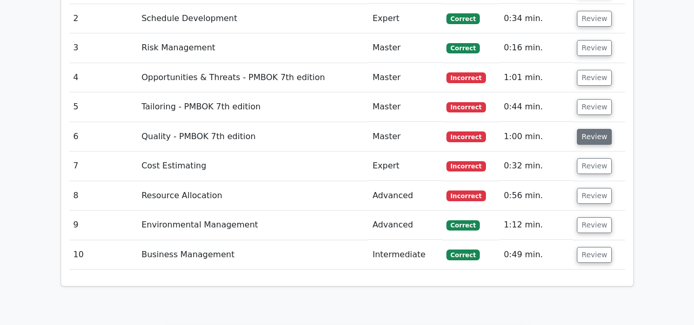
click at [590, 129] on button "Review" at bounding box center [594, 137] width 35 height 16
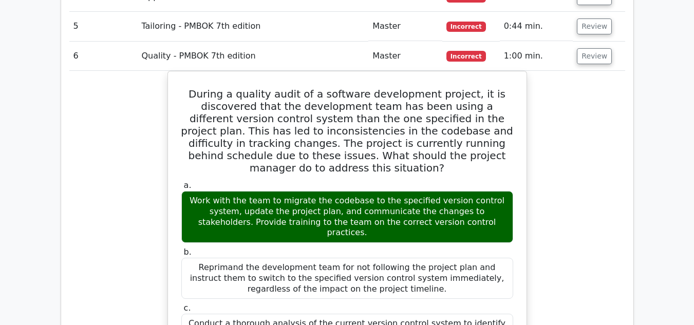
scroll to position [1109, 0]
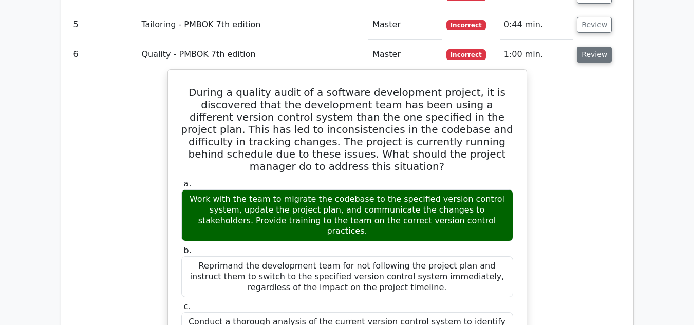
click at [598, 47] on button "Review" at bounding box center [594, 55] width 35 height 16
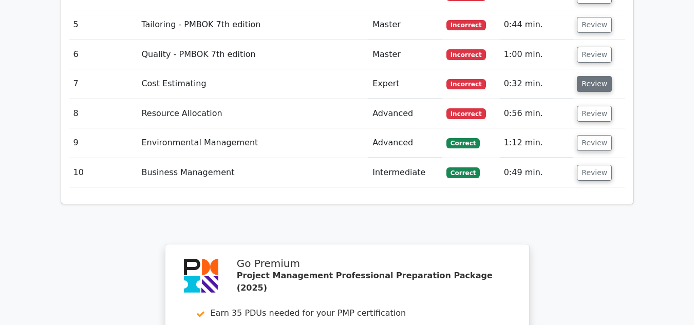
click at [587, 76] on button "Review" at bounding box center [594, 84] width 35 height 16
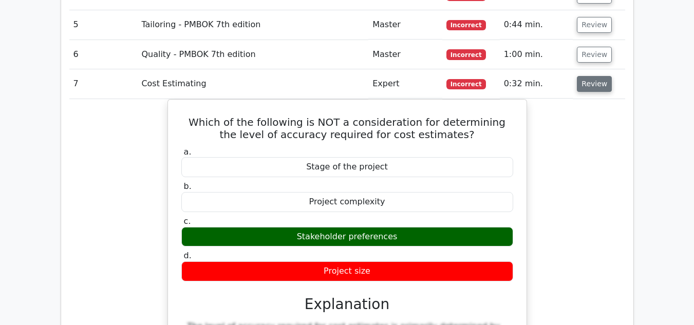
click at [588, 76] on button "Review" at bounding box center [594, 84] width 35 height 16
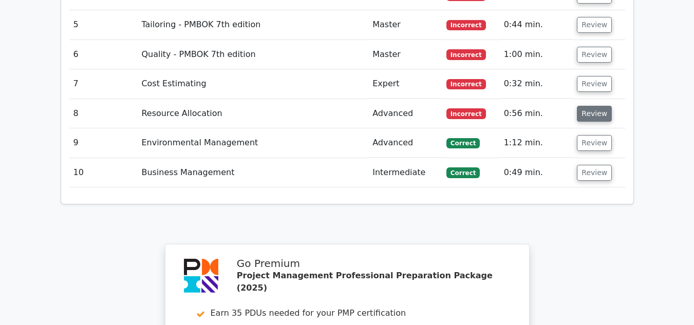
click at [589, 106] on button "Review" at bounding box center [594, 114] width 35 height 16
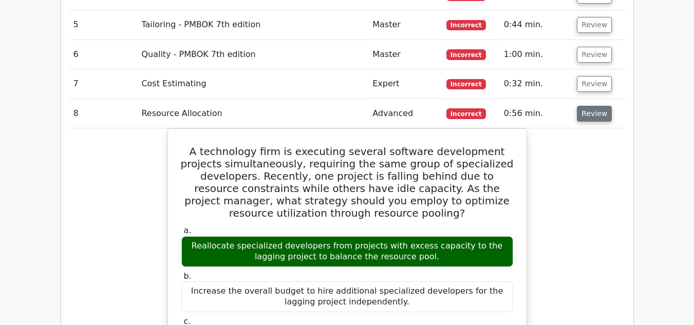
click at [589, 106] on button "Review" at bounding box center [594, 114] width 35 height 16
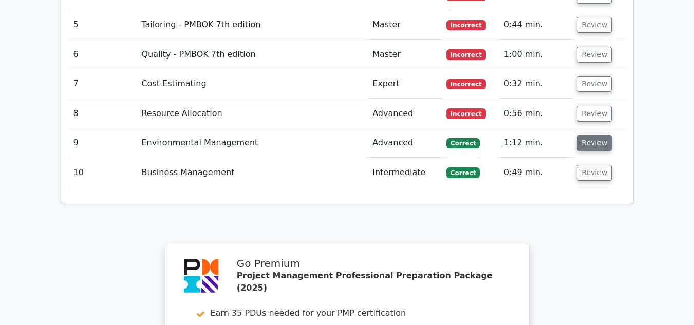
click at [597, 128] on td "Review" at bounding box center [599, 142] width 52 height 29
click at [597, 135] on button "Review" at bounding box center [594, 143] width 35 height 16
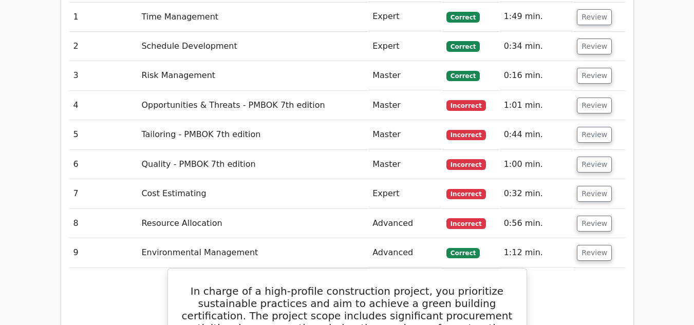
scroll to position [994, 0]
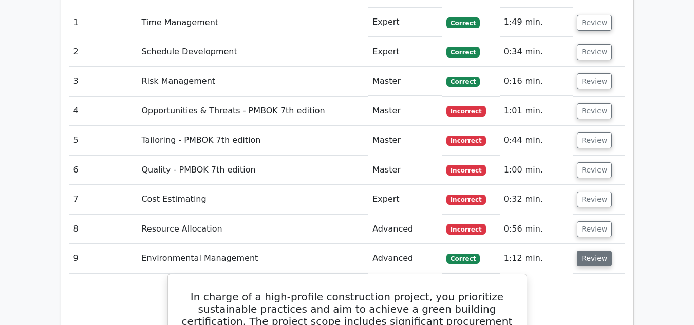
click at [584, 251] on button "Review" at bounding box center [594, 259] width 35 height 16
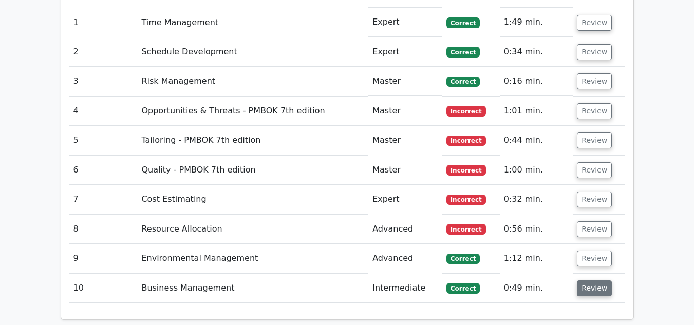
click at [593, 280] on button "Review" at bounding box center [594, 288] width 35 height 16
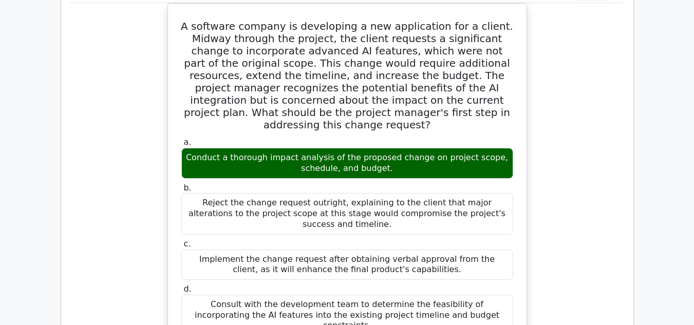
scroll to position [981, 0]
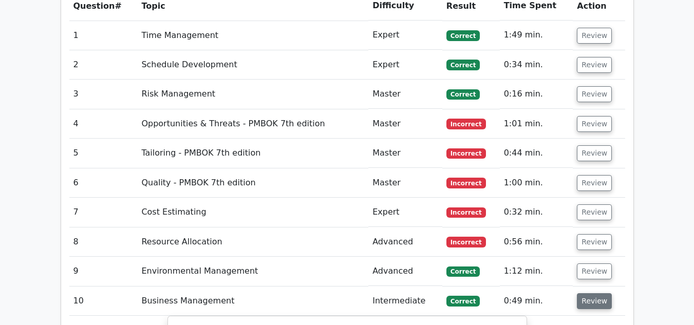
click at [584, 293] on button "Review" at bounding box center [594, 301] width 35 height 16
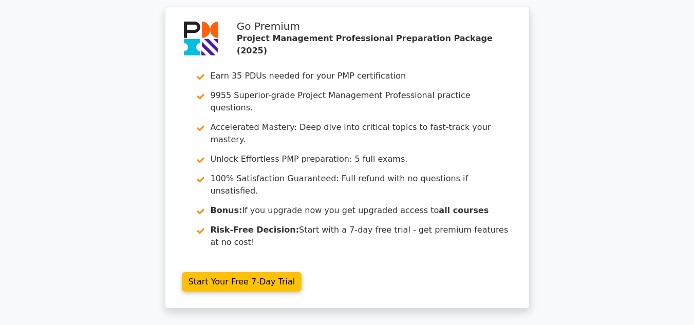
scroll to position [1434, 0]
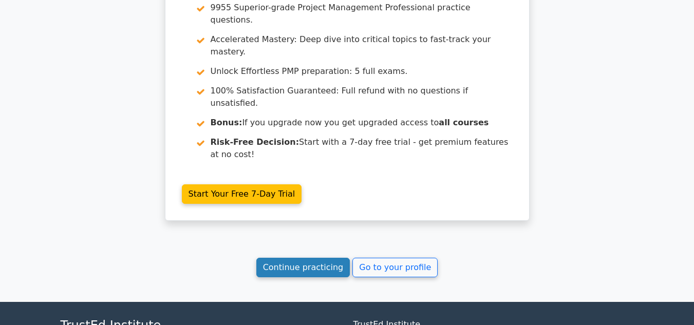
click at [301, 258] on link "Continue practicing" at bounding box center [303, 268] width 94 height 20
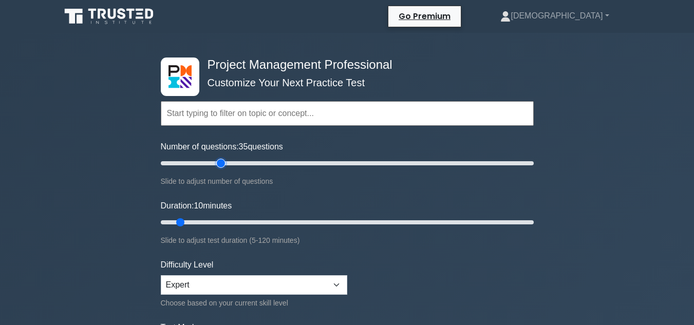
click at [224, 164] on input "Number of questions: 35 questions" at bounding box center [347, 163] width 373 height 12
click at [270, 166] on input "Number of questions: 60 questions" at bounding box center [347, 163] width 373 height 12
click at [256, 164] on input "Number of questions: 55 questions" at bounding box center [347, 163] width 373 height 12
type input "50"
click at [249, 164] on input "Number of questions: 55 questions" at bounding box center [347, 163] width 373 height 12
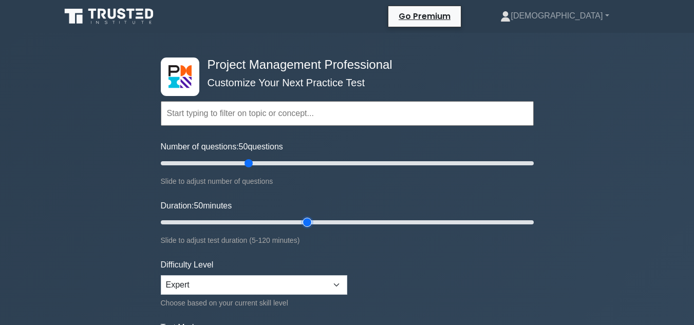
click at [302, 220] on input "Duration: 50 minutes" at bounding box center [347, 222] width 373 height 12
click at [337, 221] on input "Duration: 60 minutes" at bounding box center [347, 222] width 373 height 12
type input "65"
click at [360, 223] on input "Duration: 65 minutes" at bounding box center [347, 222] width 373 height 12
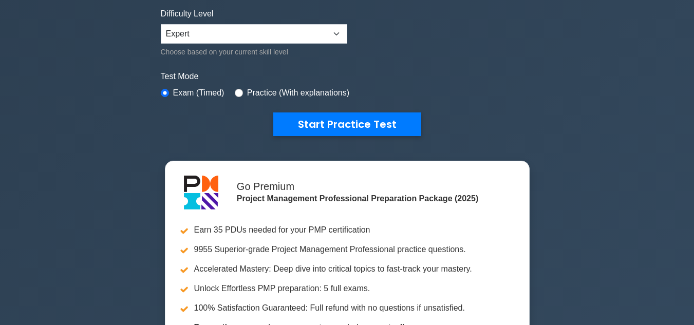
scroll to position [227, 0]
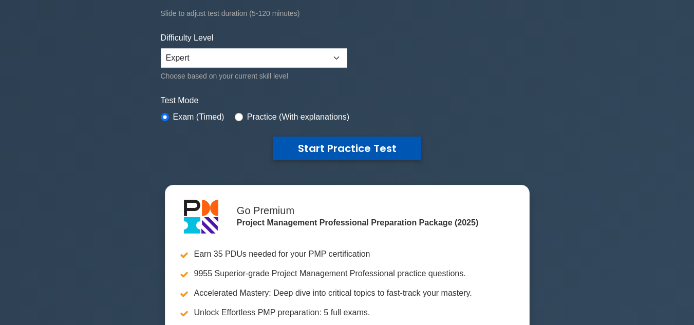
click at [360, 149] on button "Start Practice Test" at bounding box center [347, 149] width 148 height 24
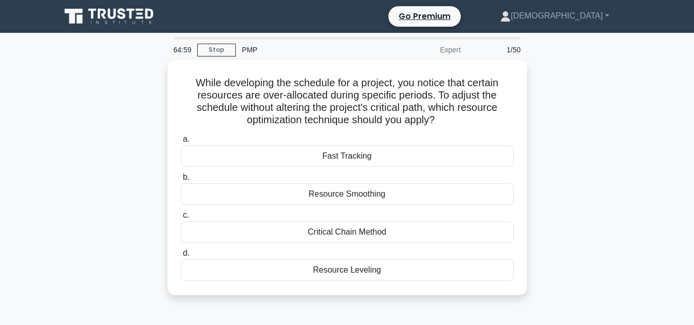
click at [65, 145] on div "While developing the schedule for a project, you notice that certain resources …" at bounding box center [346, 183] width 585 height 247
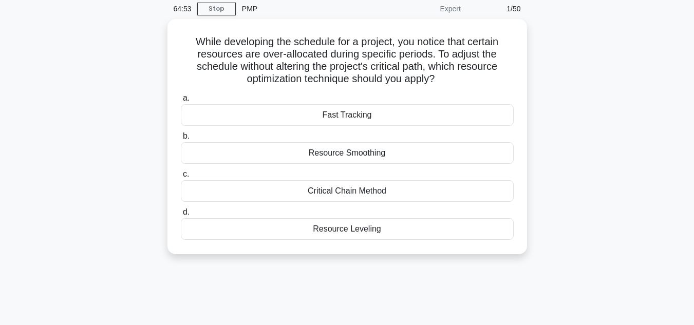
scroll to position [62, 0]
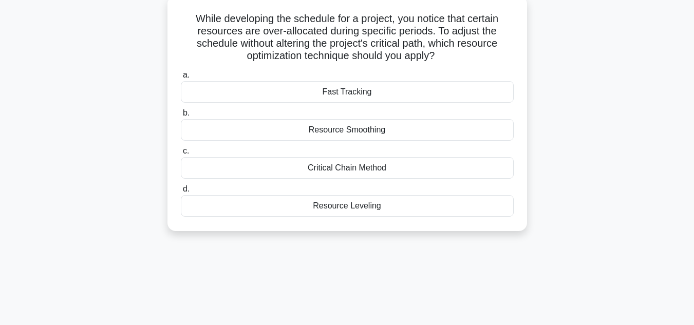
click at [316, 133] on div "Resource Smoothing" at bounding box center [347, 130] width 333 height 22
click at [181, 117] on input "b. Resource Smoothing" at bounding box center [181, 113] width 0 height 7
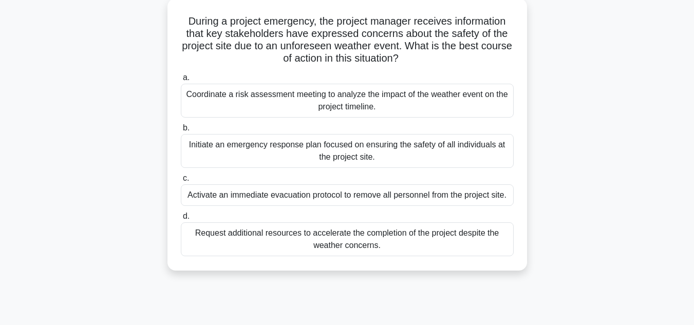
scroll to position [0, 0]
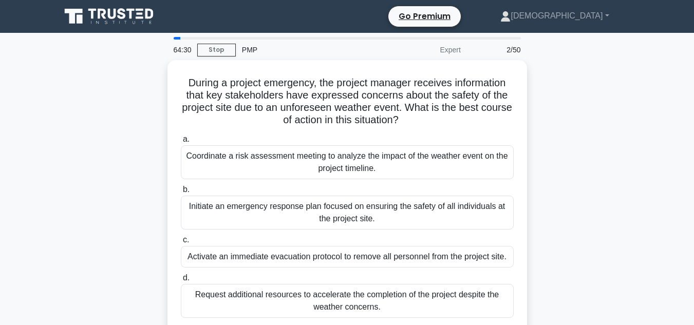
click at [87, 140] on div "During a project emergency, the project manager receives information that key s…" at bounding box center [346, 202] width 585 height 284
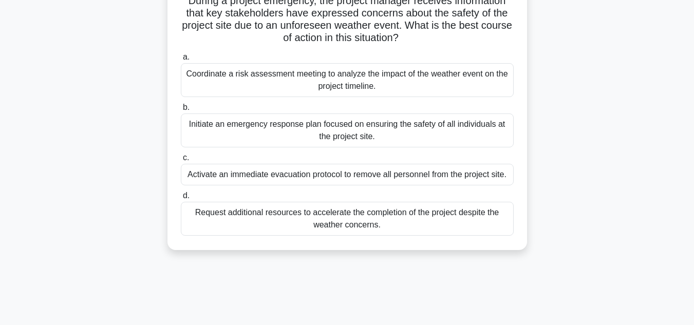
scroll to position [62, 0]
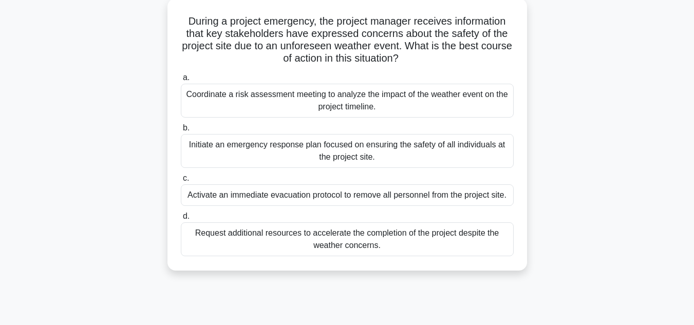
click at [125, 175] on div "During a project emergency, the project manager receives information that key s…" at bounding box center [346, 140] width 585 height 284
click at [127, 175] on div "During a project emergency, the project manager receives information that key s…" at bounding box center [346, 140] width 585 height 284
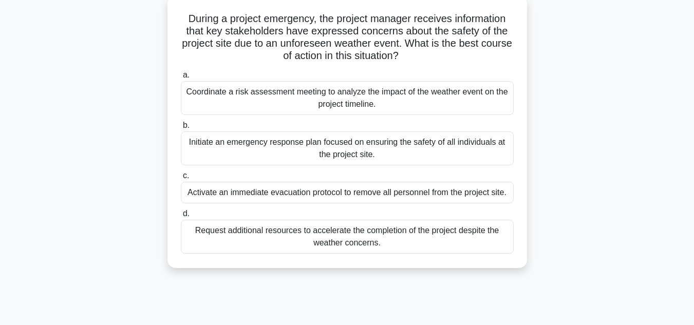
click at [289, 99] on div "Coordinate a risk assessment meeting to analyze the impact of the weather event…" at bounding box center [347, 98] width 333 height 34
click at [181, 79] on input "a. Coordinate a risk assessment meeting to analyze the impact of the weather ev…" at bounding box center [181, 75] width 0 height 7
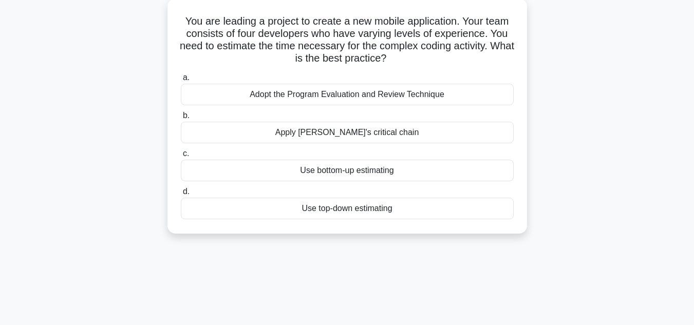
scroll to position [0, 0]
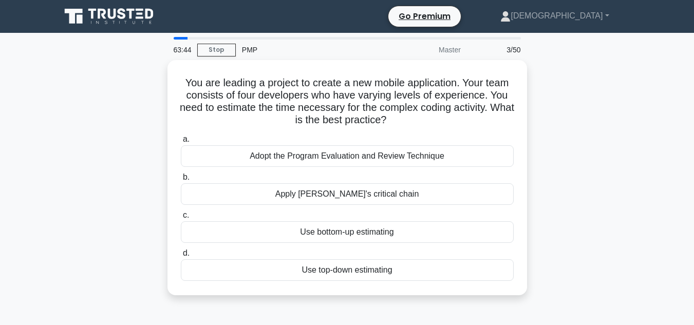
click at [99, 155] on div "You are leading a project to create a new mobile application. Your team consist…" at bounding box center [346, 183] width 585 height 247
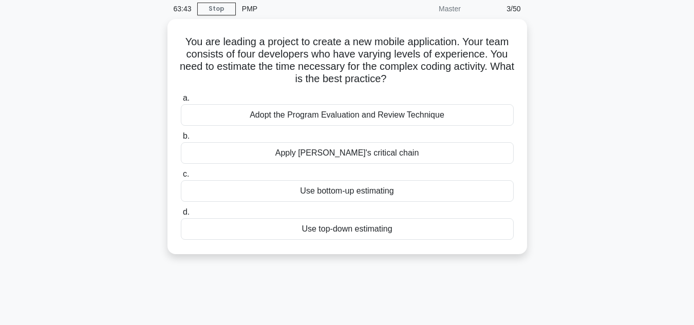
scroll to position [62, 0]
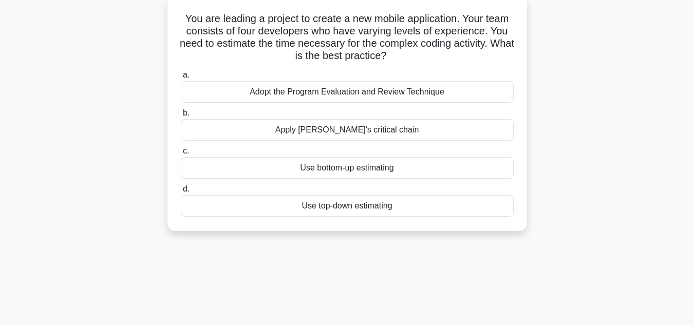
click at [318, 97] on div "Adopt the Program Evaluation and Review Technique" at bounding box center [347, 92] width 333 height 22
click at [181, 79] on input "a. Adopt the Program Evaluation and Review Technique" at bounding box center [181, 75] width 0 height 7
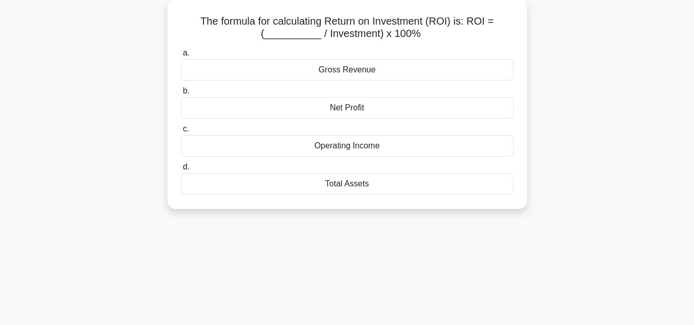
scroll to position [0, 0]
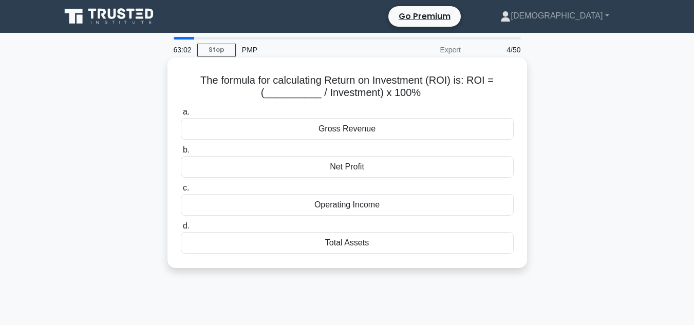
click at [171, 115] on div "The formula for calculating Return on Investment (ROI) is: ROI = (__________ / …" at bounding box center [346, 163] width 351 height 202
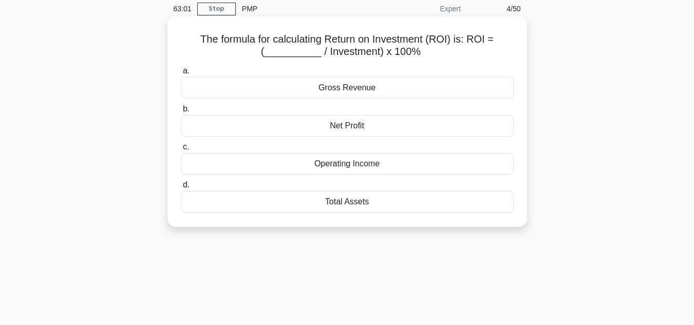
scroll to position [62, 0]
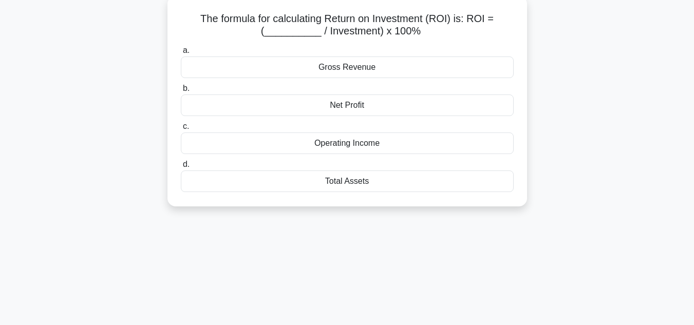
click at [381, 68] on div "Gross Revenue" at bounding box center [347, 67] width 333 height 22
click at [181, 54] on input "[PERSON_NAME] Revenue" at bounding box center [181, 50] width 0 height 7
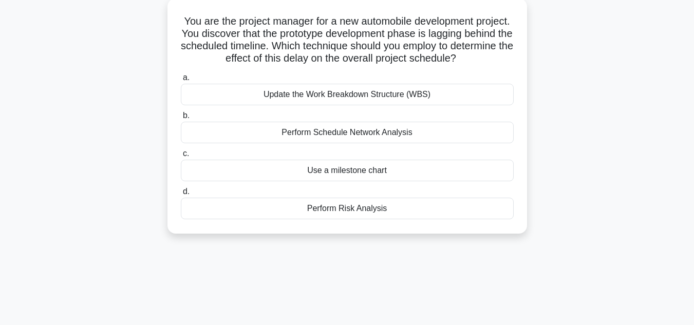
scroll to position [0, 0]
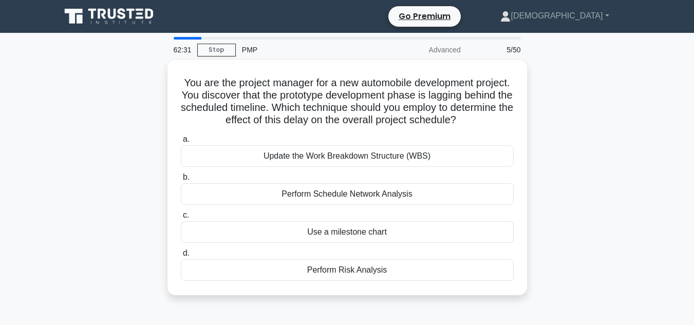
click at [94, 100] on div "You are the project manager for a new automobile development project. You disco…" at bounding box center [346, 183] width 585 height 247
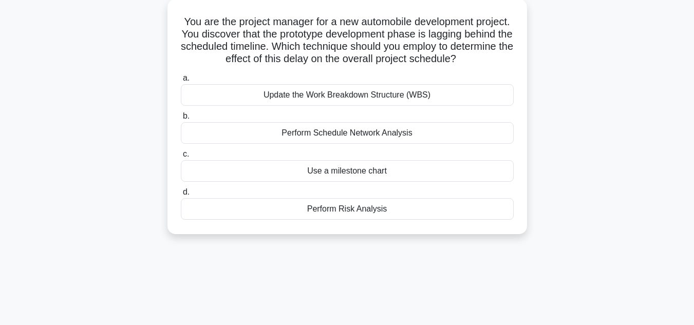
scroll to position [62, 0]
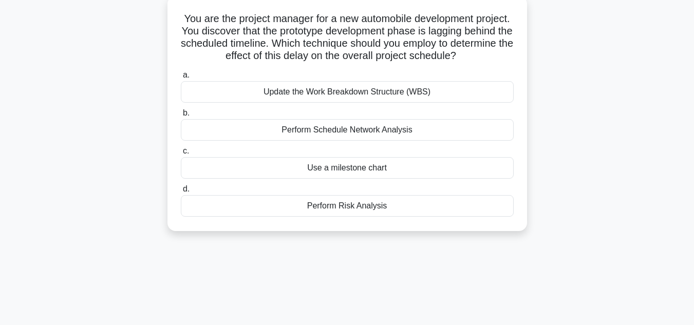
click at [403, 127] on div "Perform Schedule Network Analysis" at bounding box center [347, 130] width 333 height 22
click at [181, 117] on input "b. Perform Schedule Network Analysis" at bounding box center [181, 113] width 0 height 7
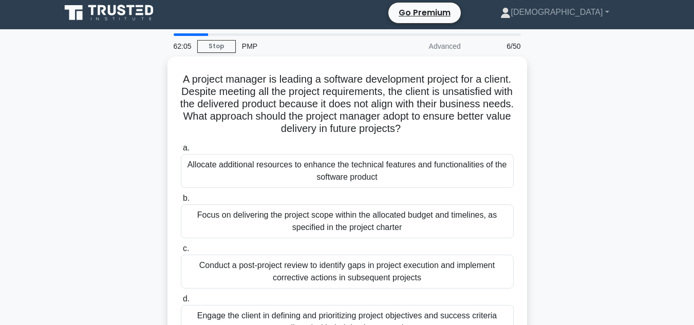
scroll to position [0, 0]
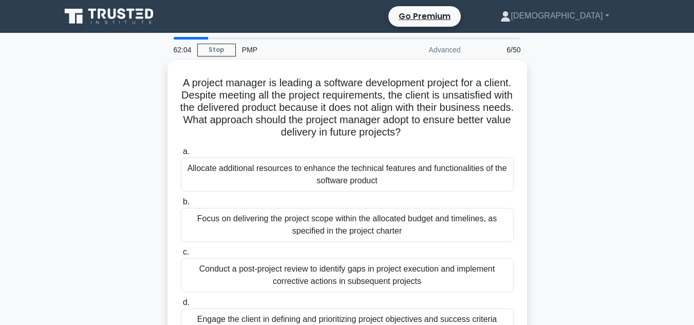
click at [90, 162] on div "A project manager is leading a software development project for a client. Despi…" at bounding box center [346, 214] width 585 height 309
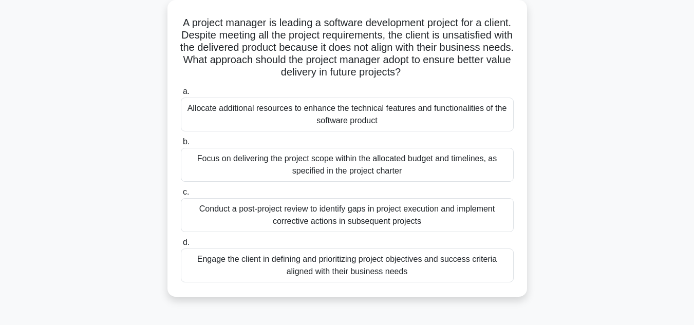
scroll to position [62, 0]
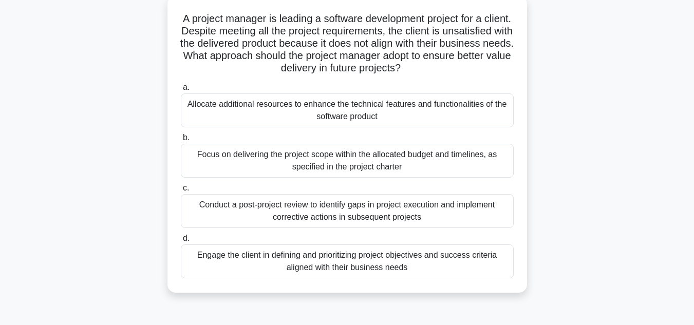
click at [330, 255] on div "Engage the client in defining and prioritizing project objectives and success c…" at bounding box center [347, 261] width 333 height 34
click at [181, 242] on input "d. Engage the client in defining and prioritizing project objectives and succes…" at bounding box center [181, 238] width 0 height 7
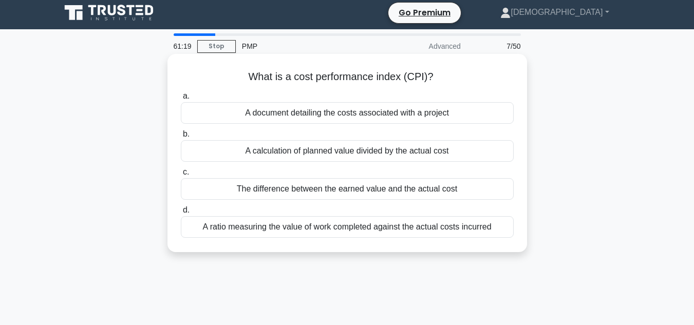
scroll to position [0, 0]
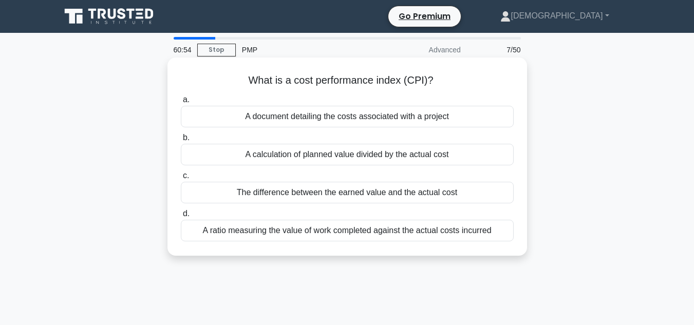
drag, startPoint x: 247, startPoint y: 79, endPoint x: 449, endPoint y: 80, distance: 201.8
click at [449, 80] on h5 "What is a cost performance index (CPI)? .spinner_0XTQ{transform-origin:center;a…" at bounding box center [347, 80] width 335 height 13
copy h5 "What is a cost performance index (CPI)?"
click at [385, 194] on div "The difference between the earned value and the actual cost" at bounding box center [347, 193] width 333 height 22
click at [181, 179] on input "c. The difference between the earned value and the actual cost" at bounding box center [181, 176] width 0 height 7
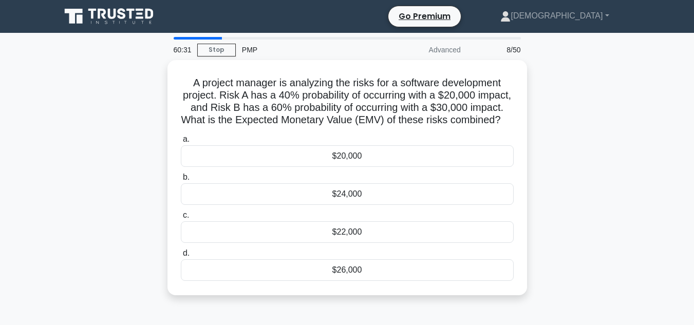
click at [558, 154] on div "A project manager is analyzing the risks for a software development project. Ri…" at bounding box center [346, 183] width 585 height 247
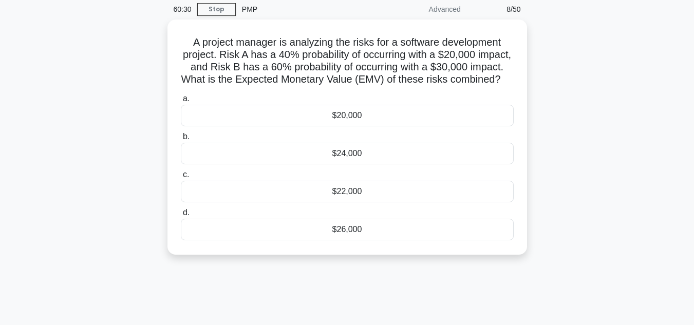
scroll to position [41, 0]
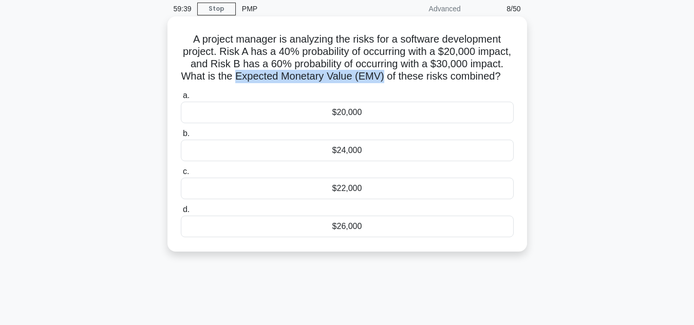
drag, startPoint x: 287, startPoint y: 73, endPoint x: 437, endPoint y: 76, distance: 150.5
click at [437, 76] on h5 "A project manager is analyzing the risks for a software development project. Ri…" at bounding box center [347, 58] width 335 height 50
copy h5 "Expected Monetary Value (EMV)"
click at [350, 237] on div "$26,000" at bounding box center [347, 227] width 333 height 22
click at [181, 213] on input "d. $26,000" at bounding box center [181, 209] width 0 height 7
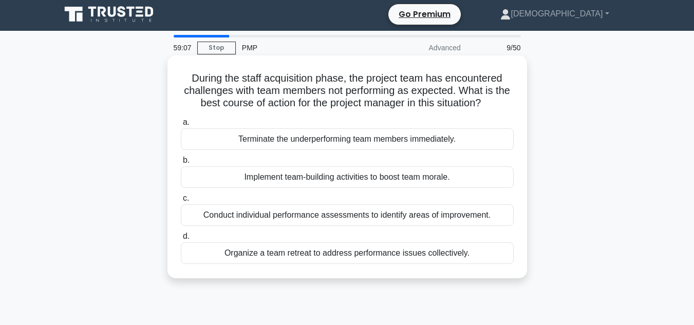
scroll to position [0, 0]
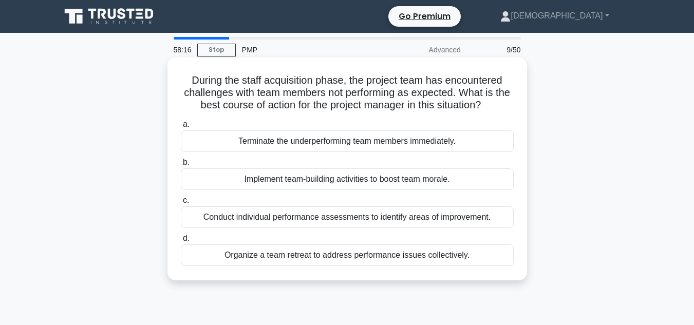
click at [373, 182] on div "Implement team-building activities to boost team morale." at bounding box center [347, 179] width 333 height 22
click at [181, 166] on input "b. Implement team-building activities to boost team morale." at bounding box center [181, 162] width 0 height 7
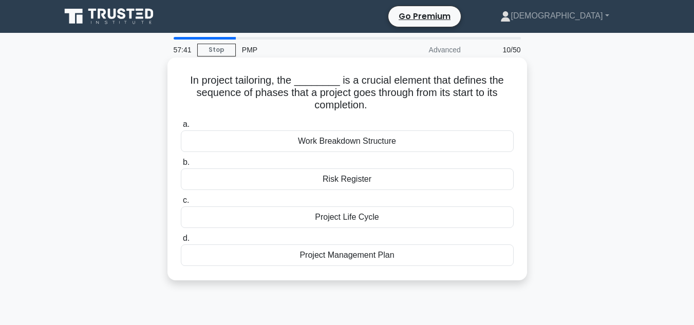
click at [340, 258] on div "Project Management Plan" at bounding box center [347, 255] width 333 height 22
click at [181, 242] on input "d. Project Management Plan" at bounding box center [181, 238] width 0 height 7
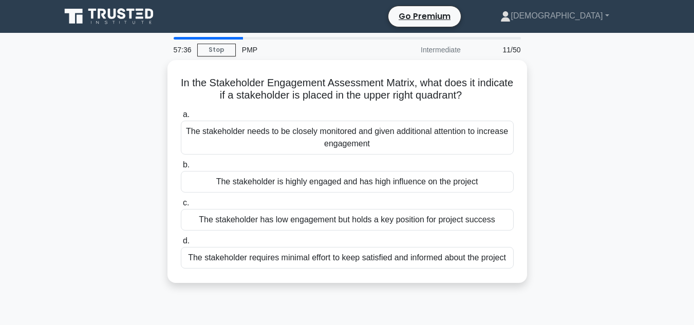
click at [590, 123] on div "In the Stakeholder Engagement Assessment Matrix, what does it indicate if a sta…" at bounding box center [346, 177] width 585 height 235
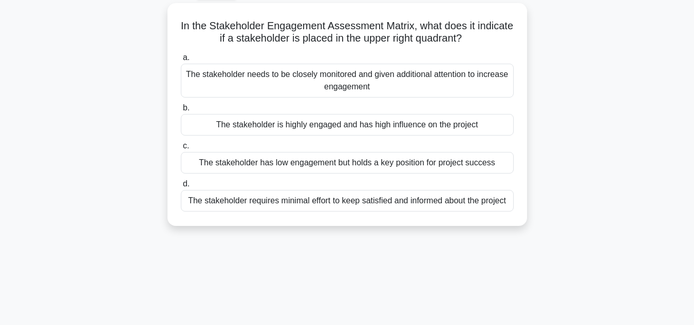
scroll to position [62, 0]
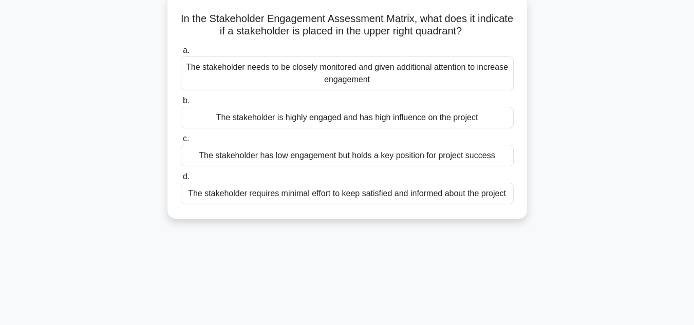
click at [462, 35] on h5 "In the Stakeholder Engagement Assessment Matrix, what does it indicate if a sta…" at bounding box center [347, 25] width 335 height 26
drag, startPoint x: 381, startPoint y: 30, endPoint x: 482, endPoint y: 34, distance: 100.2
click at [482, 34] on h5 "In the Stakeholder Engagement Assessment Matrix, what does it indicate if a sta…" at bounding box center [347, 25] width 335 height 26
copy h5 "upper right quadrant"
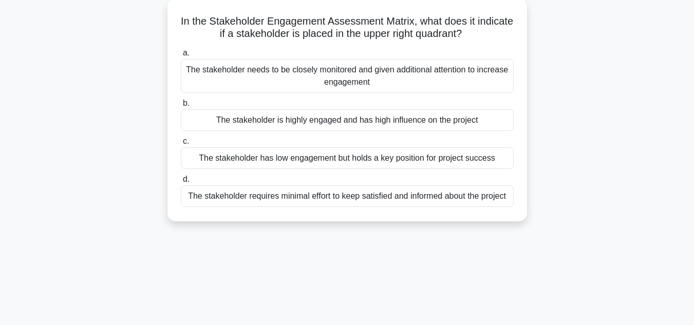
click at [82, 102] on div "In the Stakeholder Engagement Assessment Matrix, what does it indicate if a sta…" at bounding box center [346, 115] width 585 height 235
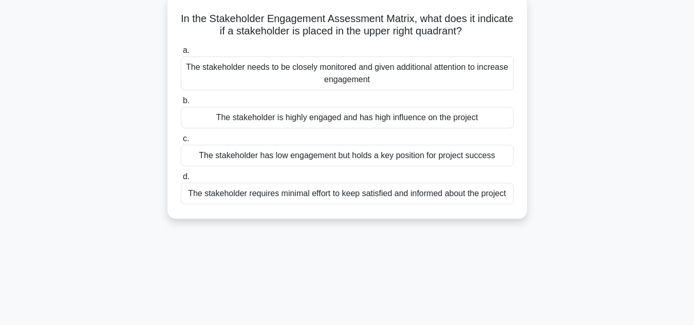
click at [369, 121] on div "The stakeholder is highly engaged and has high influence on the project" at bounding box center [347, 118] width 333 height 22
click at [181, 104] on input "b. The stakeholder is highly engaged and has high influence on the project" at bounding box center [181, 101] width 0 height 7
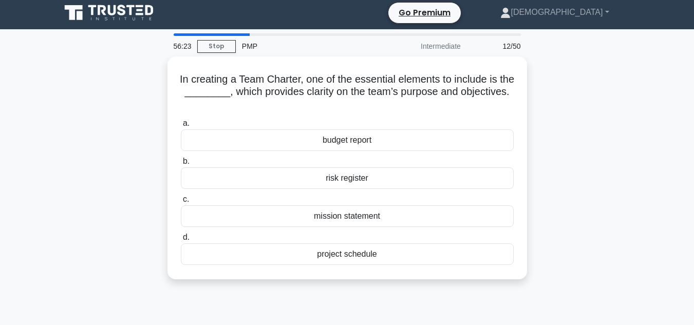
scroll to position [0, 0]
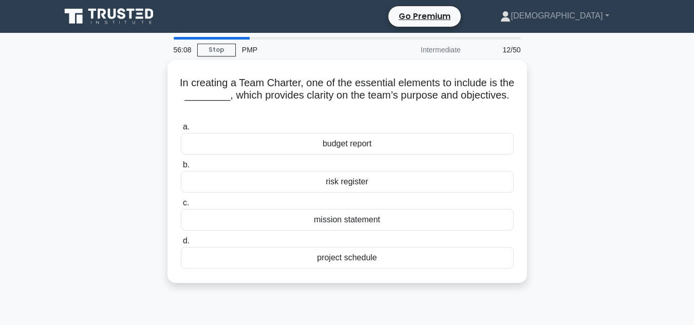
click at [125, 86] on div "In creating a Team Charter, one of the essential elements to include is the ___…" at bounding box center [346, 177] width 585 height 235
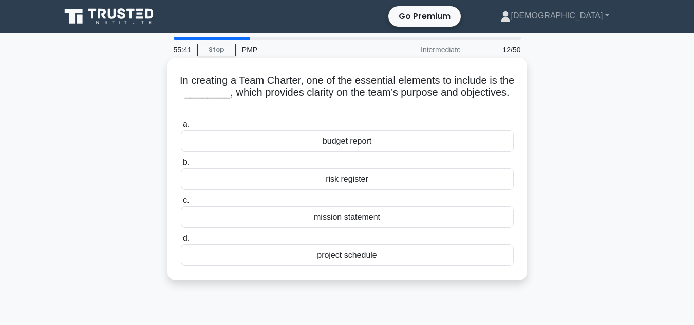
click at [370, 257] on div "project schedule" at bounding box center [347, 255] width 333 height 22
click at [181, 242] on input "d. project schedule" at bounding box center [181, 238] width 0 height 7
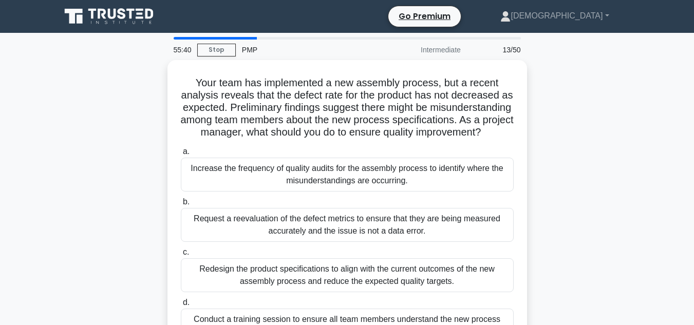
click at [104, 162] on div "Your team has implemented a new assembly process, but a recent analysis reveals…" at bounding box center [346, 214] width 585 height 309
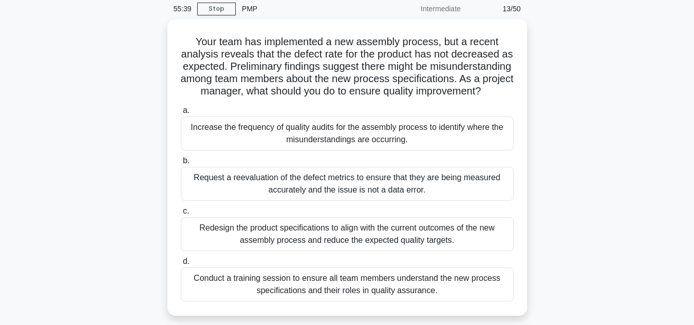
scroll to position [62, 0]
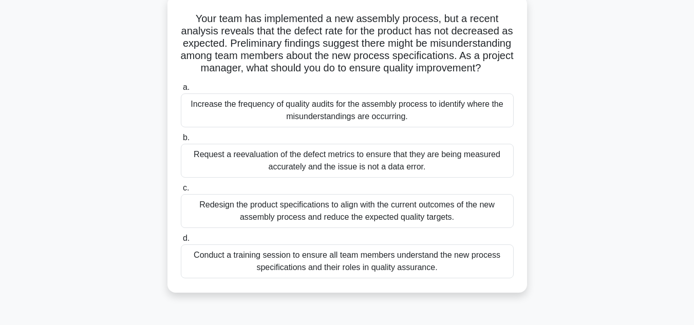
click at [282, 275] on div "Conduct a training session to ensure all team members understand the new proces…" at bounding box center [347, 261] width 333 height 34
click at [181, 242] on input "d. Conduct a training session to ensure all team members understand the new pro…" at bounding box center [181, 238] width 0 height 7
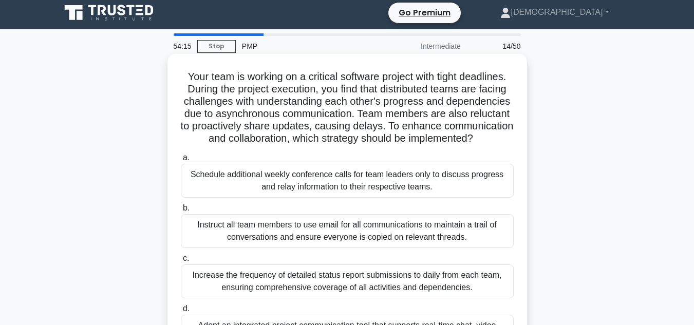
scroll to position [0, 0]
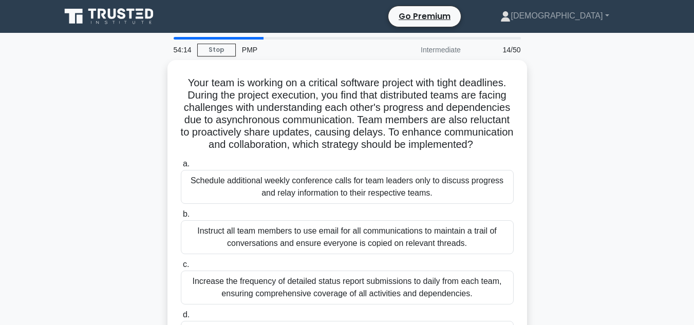
click at [137, 110] on div "Your team is working on a critical software project with tight deadlines. Durin…" at bounding box center [346, 220] width 585 height 321
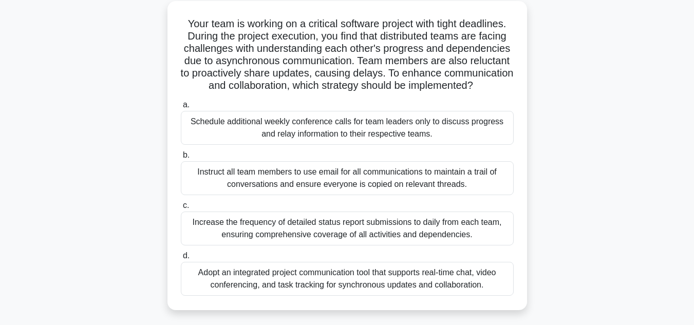
scroll to position [62, 0]
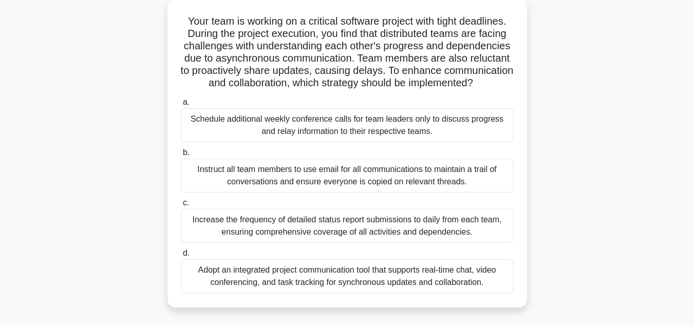
click at [115, 129] on div "Your team is working on a critical software project with tight deadlines. Durin…" at bounding box center [346, 158] width 585 height 321
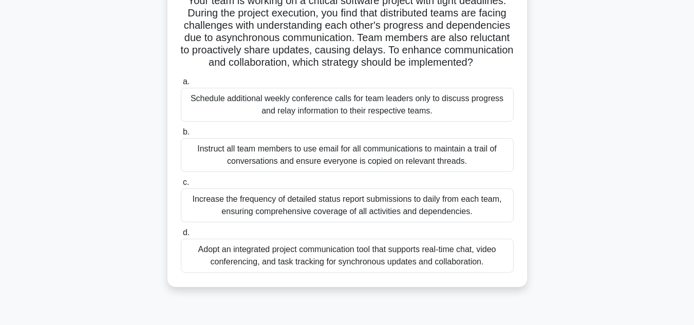
scroll to position [103, 0]
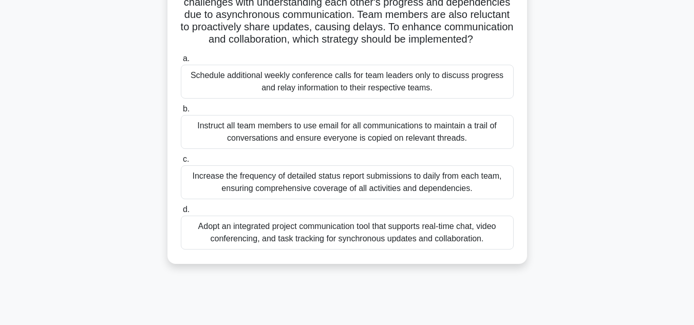
click at [355, 245] on div "Adopt an integrated project communication tool that supports real-time chat, vi…" at bounding box center [347, 233] width 333 height 34
click at [181, 213] on input "d. Adopt an integrated project communication tool that supports real-time chat,…" at bounding box center [181, 209] width 0 height 7
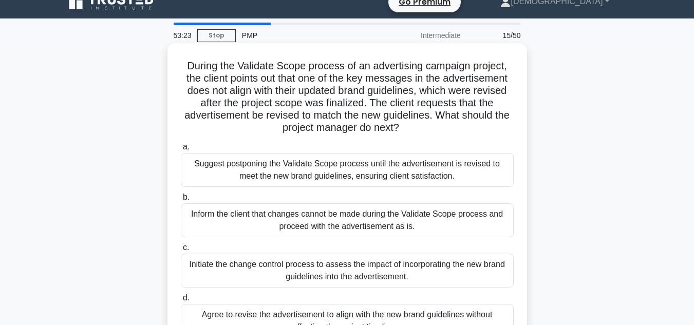
scroll to position [0, 0]
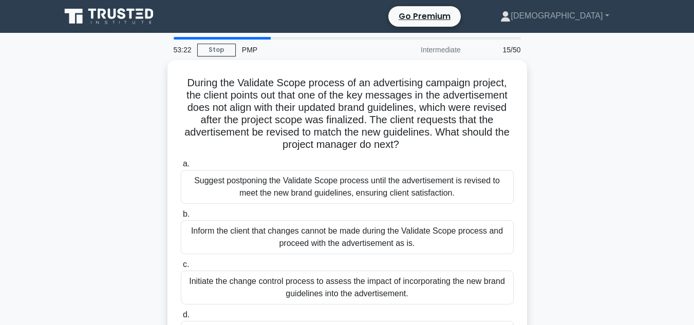
click at [106, 140] on div "During the Validate Scope process of an advertising campaign project, the clien…" at bounding box center [346, 220] width 585 height 321
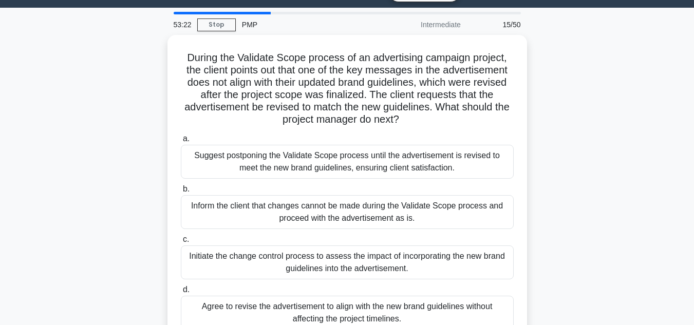
scroll to position [62, 0]
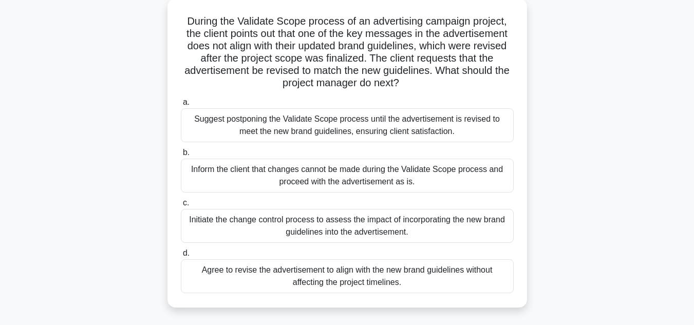
click at [77, 82] on div "During the Validate Scope process of an advertising campaign project, the clien…" at bounding box center [346, 158] width 585 height 321
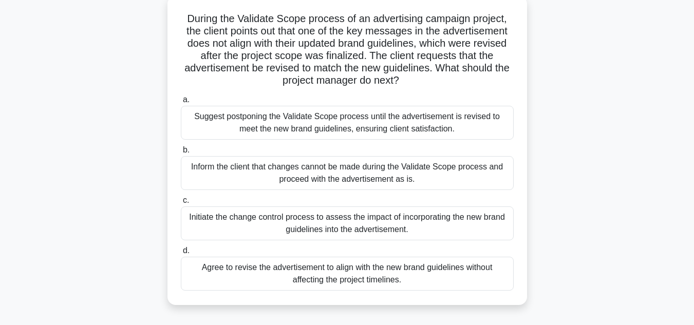
click at [453, 219] on div "Initiate the change control process to assess the impact of incorporating the n…" at bounding box center [347, 223] width 333 height 34
click at [181, 204] on input "c. Initiate the change control process to assess the impact of incorporating th…" at bounding box center [181, 200] width 0 height 7
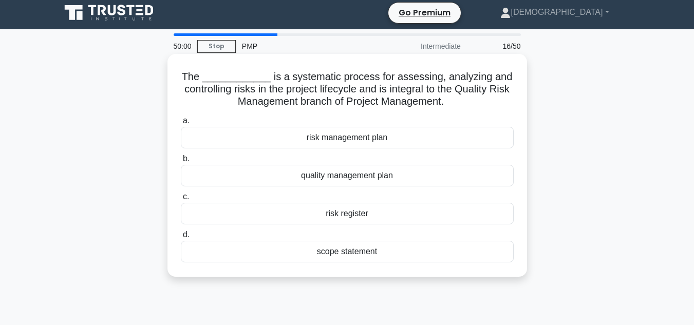
scroll to position [0, 0]
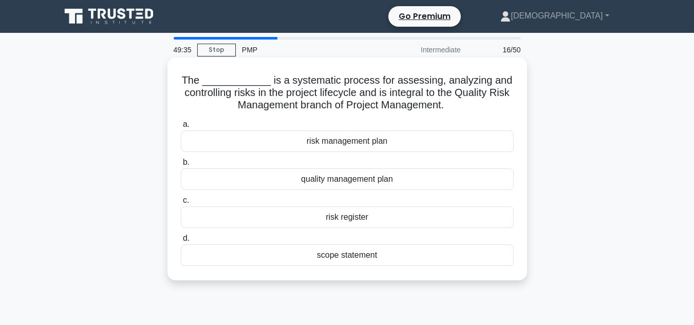
click at [363, 218] on div "risk register" at bounding box center [347, 217] width 333 height 22
click at [181, 204] on input "c. risk register" at bounding box center [181, 200] width 0 height 7
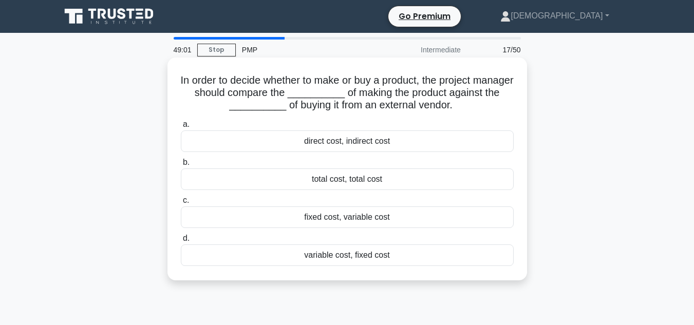
click at [389, 220] on div "fixed cost, variable cost" at bounding box center [347, 217] width 333 height 22
click at [181, 204] on input "c. fixed cost, variable cost" at bounding box center [181, 200] width 0 height 7
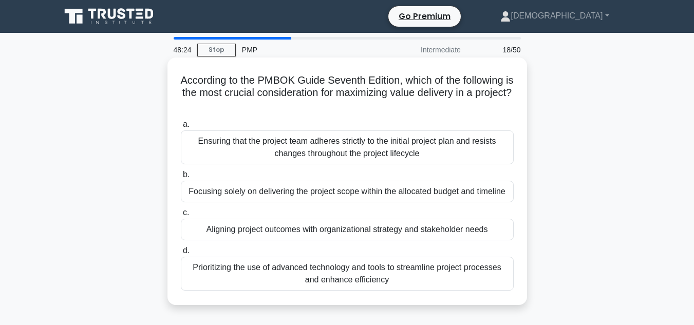
click at [283, 232] on div "Aligning project outcomes with organizational strategy and stakeholder needs" at bounding box center [347, 230] width 333 height 22
click at [181, 216] on input "c. Aligning project outcomes with organizational strategy and stakeholder needs" at bounding box center [181, 212] width 0 height 7
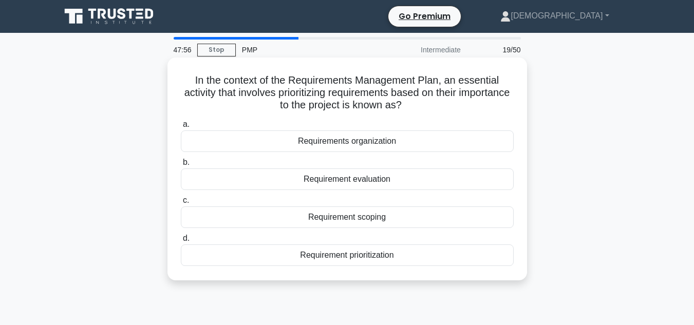
click at [387, 258] on div "Requirement prioritization" at bounding box center [347, 255] width 333 height 22
click at [181, 242] on input "d. Requirement prioritization" at bounding box center [181, 238] width 0 height 7
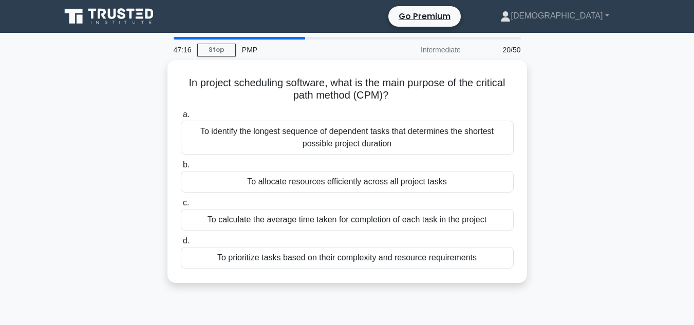
click at [588, 233] on div "In project scheduling software, what is the main purpose of the critical path m…" at bounding box center [346, 177] width 585 height 235
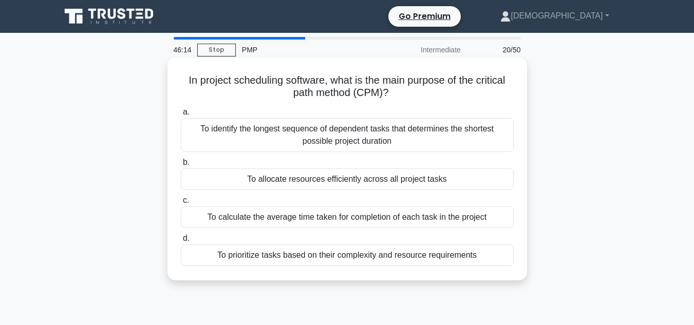
click at [448, 140] on div "To identify the longest sequence of dependent tasks that determines the shortes…" at bounding box center [347, 135] width 333 height 34
click at [181, 116] on input "a. To identify the longest sequence of dependent tasks that determines the shor…" at bounding box center [181, 112] width 0 height 7
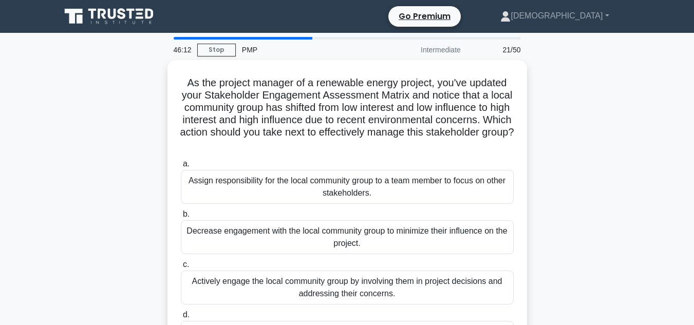
click at [99, 133] on div "As the project manager of a renewable energy project, you've updated your Stake…" at bounding box center [346, 220] width 585 height 321
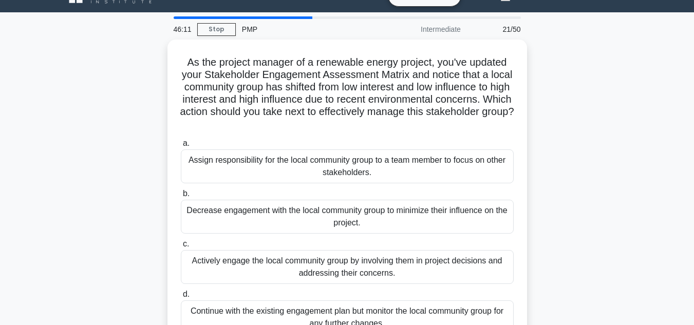
scroll to position [41, 0]
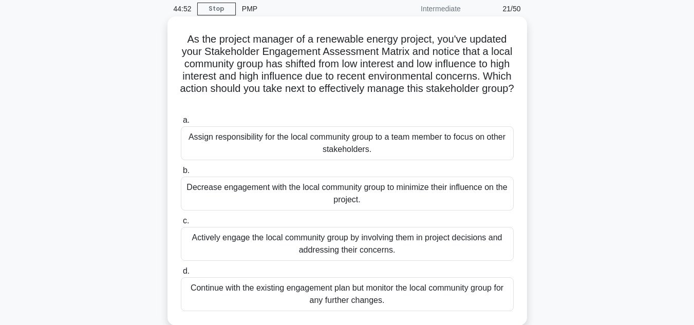
click at [285, 255] on div "Actively engage the local community group by involving them in project decision…" at bounding box center [347, 244] width 333 height 34
click at [181, 224] on input "c. Actively engage the local community group by involving them in project decis…" at bounding box center [181, 221] width 0 height 7
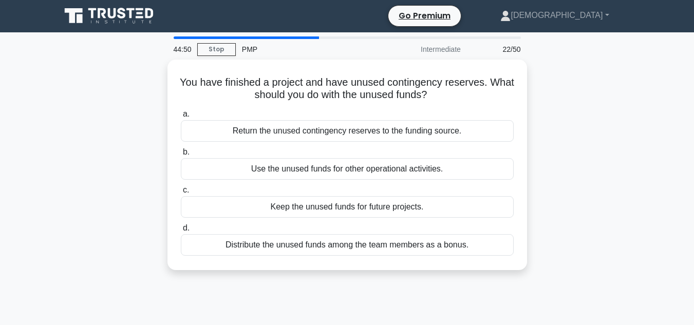
scroll to position [0, 0]
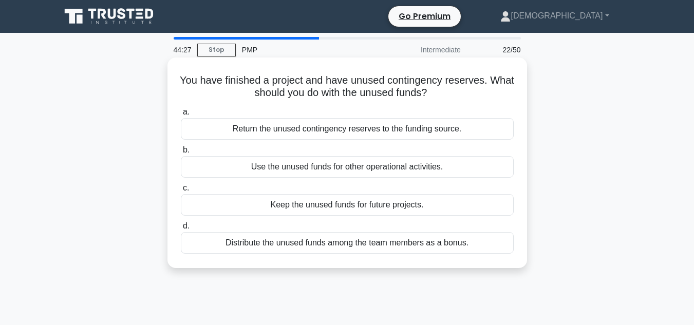
click at [384, 125] on div "Return the unused contingency reserves to the funding source." at bounding box center [347, 129] width 333 height 22
click at [181, 116] on input "a. Return the unused contingency reserves to the funding source." at bounding box center [181, 112] width 0 height 7
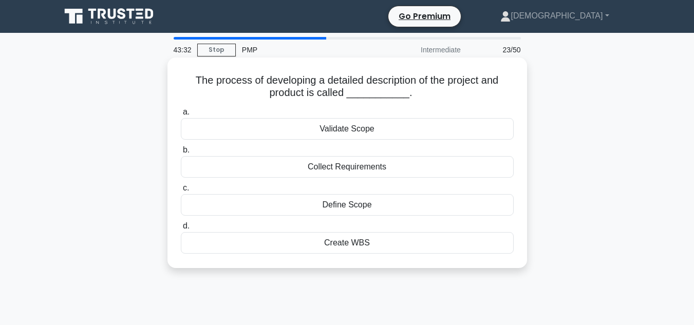
click at [374, 211] on div "Define Scope" at bounding box center [347, 205] width 333 height 22
click at [181, 192] on input "c. Define Scope" at bounding box center [181, 188] width 0 height 7
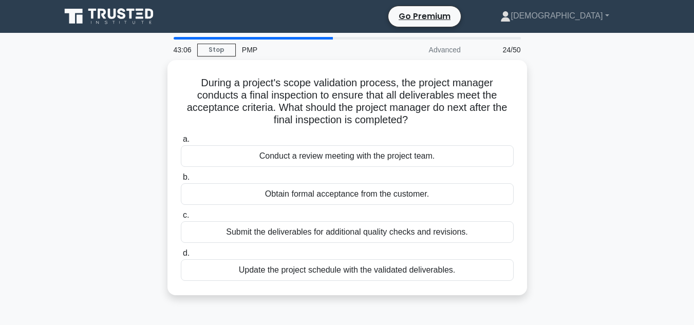
click at [594, 123] on div "During a project's scope validation process, the project manager conducts a fin…" at bounding box center [346, 183] width 585 height 247
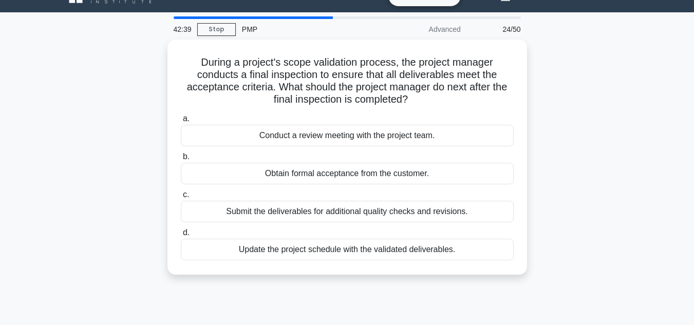
scroll to position [41, 0]
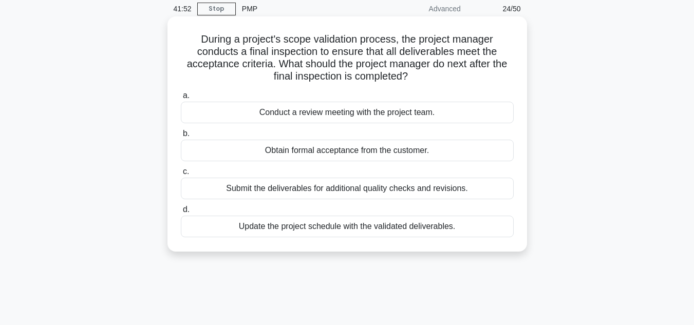
click at [333, 150] on div "Obtain formal acceptance from the customer." at bounding box center [347, 151] width 333 height 22
click at [181, 137] on input "b. Obtain formal acceptance from the customer." at bounding box center [181, 133] width 0 height 7
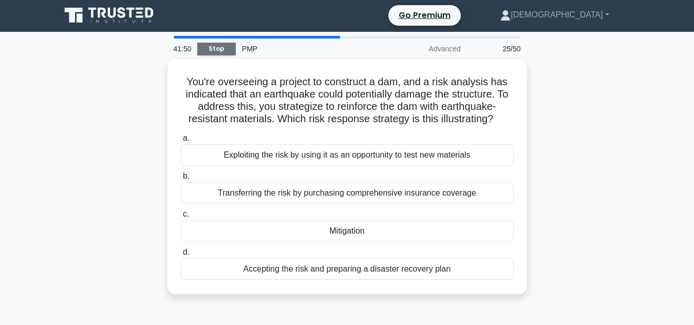
scroll to position [0, 0]
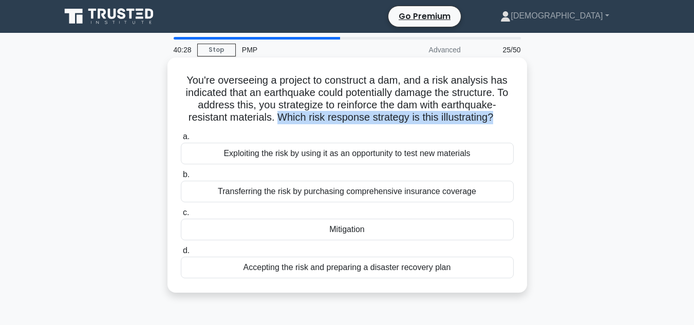
drag, startPoint x: 277, startPoint y: 118, endPoint x: 493, endPoint y: 113, distance: 215.7
click at [493, 113] on h5 "You're overseeing a project to construct a dam, and a risk analysis has indicat…" at bounding box center [347, 99] width 335 height 50
copy h5 "Which risk response strategy is this illustrating?"
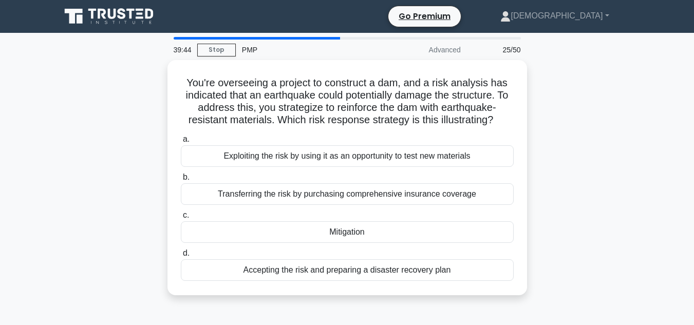
click at [108, 159] on div "You're overseeing a project to construct a dam, and a risk analysis has indicat…" at bounding box center [346, 183] width 585 height 247
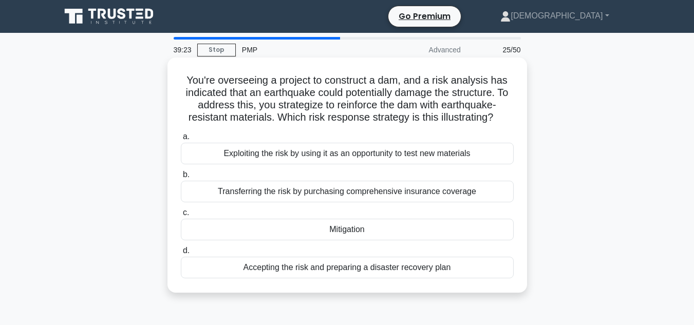
click at [296, 192] on div "Transferring the risk by purchasing comprehensive insurance coverage" at bounding box center [347, 192] width 333 height 22
click at [181, 178] on input "b. Transferring the risk by purchasing comprehensive insurance coverage" at bounding box center [181, 174] width 0 height 7
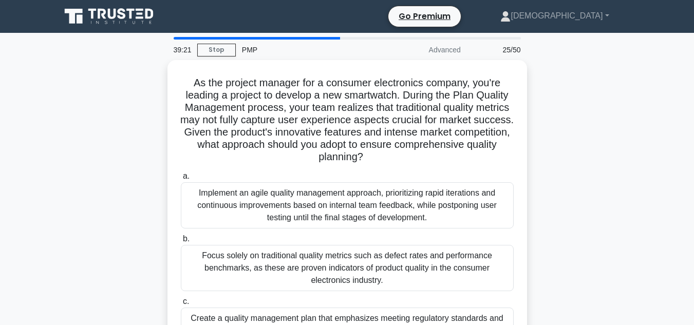
click at [130, 159] on div "As the project manager for a consumer electronics company, you're leading a pro…" at bounding box center [346, 251] width 585 height 383
click at [80, 157] on div "As the project manager for a consumer electronics company, you're leading a pro…" at bounding box center [346, 251] width 585 height 383
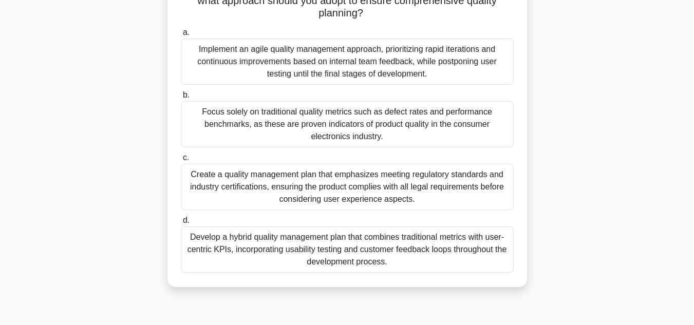
scroll to position [164, 0]
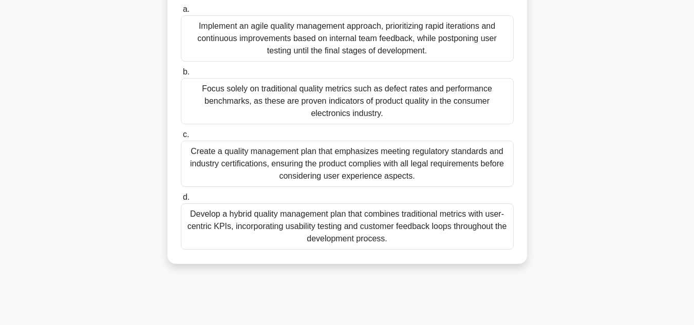
click at [341, 220] on div "Develop a hybrid quality management plan that combines traditional metrics with…" at bounding box center [347, 226] width 333 height 46
click at [181, 201] on input "d. Develop a hybrid quality management plan that combines traditional metrics w…" at bounding box center [181, 197] width 0 height 7
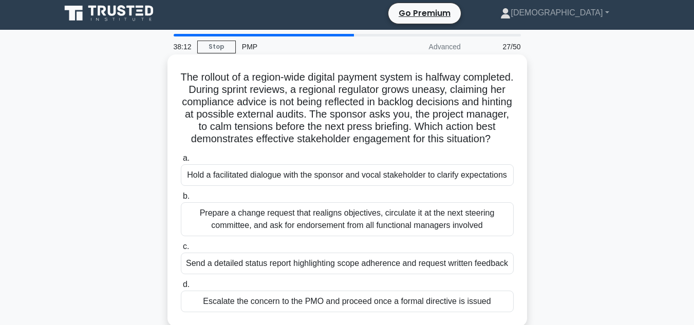
scroll to position [0, 0]
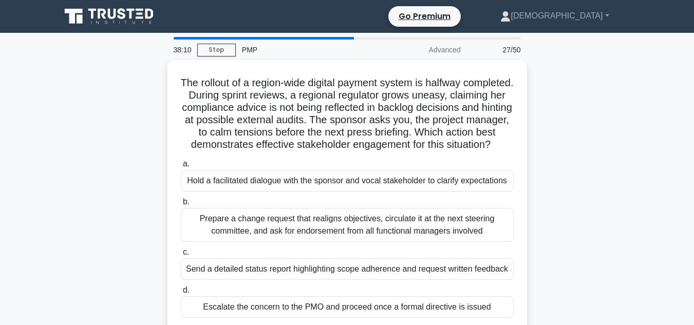
click at [107, 148] on div "The rollout of a region-wide digital payment system is halfway completed. Durin…" at bounding box center [346, 202] width 585 height 284
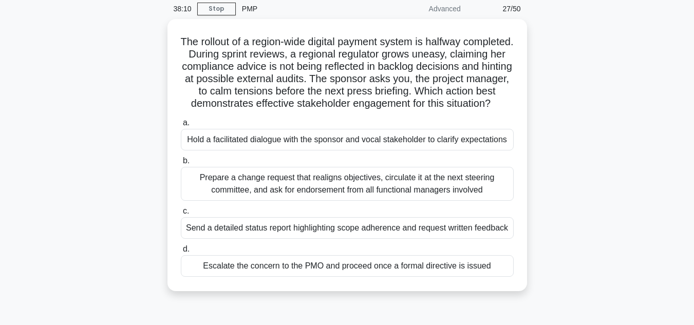
scroll to position [62, 0]
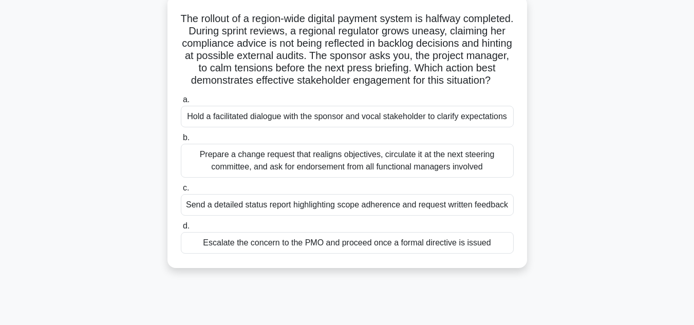
click at [233, 127] on div "Hold a facilitated dialogue with the sponsor and vocal stakeholder to clarify e…" at bounding box center [347, 117] width 333 height 22
click at [181, 103] on input "a. Hold a facilitated dialogue with the sponsor and vocal stakeholder to clarif…" at bounding box center [181, 100] width 0 height 7
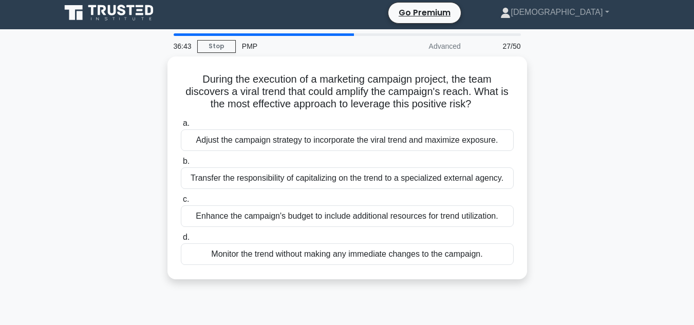
scroll to position [0, 0]
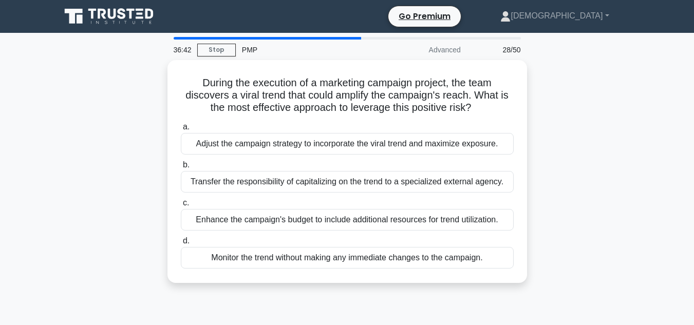
click at [156, 125] on div "During the execution of a marketing campaign project, the team discovers a vira…" at bounding box center [346, 177] width 585 height 235
click at [137, 138] on div "During the execution of a marketing campaign project, the team discovers a vira…" at bounding box center [346, 177] width 585 height 235
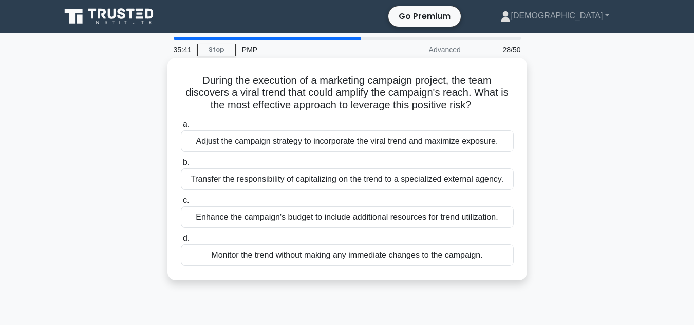
click at [314, 143] on div "Adjust the campaign strategy to incorporate the viral trend and maximize exposu…" at bounding box center [347, 141] width 333 height 22
click at [181, 128] on input "a. Adjust the campaign strategy to incorporate the viral trend and maximize exp…" at bounding box center [181, 124] width 0 height 7
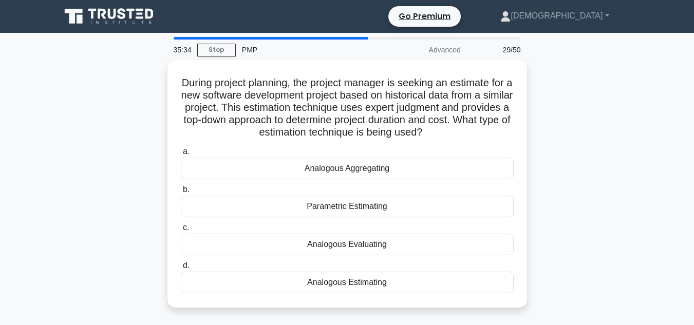
click at [587, 139] on div "During project planning, the project manager is seeking an estimate for a new s…" at bounding box center [346, 190] width 585 height 260
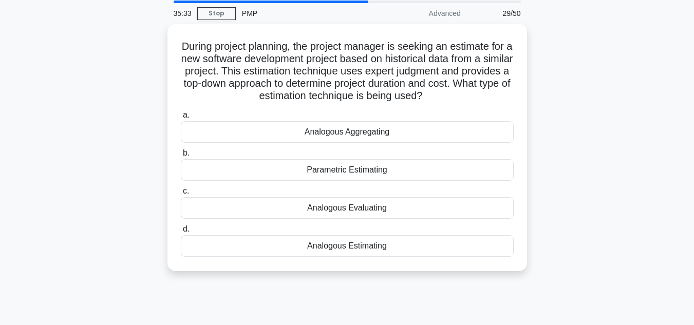
scroll to position [41, 0]
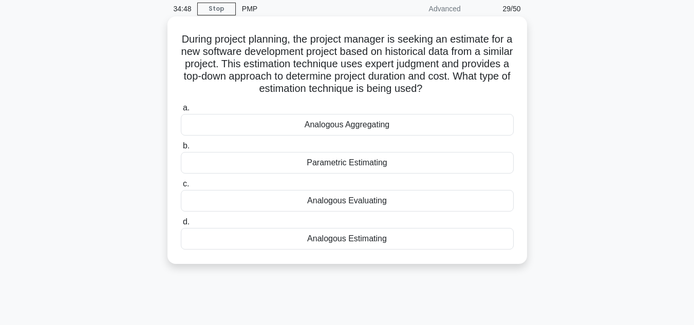
click at [346, 239] on div "Analogous Estimating" at bounding box center [347, 239] width 333 height 22
click at [181, 225] on input "d. Analogous Estimating" at bounding box center [181, 222] width 0 height 7
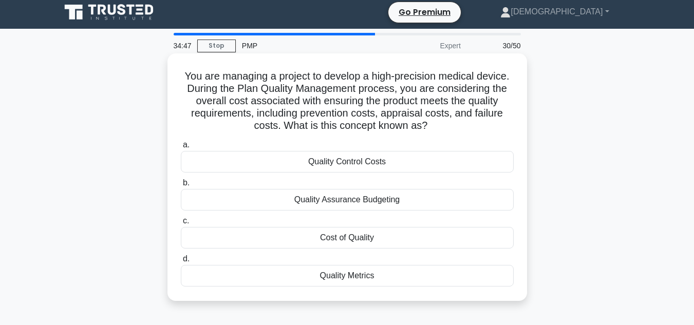
scroll to position [0, 0]
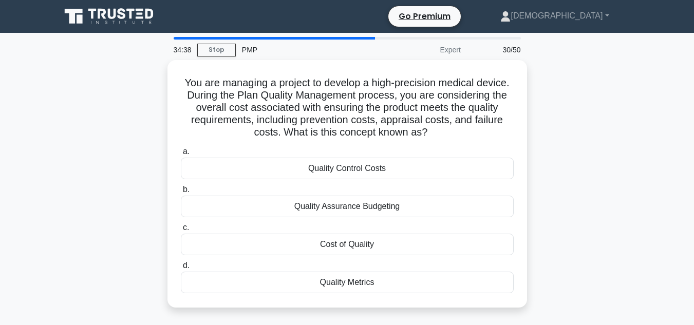
click at [89, 121] on div "You are managing a project to develop a high-precision medical device. During t…" at bounding box center [346, 190] width 585 height 260
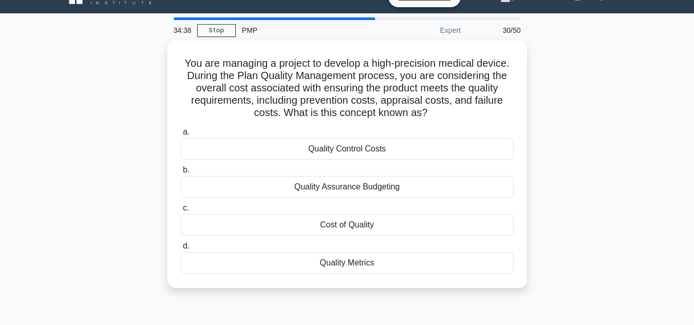
scroll to position [21, 0]
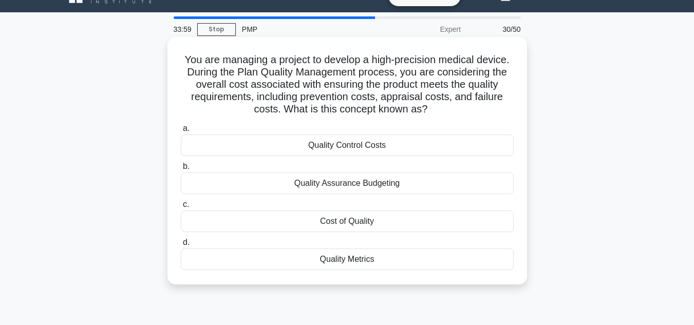
click at [335, 145] on div "Quality Control Costs" at bounding box center [347, 146] width 333 height 22
click at [181, 132] on input "a. Quality Control Costs" at bounding box center [181, 128] width 0 height 7
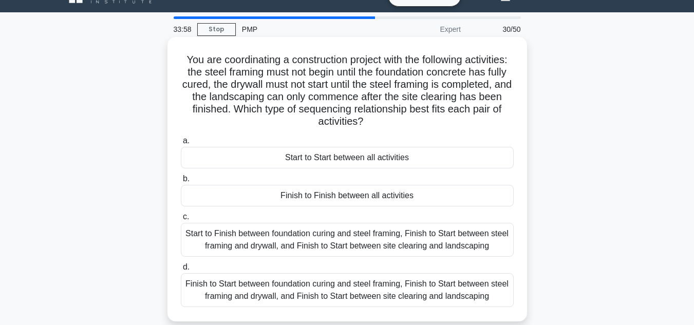
scroll to position [0, 0]
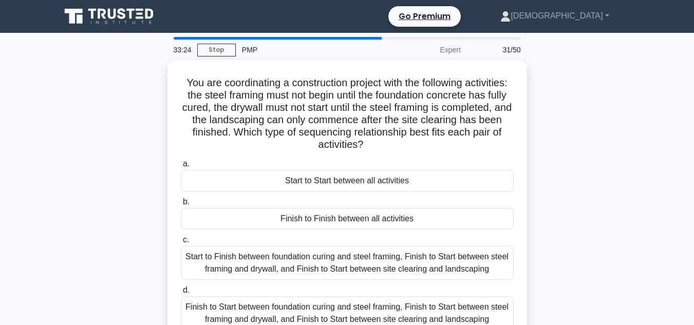
click at [568, 155] on div "You are coordinating a construction project with the following activities: the …" at bounding box center [346, 208] width 585 height 297
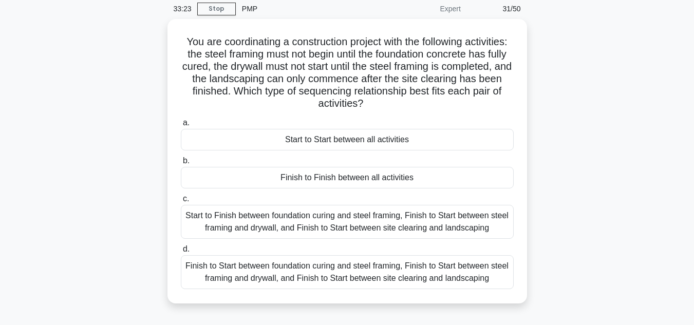
scroll to position [62, 0]
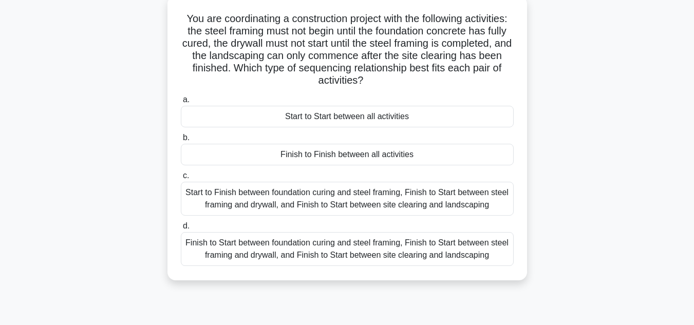
click at [386, 62] on h5 "You are coordinating a construction project with the following activities: the …" at bounding box center [347, 49] width 335 height 75
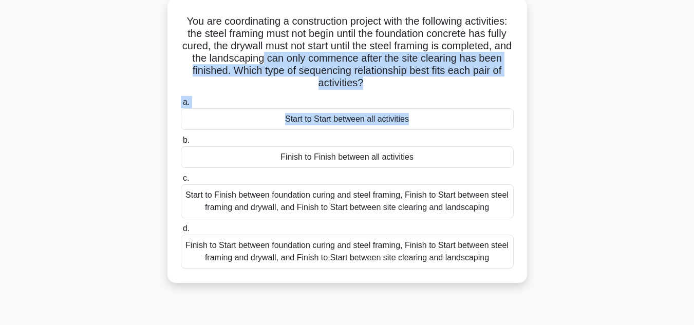
drag, startPoint x: 386, startPoint y: 62, endPoint x: 158, endPoint y: 139, distance: 241.0
click at [158, 139] on div "You are coordinating a construction project with the following activities: the …" at bounding box center [346, 146] width 585 height 297
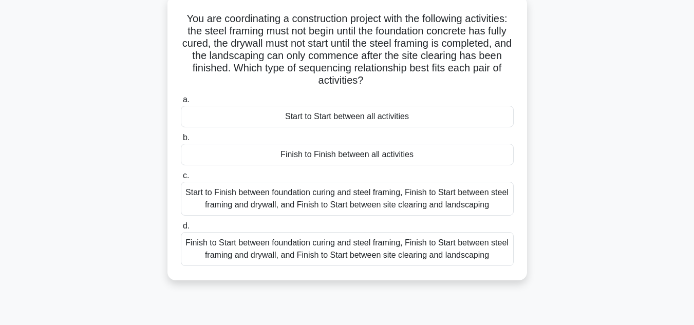
click at [278, 150] on div "Finish to Finish between all activities" at bounding box center [347, 155] width 333 height 22
click at [181, 141] on input "b. Finish to Finish between all activities" at bounding box center [181, 138] width 0 height 7
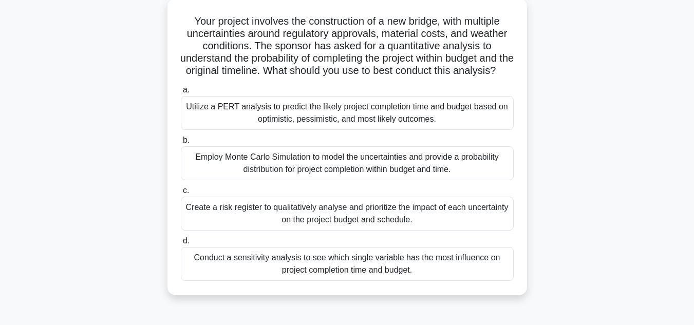
scroll to position [0, 0]
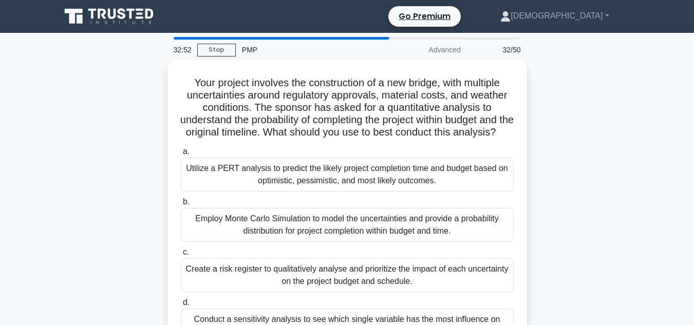
click at [111, 145] on div "Your project involves the construction of a new bridge, with multiple uncertain…" at bounding box center [346, 214] width 585 height 309
click at [110, 154] on div "Your project involves the construction of a new bridge, with multiple uncertain…" at bounding box center [346, 214] width 585 height 309
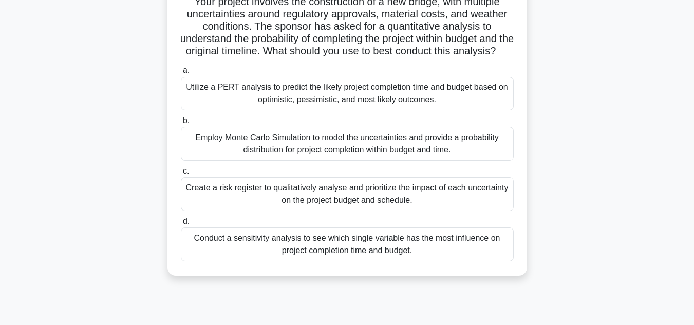
scroll to position [82, 0]
click at [581, 246] on div "Your project involves the construction of a new bridge, with multiple uncertain…" at bounding box center [346, 132] width 585 height 309
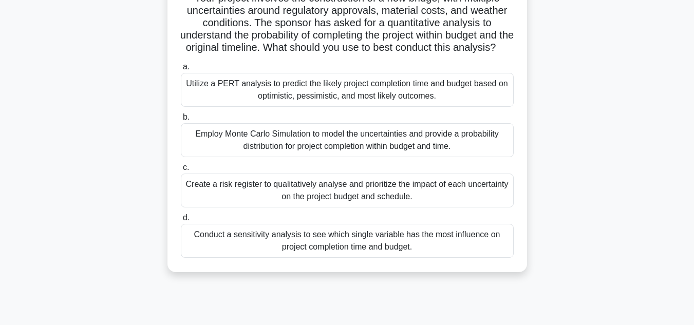
click at [397, 157] on div "Employ Monte Carlo Simulation to model the uncertainties and provide a probabil…" at bounding box center [347, 140] width 333 height 34
click at [181, 121] on input "b. Employ Monte Carlo Simulation to model the uncertainties and provide a proba…" at bounding box center [181, 117] width 0 height 7
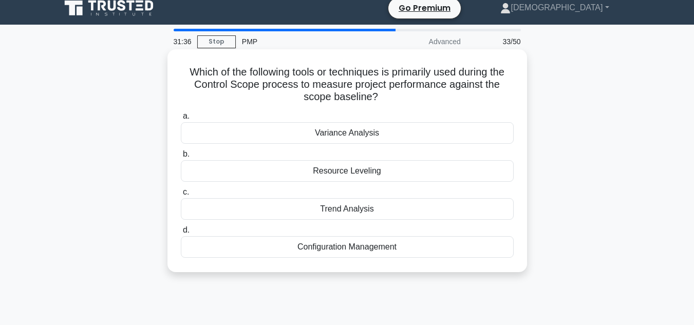
scroll to position [0, 0]
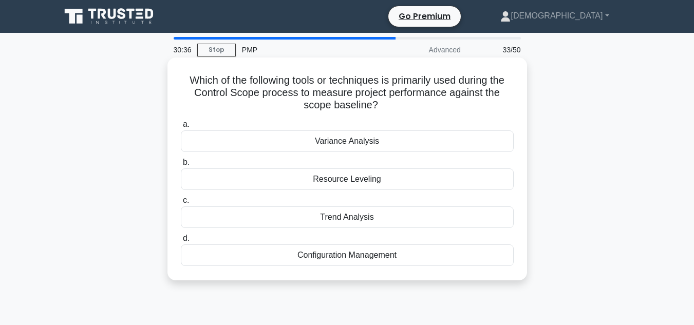
click at [316, 149] on div "Variance Analysis" at bounding box center [347, 141] width 333 height 22
click at [181, 128] on input "a. Variance Analysis" at bounding box center [181, 124] width 0 height 7
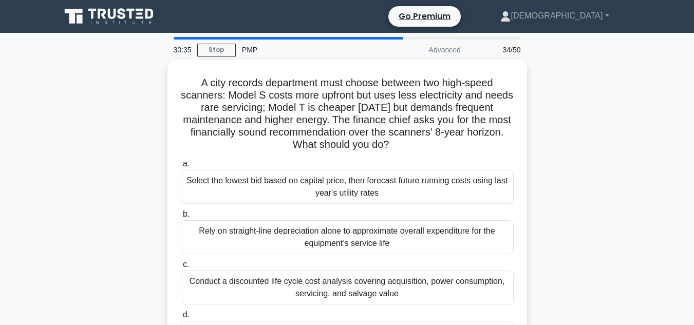
click at [128, 132] on div "A city records department must choose between two high-speed scanners: Model S …" at bounding box center [346, 214] width 585 height 309
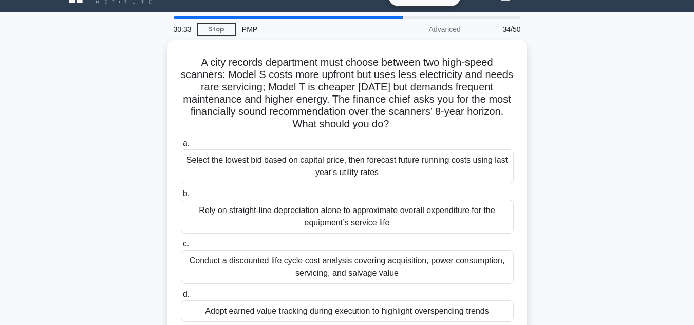
scroll to position [41, 0]
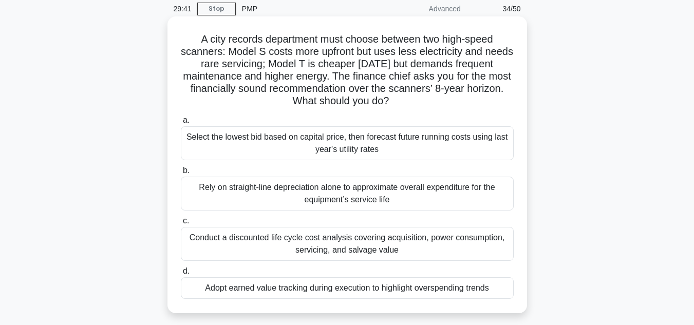
click at [264, 245] on div "Conduct a discounted life cycle cost analysis covering acquisition, power consu…" at bounding box center [347, 244] width 333 height 34
click at [181, 224] on input "c. Conduct a discounted life cycle cost analysis covering acquisition, power co…" at bounding box center [181, 221] width 0 height 7
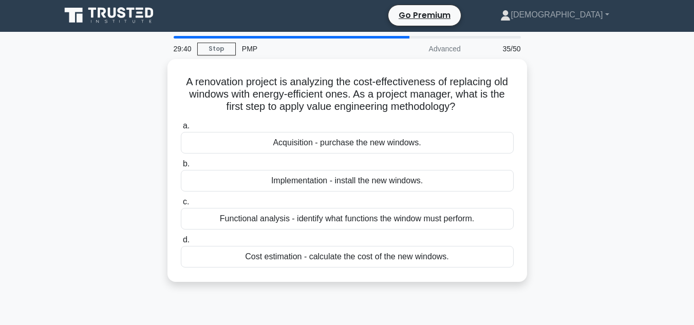
scroll to position [0, 0]
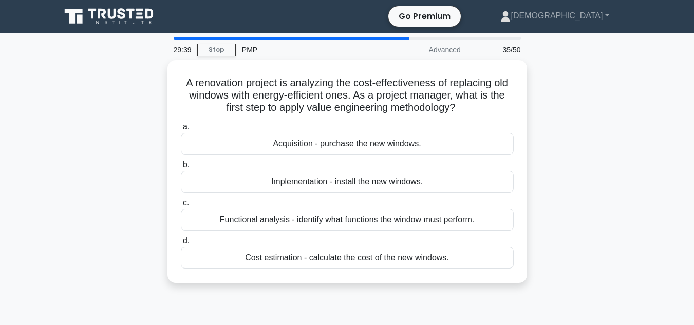
click at [118, 101] on div "A renovation project is analyzing the cost-effectiveness of replacing old windo…" at bounding box center [346, 177] width 585 height 235
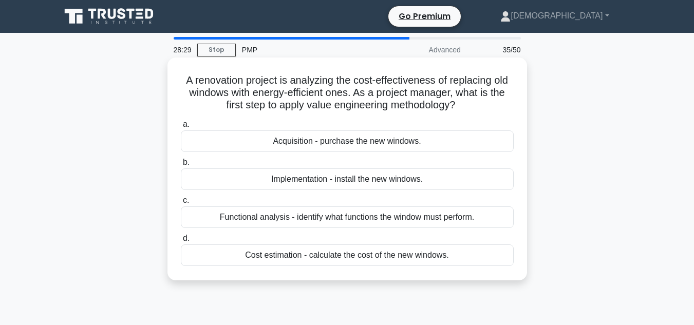
click at [456, 215] on div "Functional analysis - identify what functions the window must perform." at bounding box center [347, 217] width 333 height 22
click at [181, 204] on input "c. Functional analysis - identify what functions the window must perform." at bounding box center [181, 200] width 0 height 7
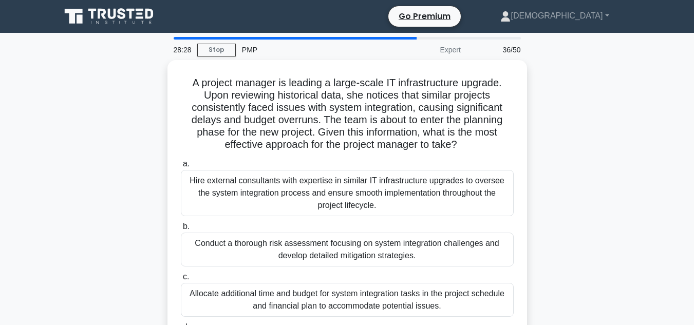
click at [621, 208] on div "A project manager is leading a large-scale IT infrastructure upgrade. Upon revi…" at bounding box center [346, 233] width 585 height 346
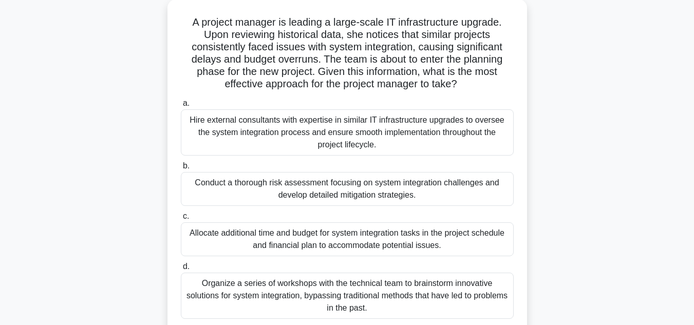
scroll to position [62, 0]
click at [621, 208] on div "A project manager is leading a large-scale IT infrastructure upgrade. Upon revi…" at bounding box center [346, 171] width 585 height 346
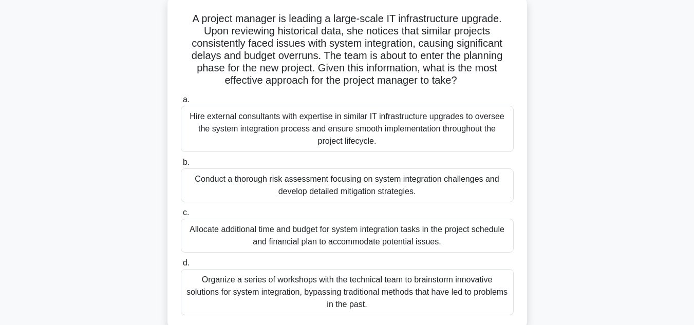
click at [447, 281] on div "Organize a series of workshops with the technical team to brainstorm innovative…" at bounding box center [347, 292] width 333 height 46
click at [181, 266] on input "d. Organize a series of workshops with the technical team to brainstorm innovat…" at bounding box center [181, 263] width 0 height 7
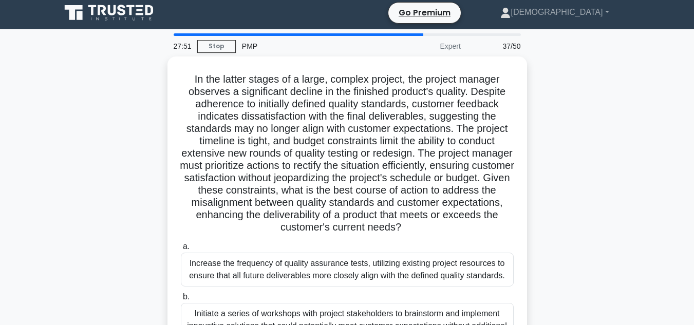
scroll to position [0, 0]
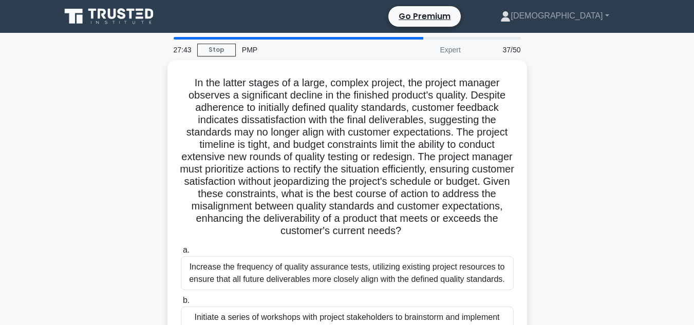
click at [584, 223] on div "In the latter stages of a large, complex project, the project manager observes …" at bounding box center [346, 276] width 585 height 432
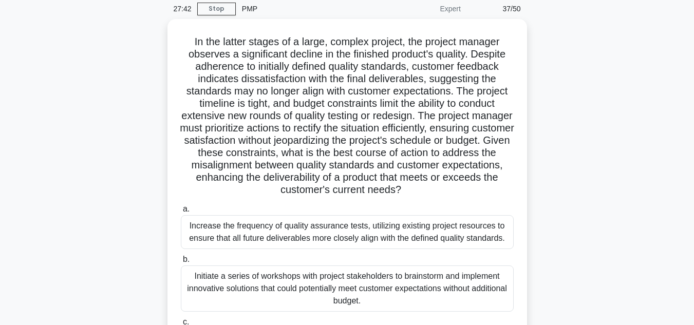
scroll to position [62, 0]
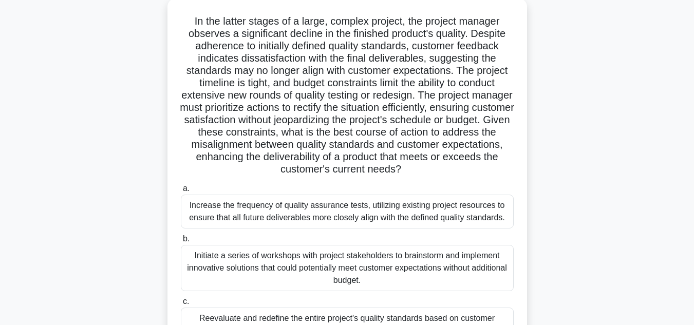
click at [584, 223] on div "In the latter stages of a large, complex project, the project manager observes …" at bounding box center [346, 214] width 585 height 432
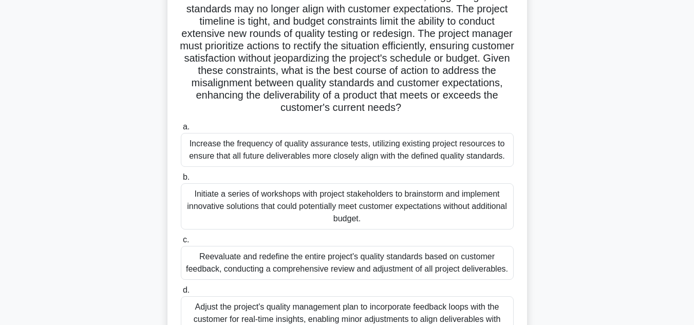
scroll to position [144, 0]
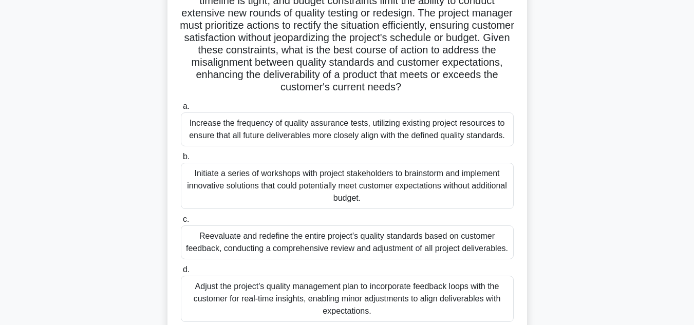
click at [584, 223] on div "In the latter stages of a large, complex project, the project manager observes …" at bounding box center [346, 132] width 585 height 432
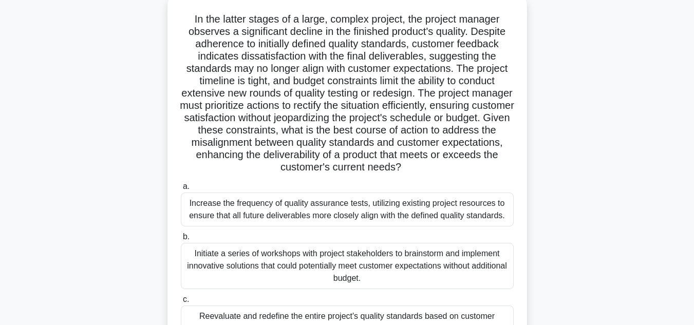
scroll to position [62, 0]
click at [419, 269] on div "Initiate a series of workshops with project stakeholders to brainstorm and impl…" at bounding box center [347, 265] width 333 height 46
click at [181, 240] on input "b. Initiate a series of workshops with project stakeholders to brainstorm and i…" at bounding box center [181, 236] width 0 height 7
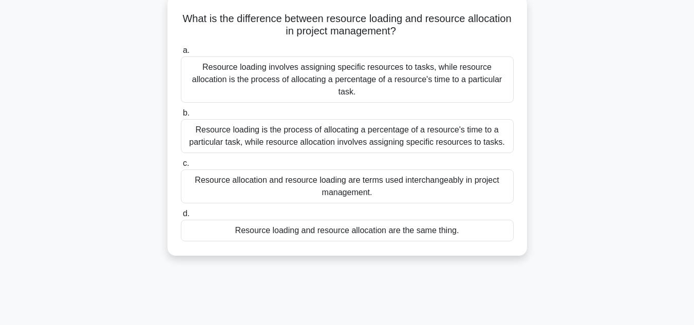
scroll to position [0, 0]
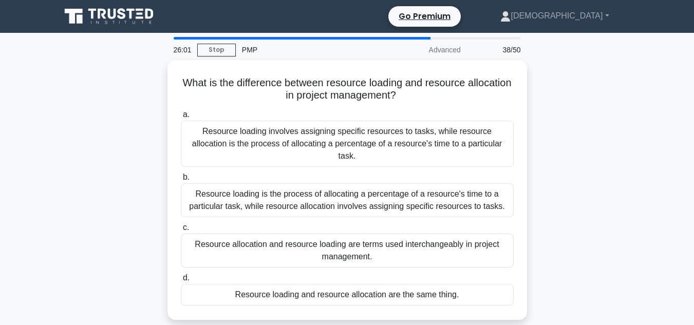
click at [545, 151] on div "What is the difference between resource loading and resource allocation in proj…" at bounding box center [346, 196] width 585 height 272
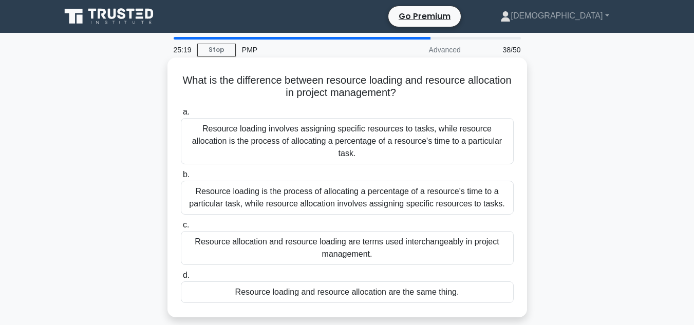
click at [443, 233] on div "Resource allocation and resource loading are terms used interchangeably in proj…" at bounding box center [347, 248] width 333 height 34
click at [181, 228] on input "c. Resource allocation and resource loading are terms used interchangeably in p…" at bounding box center [181, 225] width 0 height 7
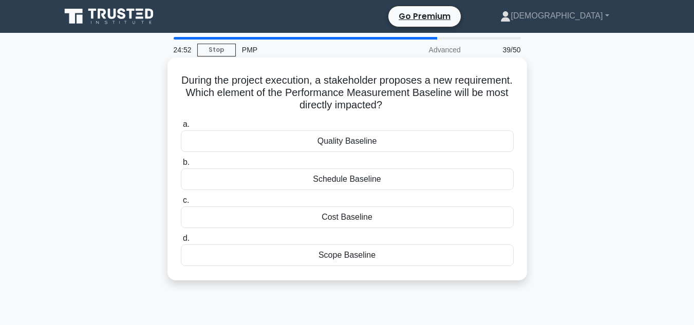
click at [392, 258] on div "Scope Baseline" at bounding box center [347, 255] width 333 height 22
click at [181, 242] on input "d. Scope Baseline" at bounding box center [181, 238] width 0 height 7
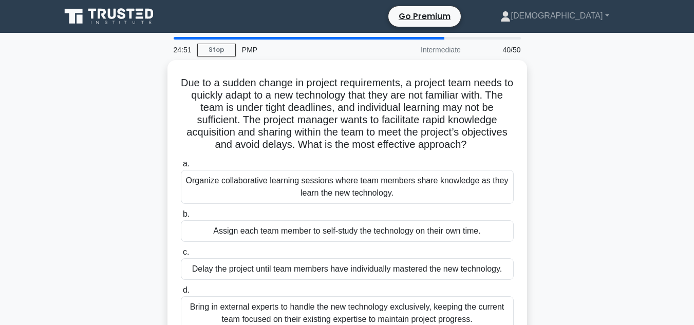
click at [82, 172] on div "Due to a sudden change in project requirements, a project team needs to quickly…" at bounding box center [346, 208] width 585 height 297
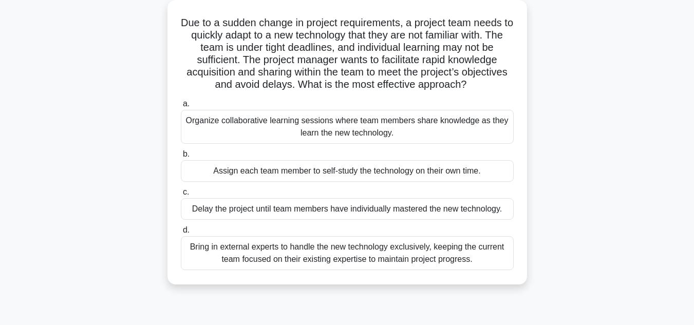
scroll to position [62, 0]
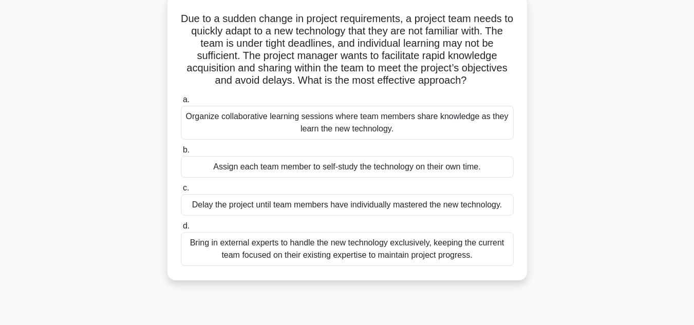
click at [271, 122] on div "Organize collaborative learning sessions where team members share knowledge as …" at bounding box center [347, 123] width 333 height 34
click at [181, 103] on input "a. Organize collaborative learning sessions where team members share knowledge …" at bounding box center [181, 100] width 0 height 7
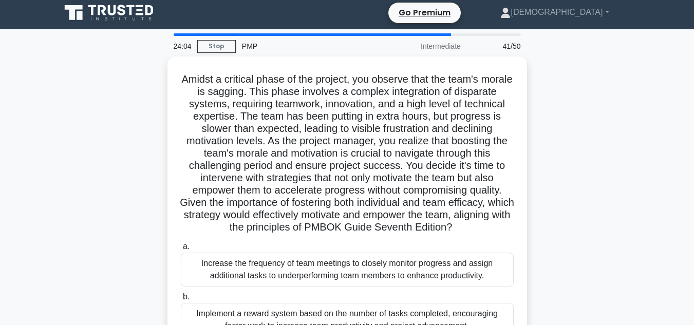
scroll to position [0, 0]
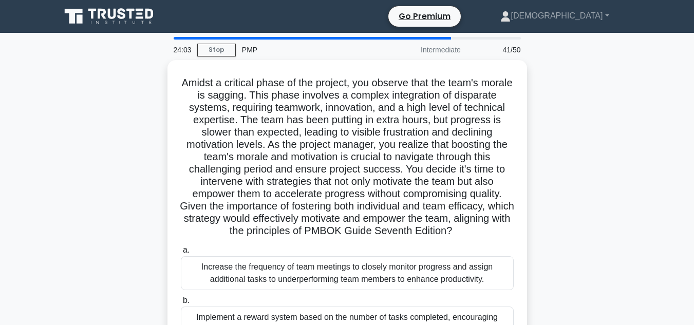
click at [123, 125] on div "Amidst a critical phase of the project, you observe that the team's morale is s…" at bounding box center [346, 264] width 585 height 408
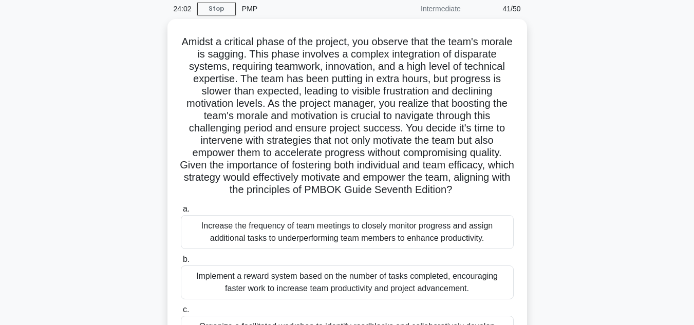
scroll to position [62, 0]
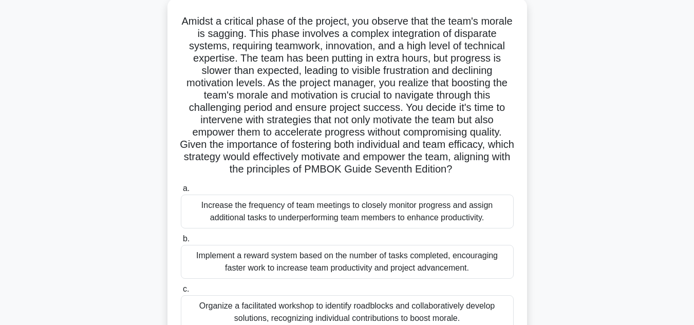
click at [123, 125] on div "Amidst a critical phase of the project, you observe that the team's morale is s…" at bounding box center [346, 202] width 585 height 408
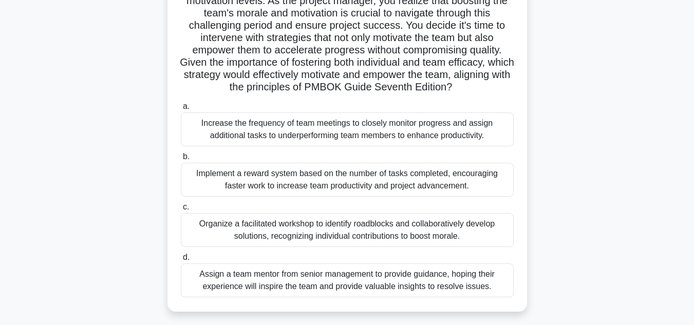
scroll to position [164, 0]
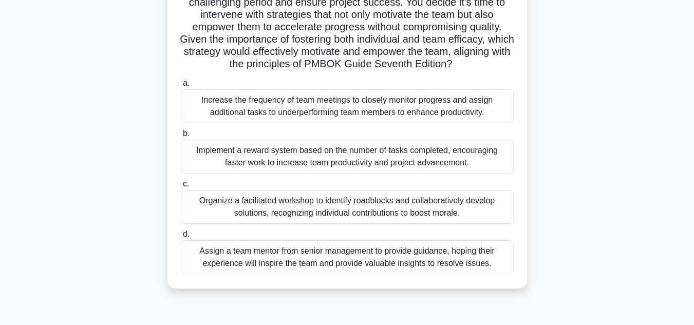
click at [316, 214] on div "Organize a facilitated workshop to identify roadblocks and collaboratively deve…" at bounding box center [347, 207] width 333 height 34
click at [181, 187] on input "c. Organize a facilitated workshop to identify roadblocks and collaboratively d…" at bounding box center [181, 184] width 0 height 7
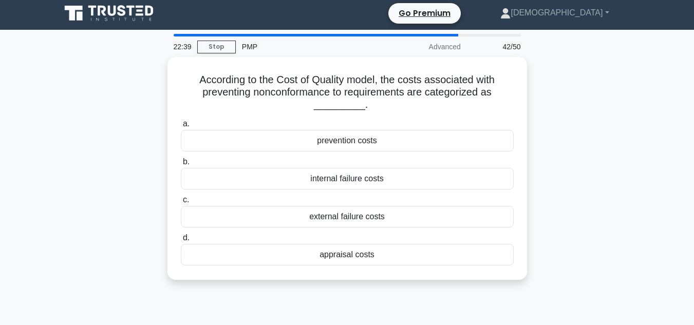
scroll to position [0, 0]
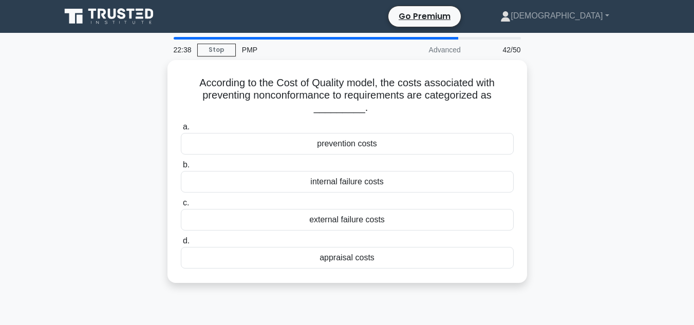
click at [69, 163] on div "According to the Cost of Quality model, the costs associated with preventing no…" at bounding box center [346, 177] width 585 height 235
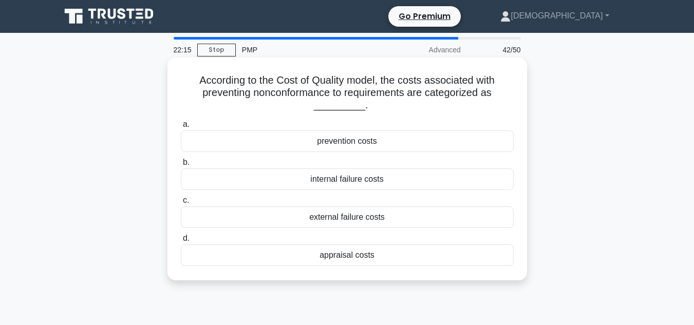
click at [331, 144] on div "prevention costs" at bounding box center [347, 141] width 333 height 22
click at [181, 128] on input "a. prevention costs" at bounding box center [181, 124] width 0 height 7
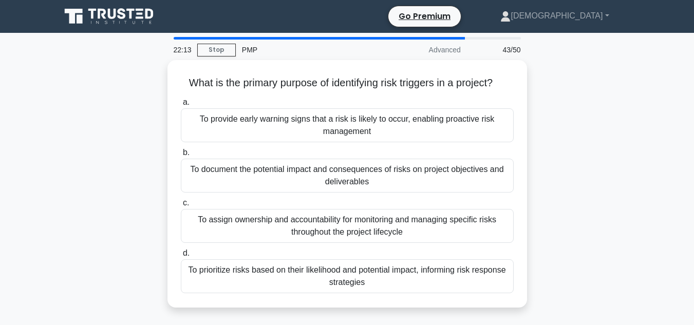
click at [62, 152] on div "What is the primary purpose of identifying risk triggers in a project? .spinner…" at bounding box center [346, 190] width 585 height 260
click at [96, 170] on div "What is the primary purpose of identifying risk triggers in a project? .spinner…" at bounding box center [346, 190] width 585 height 260
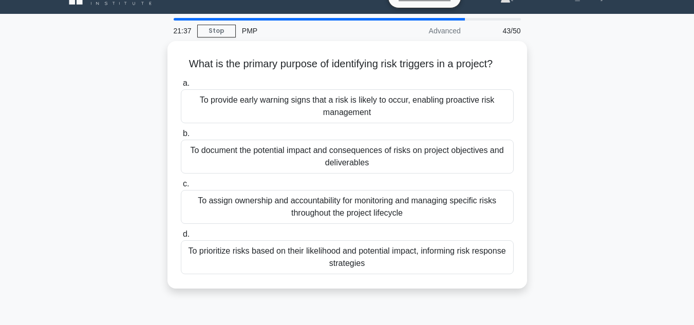
scroll to position [21, 0]
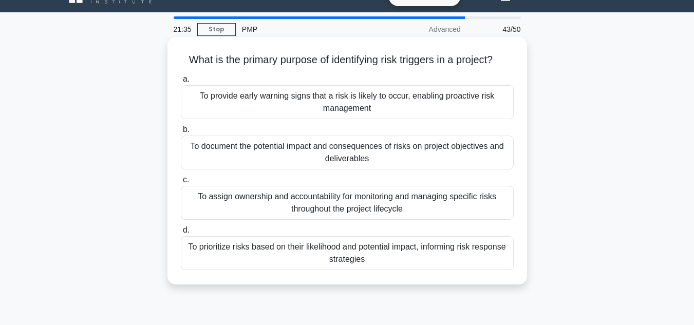
click at [353, 262] on div "To prioritize risks based on their likelihood and potential impact, informing r…" at bounding box center [347, 253] width 333 height 34
click at [181, 234] on input "d. To prioritize risks based on their likelihood and potential impact, informin…" at bounding box center [181, 230] width 0 height 7
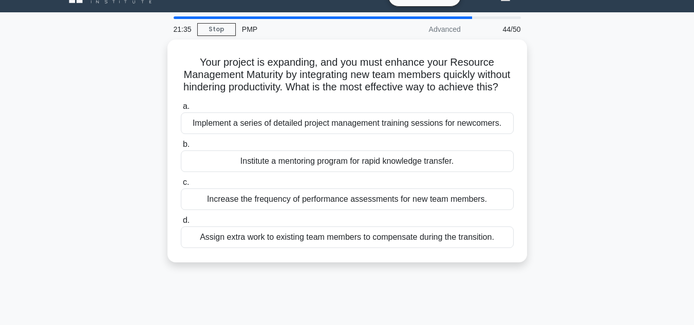
scroll to position [0, 0]
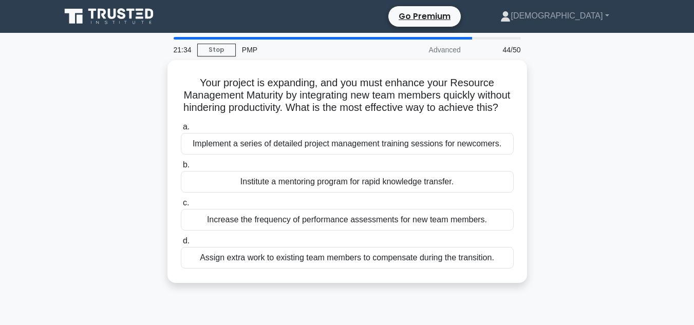
click at [124, 163] on div "Your project is expanding, and you must enhance your Resource Management Maturi…" at bounding box center [346, 177] width 585 height 235
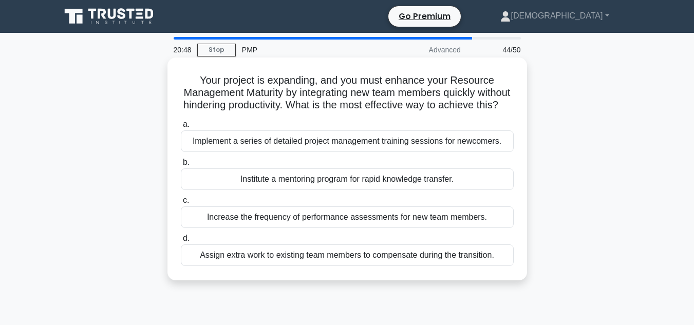
click at [272, 152] on div "Implement a series of detailed project management training sessions for newcome…" at bounding box center [347, 141] width 333 height 22
click at [181, 128] on input "a. Implement a series of detailed project management training sessions for newc…" at bounding box center [181, 124] width 0 height 7
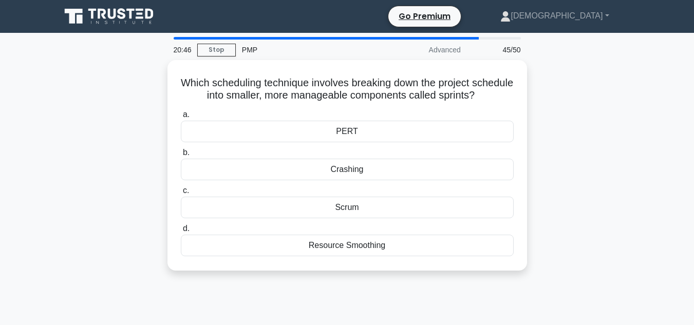
click at [60, 254] on div "Which scheduling technique involves breaking down the project schedule into sma…" at bounding box center [346, 171] width 585 height 223
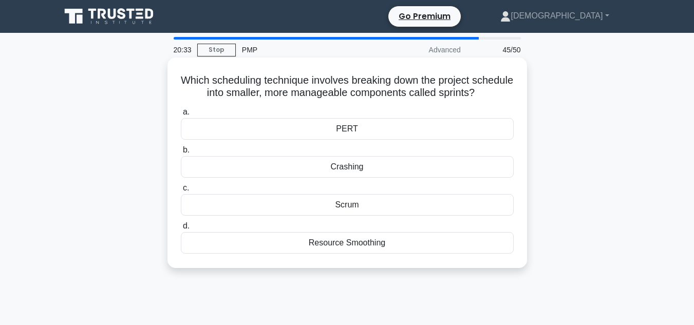
click at [296, 206] on div "Scrum" at bounding box center [347, 205] width 333 height 22
click at [181, 192] on input "c. Scrum" at bounding box center [181, 188] width 0 height 7
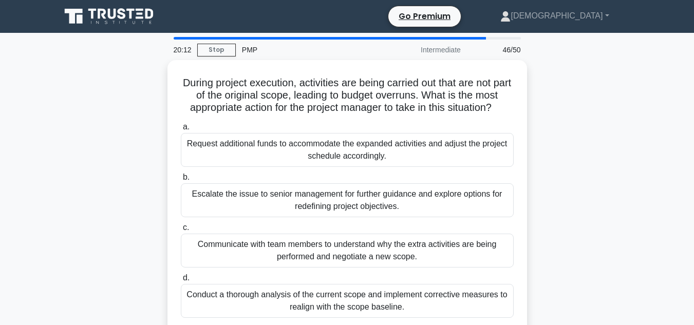
click at [138, 153] on div "During project execution, activities are being carried out that are not part of…" at bounding box center [346, 202] width 585 height 284
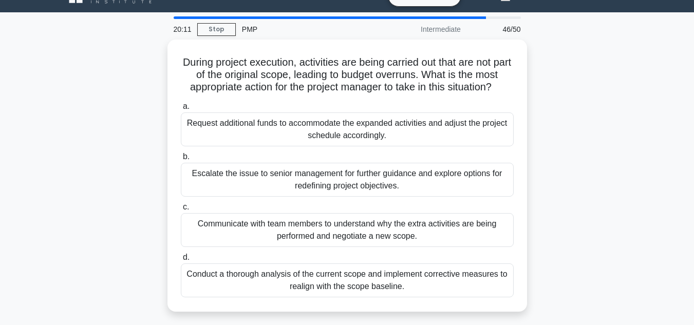
scroll to position [41, 0]
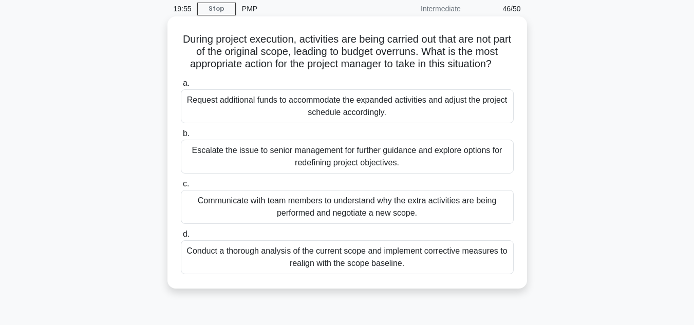
click at [259, 252] on div "Conduct a thorough analysis of the current scope and implement corrective measu…" at bounding box center [347, 257] width 333 height 34
click at [181, 238] on input "d. Conduct a thorough analysis of the current scope and implement corrective me…" at bounding box center [181, 234] width 0 height 7
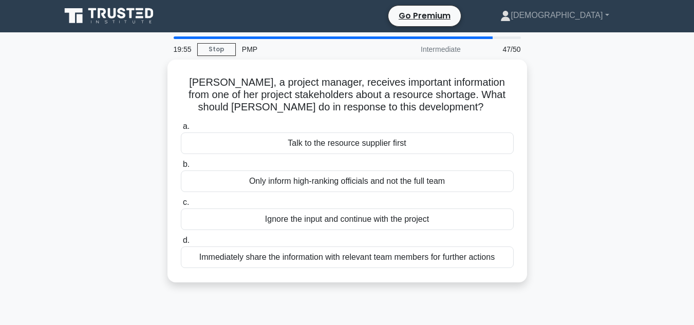
scroll to position [0, 0]
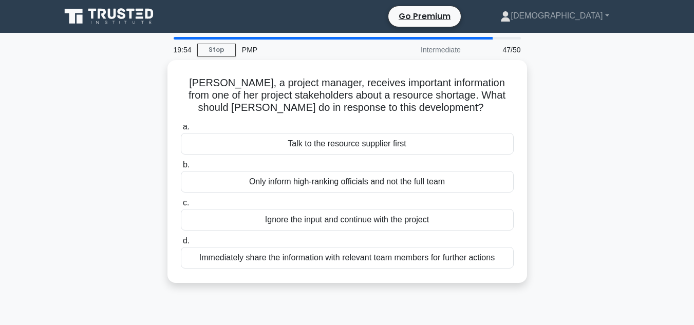
click at [142, 166] on div "Elaine, a project manager, receives important information from one of her proje…" at bounding box center [346, 177] width 585 height 235
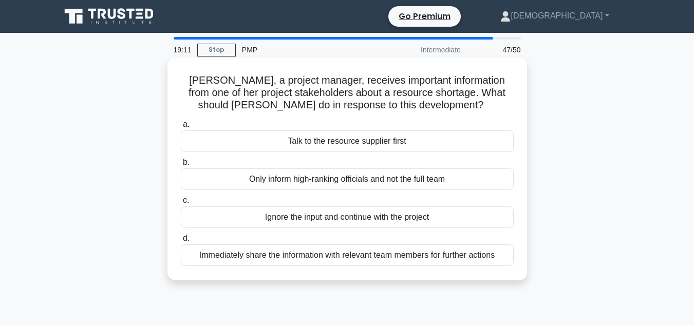
click at [292, 143] on div "Talk to the resource supplier first" at bounding box center [347, 141] width 333 height 22
click at [181, 128] on input "a. Talk to the resource supplier first" at bounding box center [181, 124] width 0 height 7
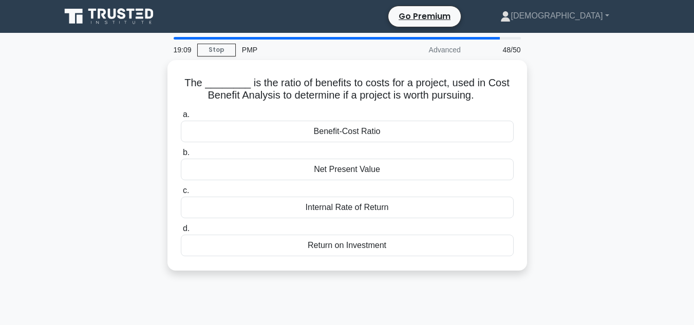
click at [121, 154] on div "The ________ is the ratio of benefits to costs for a project, used in Cost Bene…" at bounding box center [346, 171] width 585 height 223
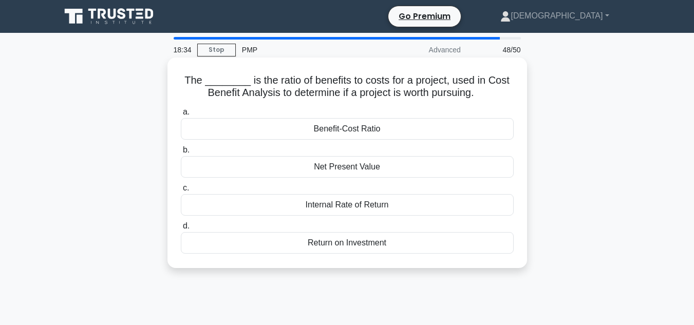
click at [372, 240] on div "Return on Investment" at bounding box center [347, 243] width 333 height 22
click at [181, 230] on input "d. Return on Investment" at bounding box center [181, 226] width 0 height 7
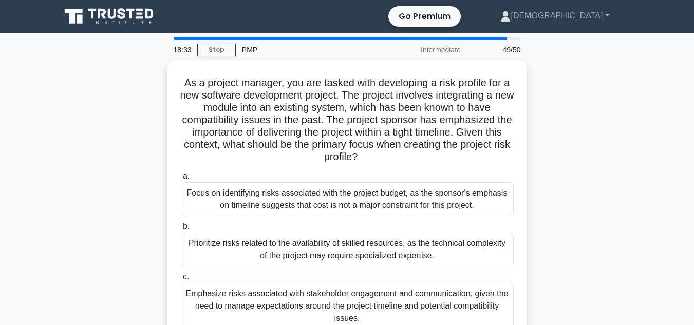
click at [134, 174] on div "As a project manager, you are tasked with developing a risk profile for a new s…" at bounding box center [346, 233] width 585 height 346
click at [606, 190] on div "As a project manager, you are tasked with developing a risk profile for a new s…" at bounding box center [346, 233] width 585 height 346
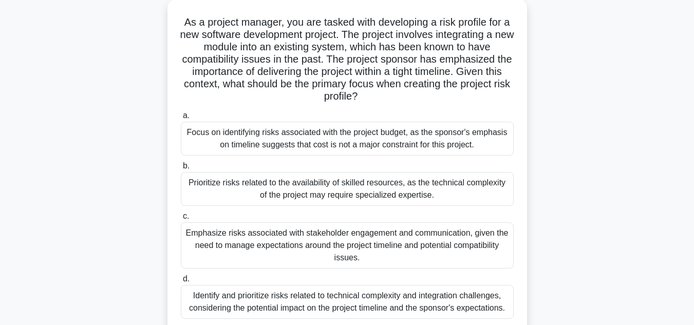
scroll to position [62, 0]
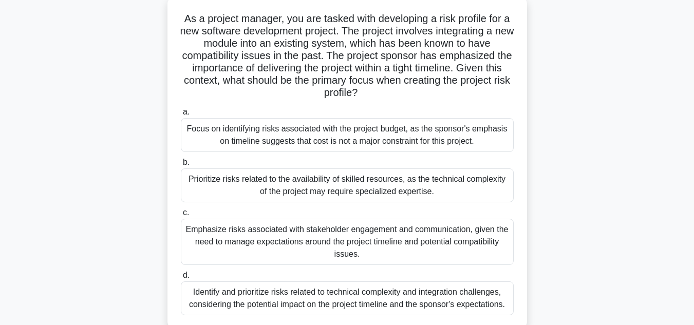
click at [455, 289] on div "Identify and prioritize risks related to technical complexity and integration c…" at bounding box center [347, 298] width 333 height 34
click at [181, 279] on input "d. Identify and prioritize risks related to technical complexity and integratio…" at bounding box center [181, 275] width 0 height 7
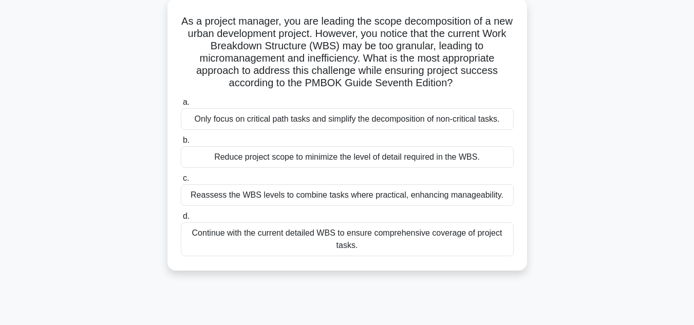
scroll to position [0, 0]
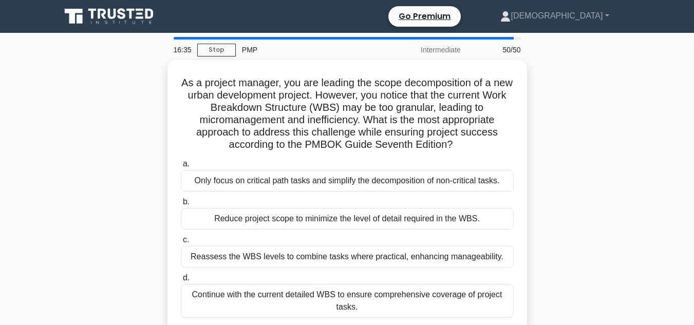
click at [620, 164] on div "As a project manager, you are leading the scope decomposition of a new urban de…" at bounding box center [346, 202] width 585 height 284
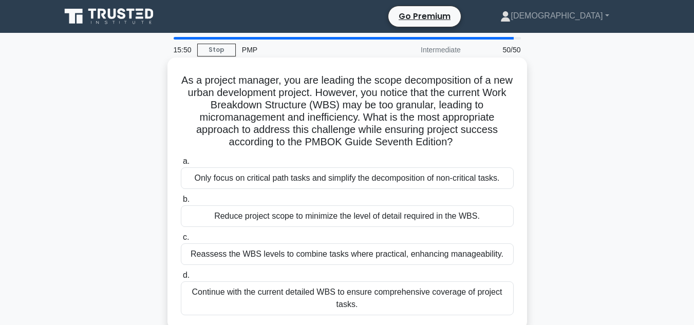
click at [481, 253] on div "Reassess the WBS levels to combine tasks where practical, enhancing manageabili…" at bounding box center [347, 254] width 333 height 22
click at [181, 241] on input "c. Reassess the WBS levels to combine tasks where practical, enhancing manageab…" at bounding box center [181, 237] width 0 height 7
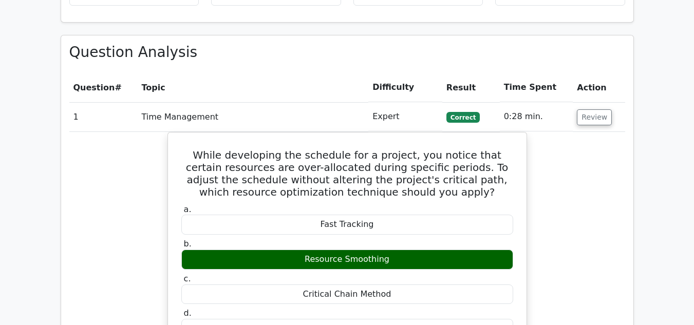
scroll to position [1305, 0]
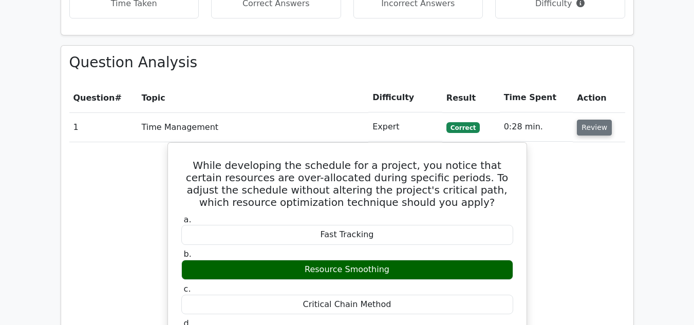
click at [602, 120] on button "Review" at bounding box center [594, 128] width 35 height 16
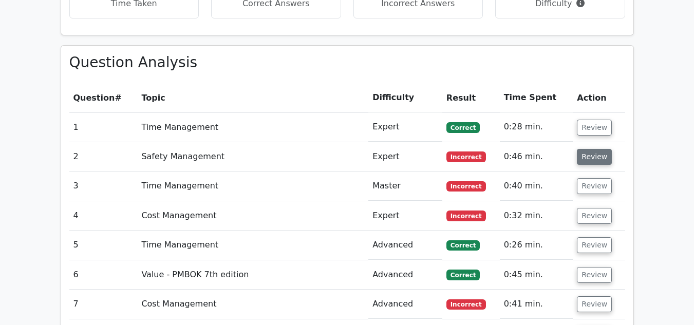
click at [596, 149] on button "Review" at bounding box center [594, 157] width 35 height 16
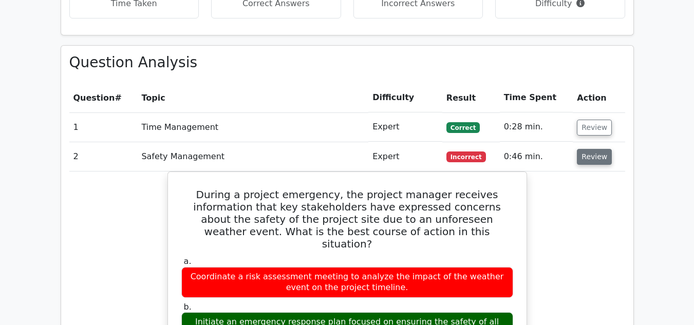
click at [604, 149] on button "Review" at bounding box center [594, 157] width 35 height 16
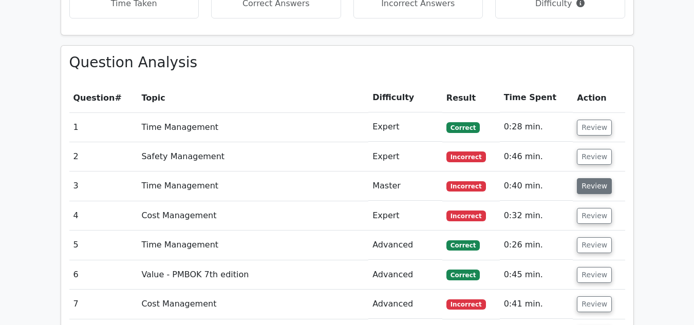
click at [596, 178] on button "Review" at bounding box center [594, 186] width 35 height 16
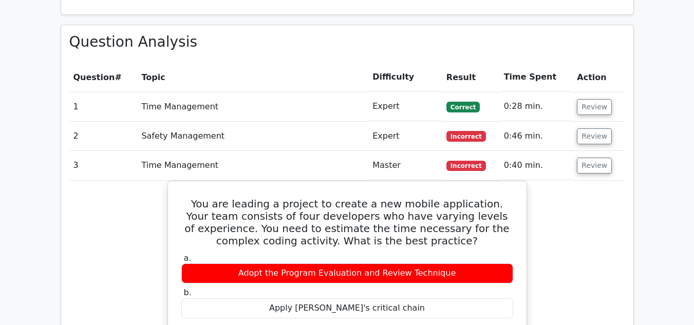
scroll to position [1346, 0]
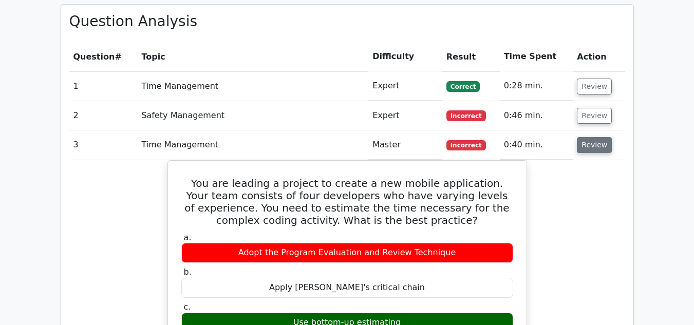
click at [587, 137] on button "Review" at bounding box center [594, 145] width 35 height 16
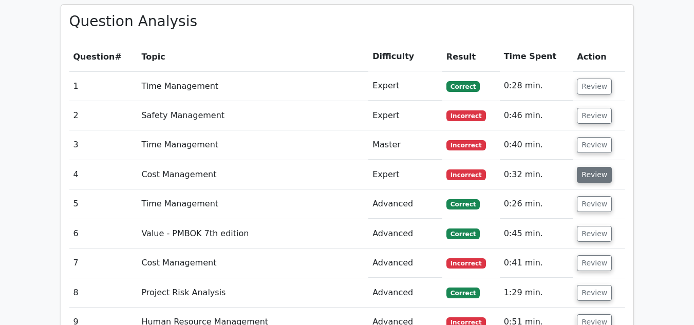
click at [588, 167] on button "Review" at bounding box center [594, 175] width 35 height 16
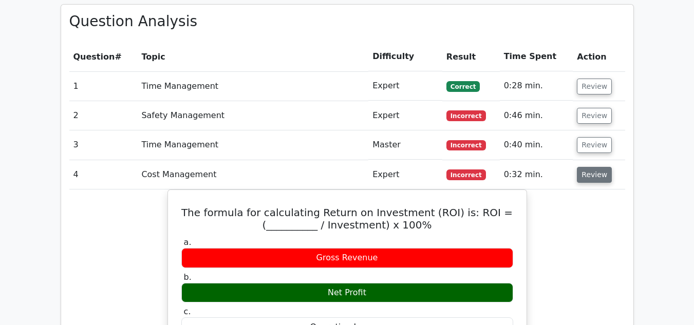
click at [580, 167] on button "Review" at bounding box center [594, 175] width 35 height 16
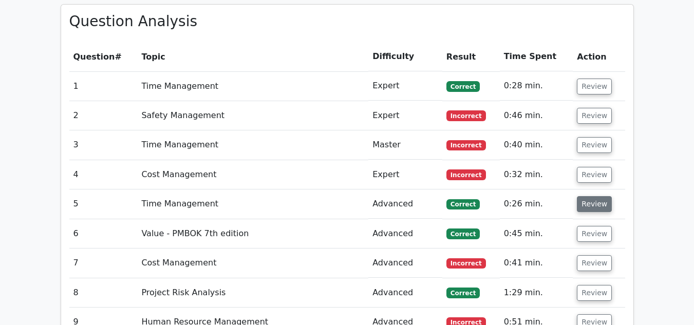
click at [593, 196] on button "Review" at bounding box center [594, 204] width 35 height 16
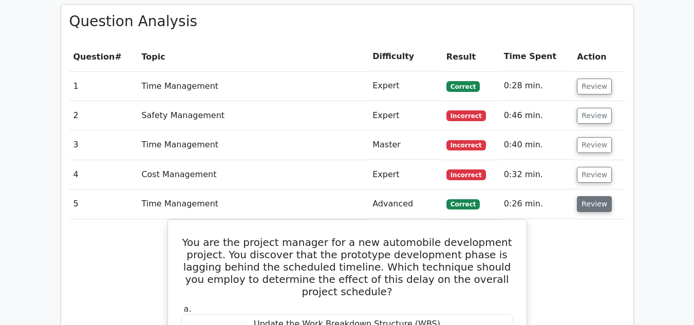
click at [593, 196] on button "Review" at bounding box center [594, 204] width 35 height 16
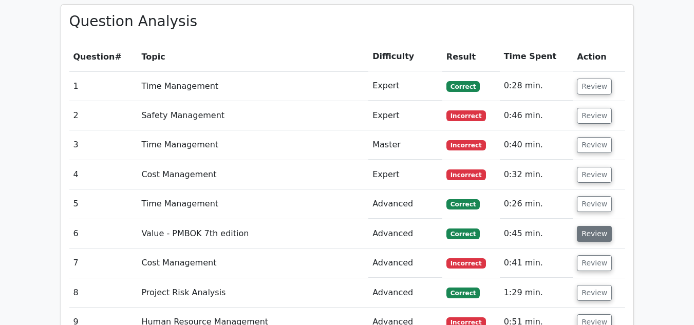
click at [591, 226] on button "Review" at bounding box center [594, 234] width 35 height 16
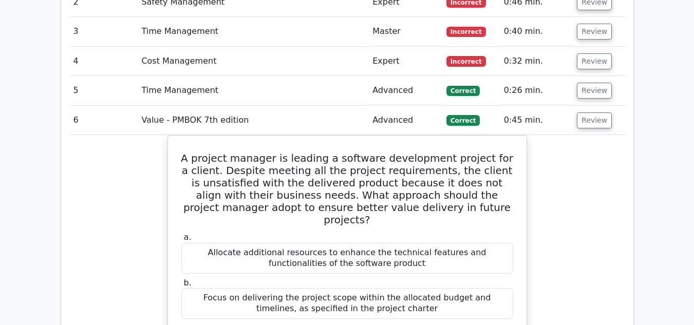
scroll to position [1449, 0]
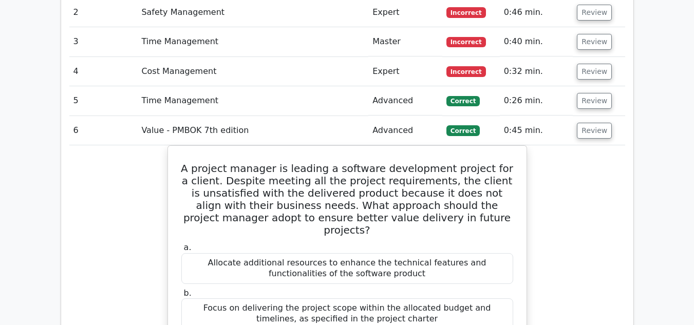
click at [608, 116] on td "Review" at bounding box center [599, 130] width 52 height 29
click at [600, 123] on button "Review" at bounding box center [594, 131] width 35 height 16
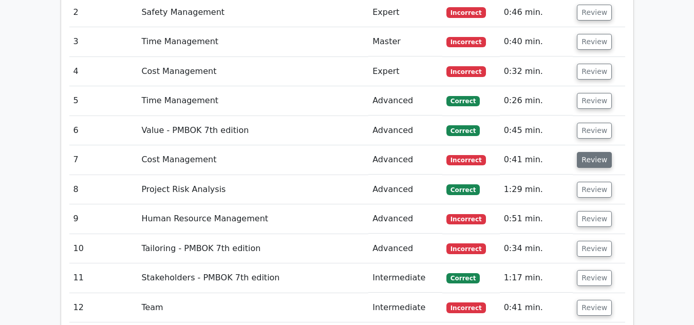
click at [591, 152] on button "Review" at bounding box center [594, 160] width 35 height 16
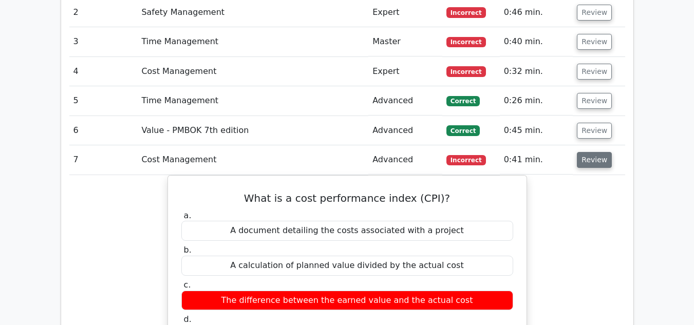
click at [594, 152] on button "Review" at bounding box center [594, 160] width 35 height 16
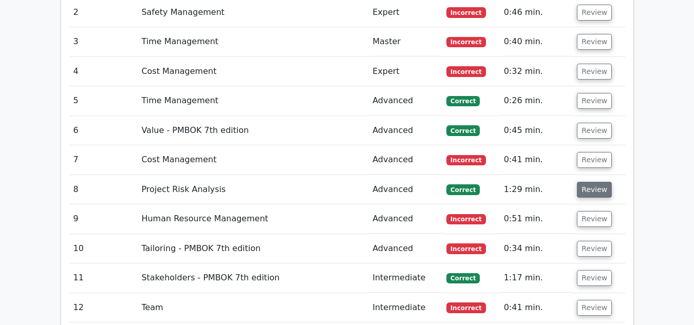
click at [587, 182] on button "Review" at bounding box center [594, 190] width 35 height 16
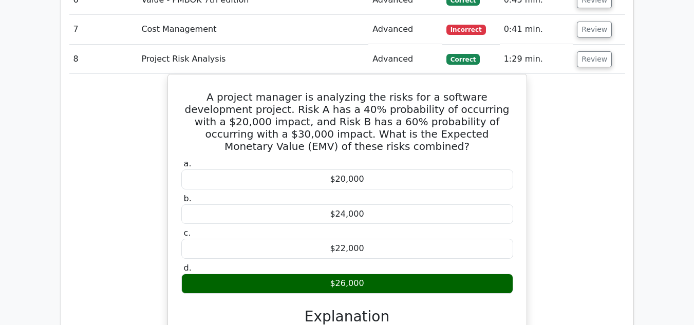
scroll to position [1569, 0]
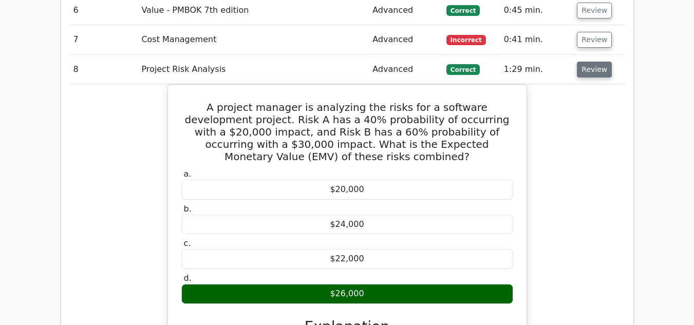
click at [598, 62] on button "Review" at bounding box center [594, 70] width 35 height 16
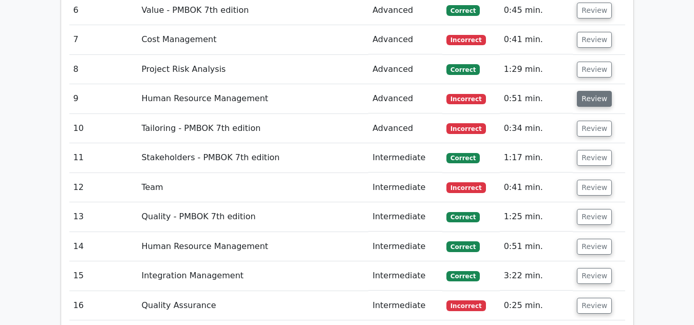
click at [588, 91] on button "Review" at bounding box center [594, 99] width 35 height 16
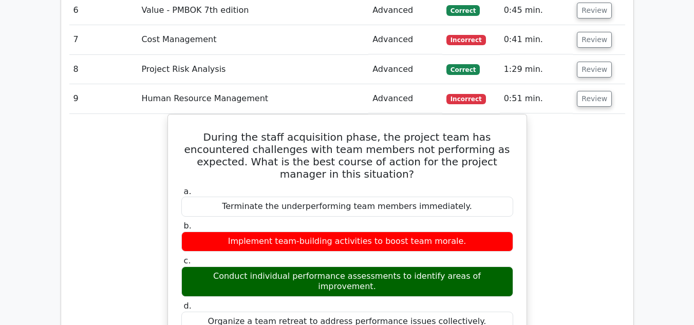
click at [597, 91] on button "Review" at bounding box center [594, 99] width 35 height 16
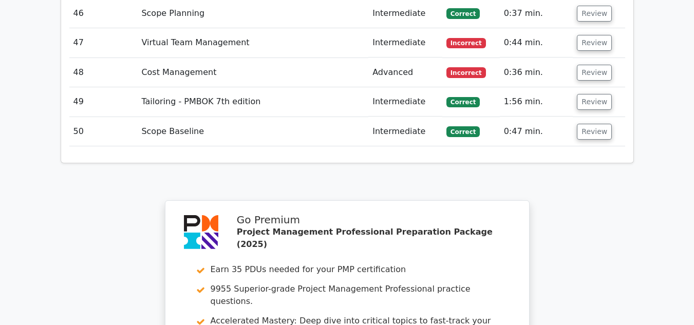
scroll to position [3031, 0]
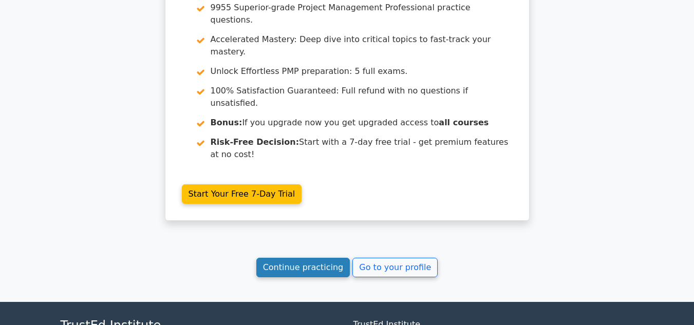
click at [314, 258] on link "Continue practicing" at bounding box center [303, 268] width 94 height 20
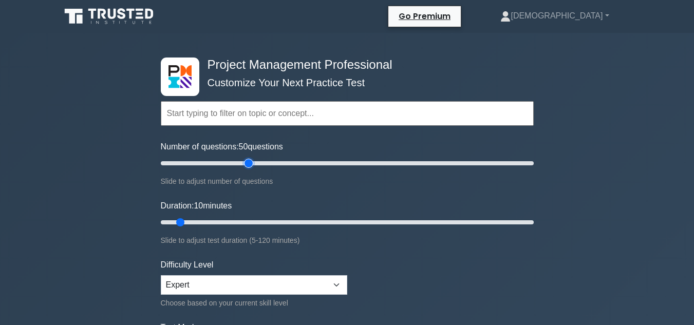
type input "50"
click at [252, 161] on input "Number of questions: 50 questions" at bounding box center [347, 163] width 373 height 12
type input "65"
click at [350, 224] on input "Duration: 10 minutes" at bounding box center [347, 222] width 373 height 12
